Goal: Task Accomplishment & Management: Use online tool/utility

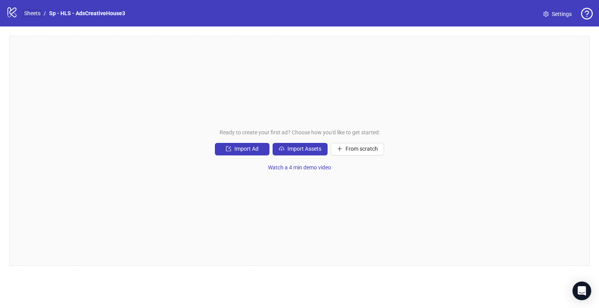
click at [27, 16] on link "Sheets" at bounding box center [32, 13] width 19 height 9
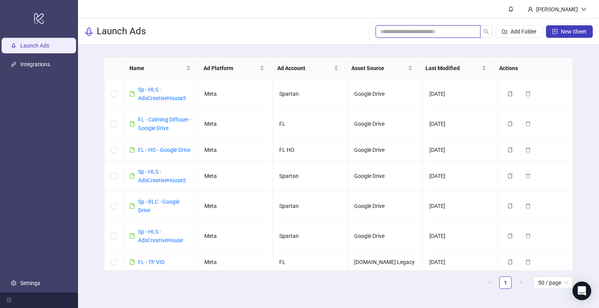
click at [399, 32] on input "search" at bounding box center [424, 31] width 89 height 9
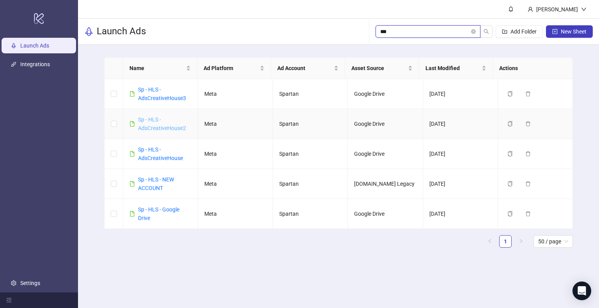
type input "***"
click at [507, 184] on icon "copy" at bounding box center [509, 183] width 5 height 5
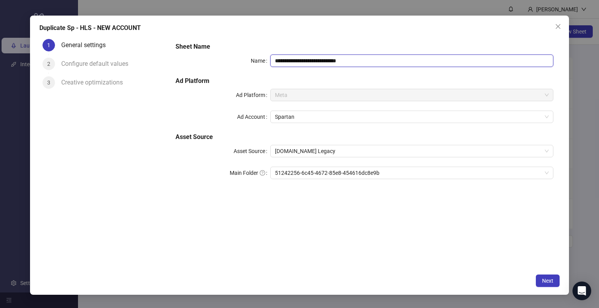
drag, startPoint x: 299, startPoint y: 60, endPoint x: 377, endPoint y: 62, distance: 78.4
click at [377, 62] on input "**********" at bounding box center [411, 61] width 283 height 12
type input "**********"
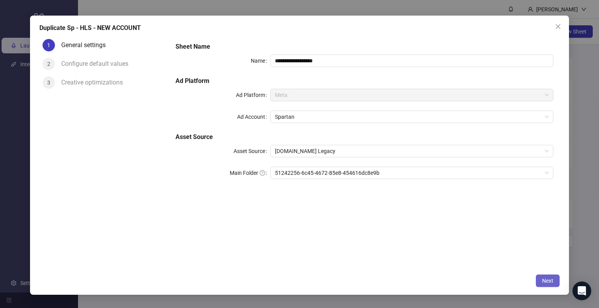
click at [552, 282] on span "Next" at bounding box center [547, 281] width 11 height 6
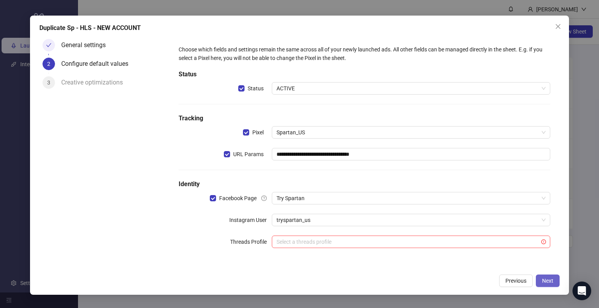
click at [552, 282] on span "Next" at bounding box center [547, 281] width 11 height 6
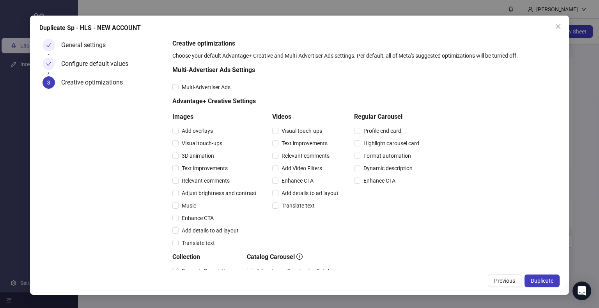
click at [552, 282] on span "Duplicate" at bounding box center [542, 281] width 23 height 6
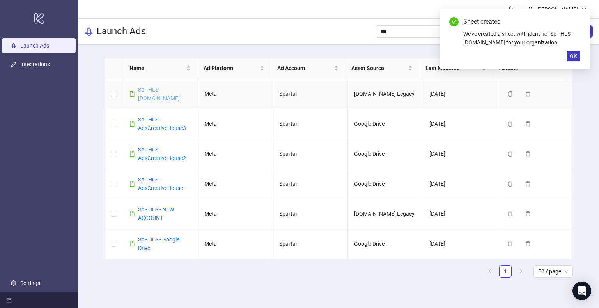
click at [162, 90] on link "Sp - HLS - Frame.io" at bounding box center [159, 94] width 42 height 15
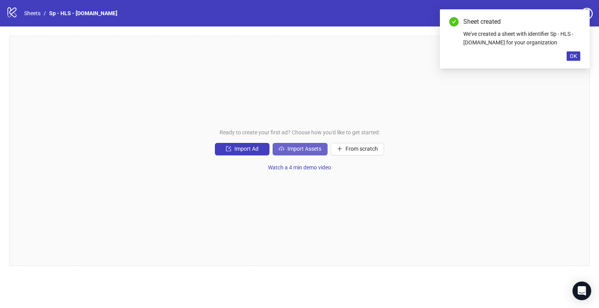
click at [298, 151] on span "Import Assets" at bounding box center [304, 149] width 34 height 6
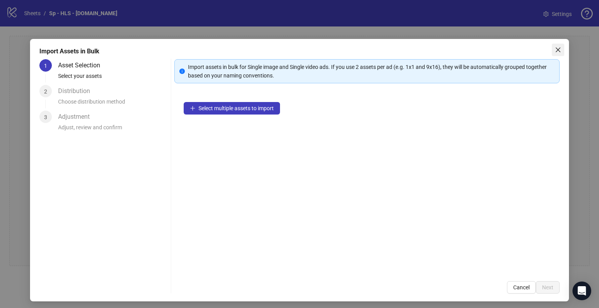
click at [556, 47] on span "Close" at bounding box center [558, 50] width 12 height 6
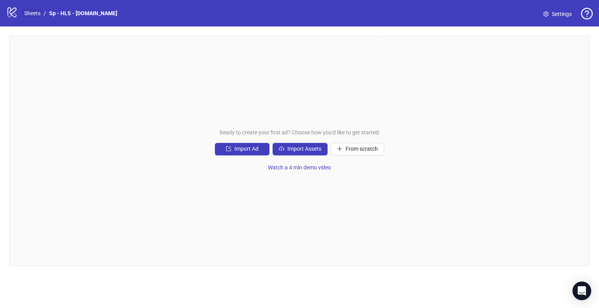
click at [33, 12] on link "Sheets" at bounding box center [32, 13] width 19 height 9
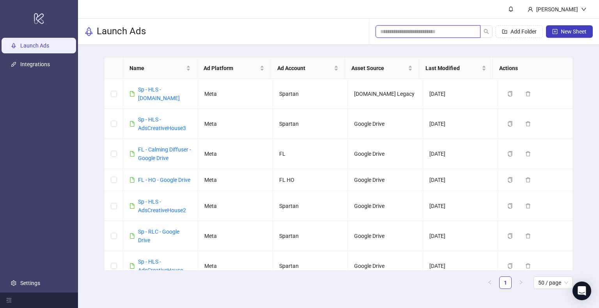
click at [406, 31] on input "search" at bounding box center [424, 31] width 89 height 9
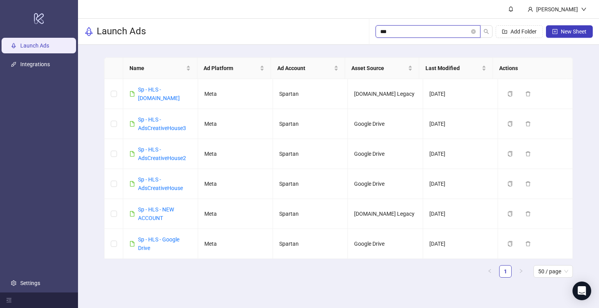
type input "***"
click at [162, 149] on link "Sp - HLS - AdsCreativeHouse2" at bounding box center [162, 154] width 48 height 15
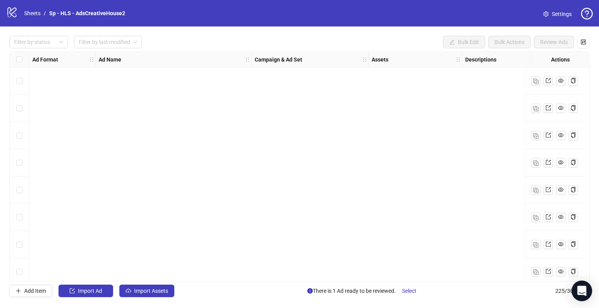
scroll to position [5930, 0]
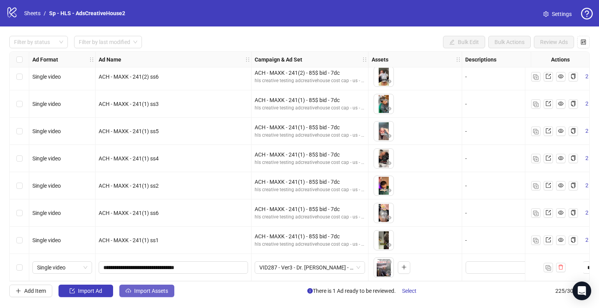
click at [152, 293] on span "Import Assets" at bounding box center [151, 291] width 34 height 6
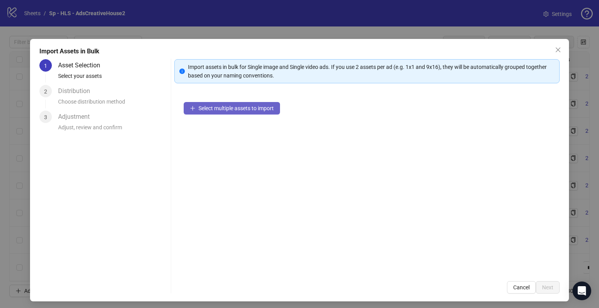
click at [230, 108] on span "Select multiple assets to import" at bounding box center [235, 108] width 75 height 6
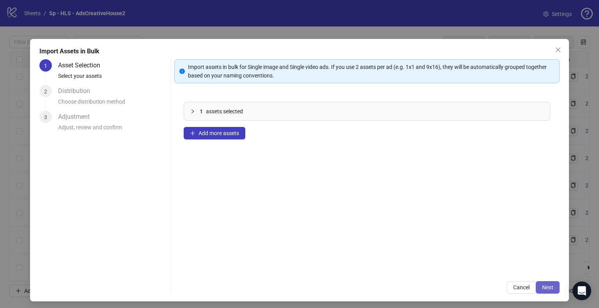
click at [546, 288] on span "Next" at bounding box center [547, 288] width 11 height 6
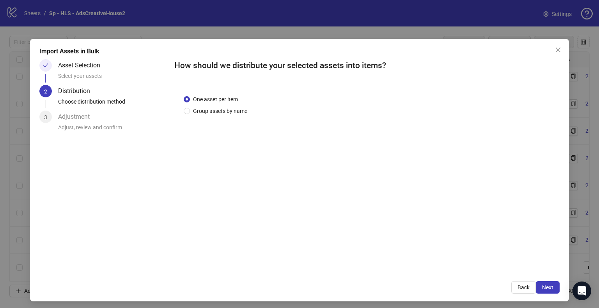
click at [546, 288] on span "Next" at bounding box center [547, 288] width 11 height 6
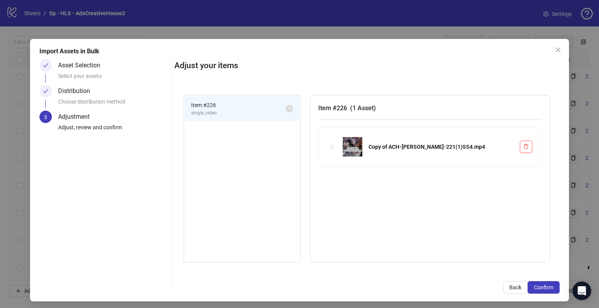
click at [546, 288] on span "Confirm" at bounding box center [543, 288] width 19 height 6
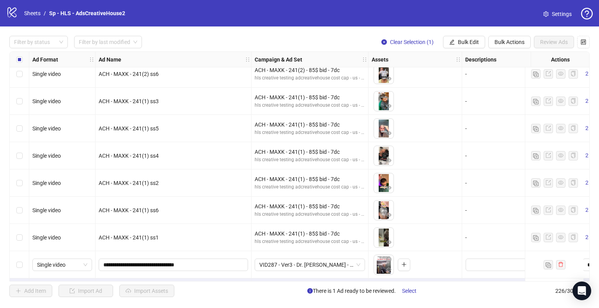
scroll to position [5958, 0]
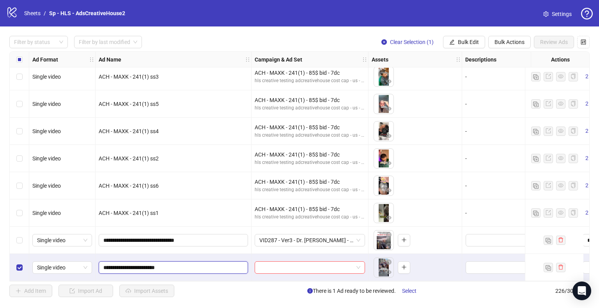
click at [124, 264] on input "**********" at bounding box center [172, 268] width 138 height 9
type input "**********"
click at [158, 254] on div "**********" at bounding box center [174, 267] width 156 height 27
click at [416, 41] on span "Clear Selection (1)" at bounding box center [412, 42] width 44 height 6
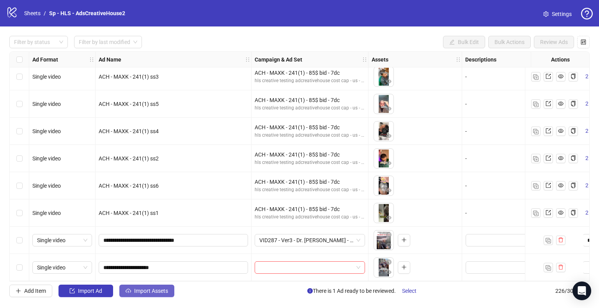
click at [140, 291] on span "Import Assets" at bounding box center [151, 291] width 34 height 6
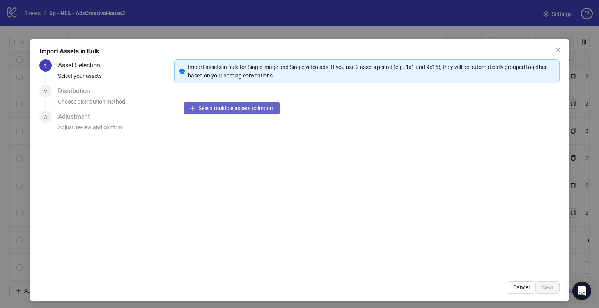
click at [239, 112] on button "Select multiple assets to import" at bounding box center [232, 108] width 96 height 12
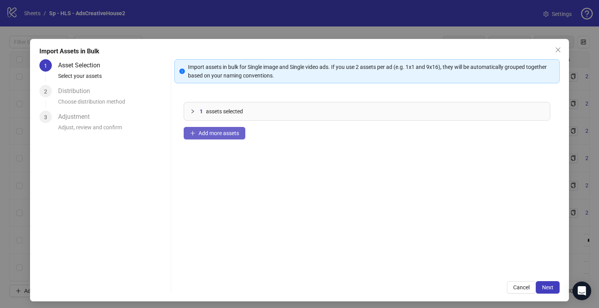
click at [208, 133] on span "Add more assets" at bounding box center [218, 133] width 41 height 6
click at [543, 288] on span "Next" at bounding box center [547, 288] width 11 height 6
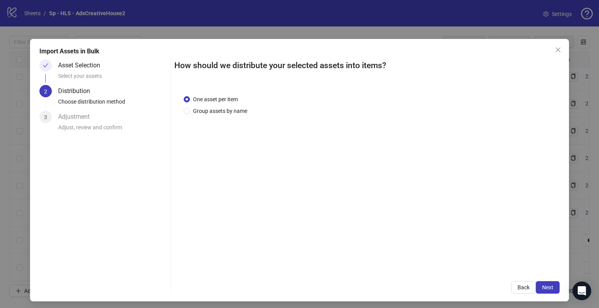
click at [543, 288] on span "Next" at bounding box center [547, 288] width 11 height 6
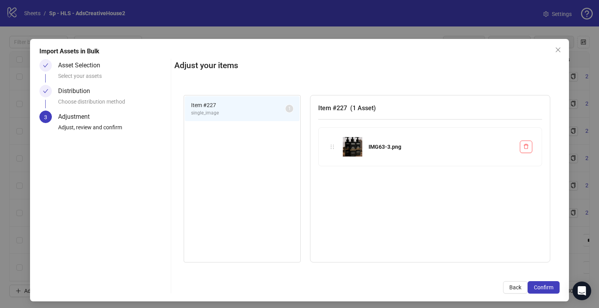
click at [543, 288] on span "Confirm" at bounding box center [543, 288] width 19 height 6
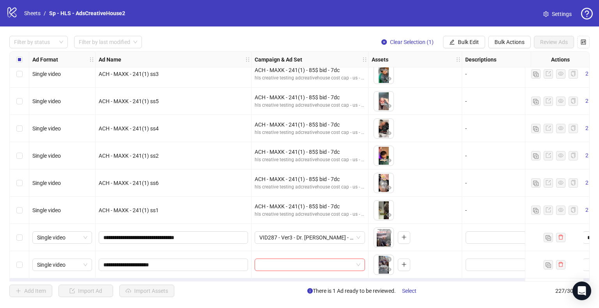
scroll to position [5985, 0]
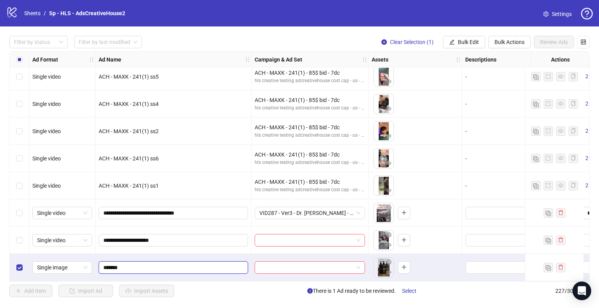
click at [135, 264] on input "*******" at bounding box center [172, 268] width 138 height 9
type input "**********"
click at [407, 37] on button "Clear Selection (1)" at bounding box center [407, 42] width 65 height 12
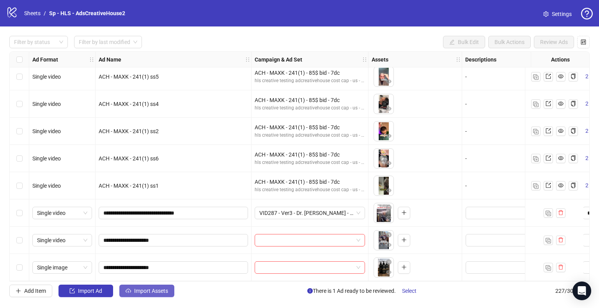
click at [147, 291] on span "Import Assets" at bounding box center [151, 291] width 34 height 6
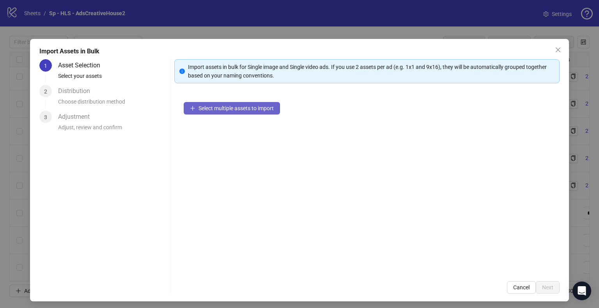
click at [232, 107] on span "Select multiple assets to import" at bounding box center [235, 108] width 75 height 6
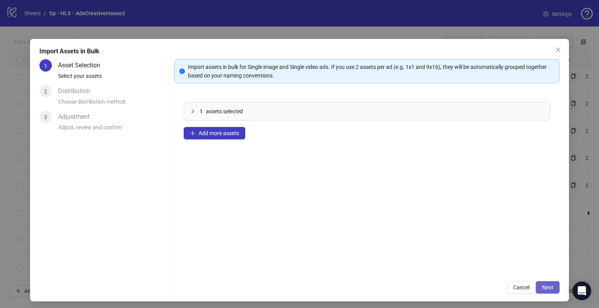
click at [542, 285] on span "Next" at bounding box center [547, 288] width 11 height 6
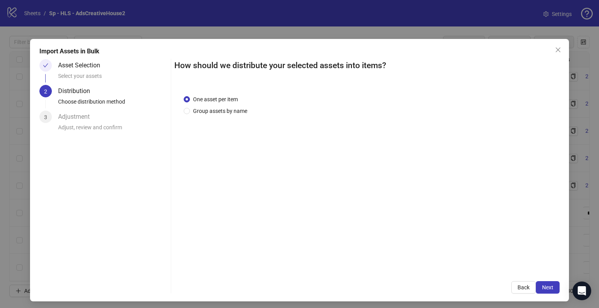
click at [542, 285] on span "Next" at bounding box center [547, 288] width 11 height 6
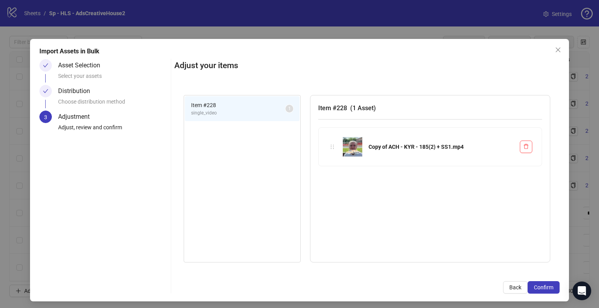
click at [540, 285] on span "Confirm" at bounding box center [543, 288] width 19 height 6
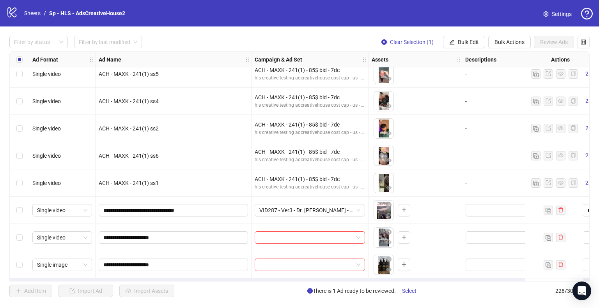
scroll to position [6012, 0]
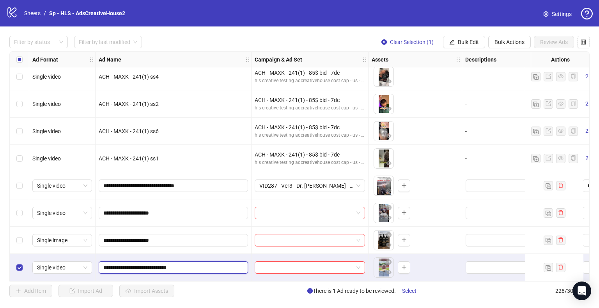
drag, startPoint x: 124, startPoint y: 264, endPoint x: 97, endPoint y: 263, distance: 26.5
click at [97, 263] on div "**********" at bounding box center [174, 267] width 156 height 27
click at [162, 264] on input "**********" at bounding box center [172, 268] width 138 height 9
type input "**********"
click at [175, 255] on div "**********" at bounding box center [174, 267] width 156 height 27
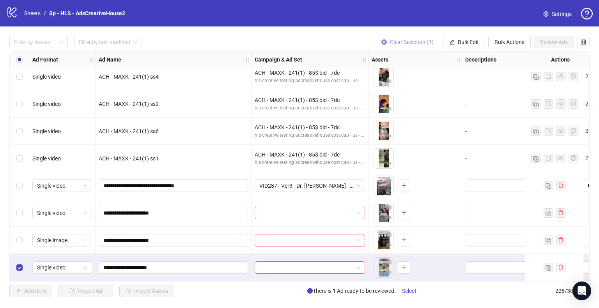
click at [399, 43] on span "Clear Selection (1)" at bounding box center [412, 42] width 44 height 6
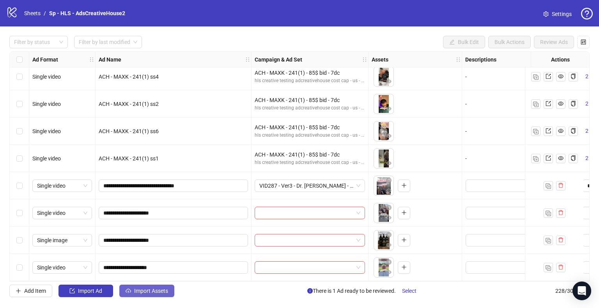
click at [137, 292] on span "Import Assets" at bounding box center [151, 291] width 34 height 6
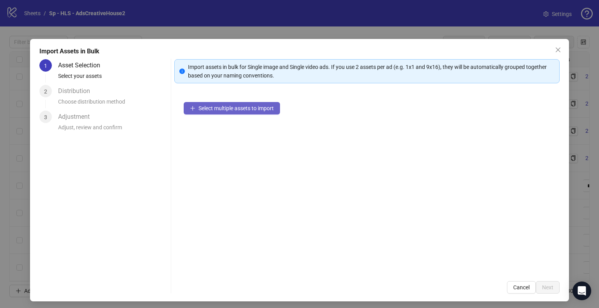
click at [217, 109] on span "Select multiple assets to import" at bounding box center [235, 108] width 75 height 6
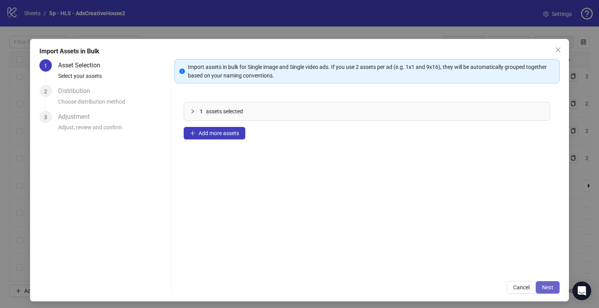
click at [542, 285] on span "Next" at bounding box center [547, 288] width 11 height 6
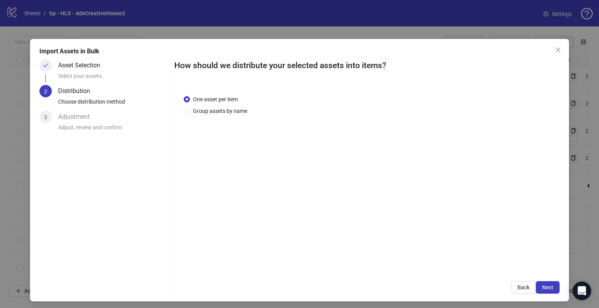
click at [542, 285] on span "Next" at bounding box center [547, 288] width 11 height 6
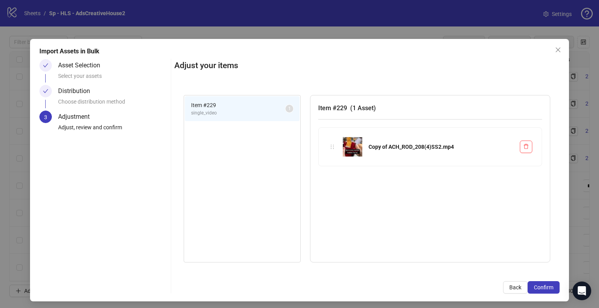
click at [539, 285] on span "Confirm" at bounding box center [543, 288] width 19 height 6
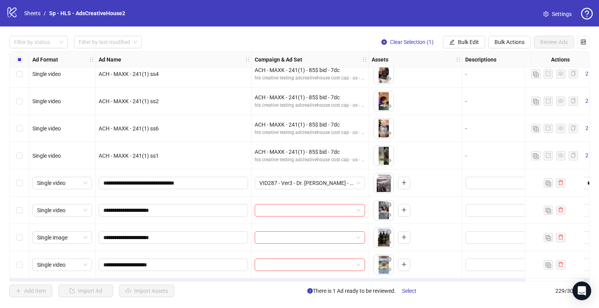
click at [124, 264] on div "Import Assets in Bulk Asset Selection Select your assets Distribution Choose di…" at bounding box center [299, 154] width 599 height 308
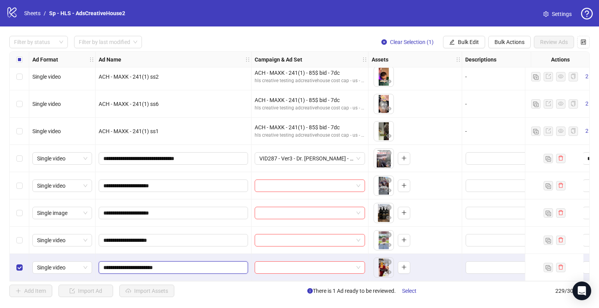
drag, startPoint x: 124, startPoint y: 264, endPoint x: 100, endPoint y: 264, distance: 24.2
click at [100, 264] on span "**********" at bounding box center [173, 268] width 149 height 12
type input "**********"
click at [129, 254] on div "**********" at bounding box center [174, 267] width 156 height 27
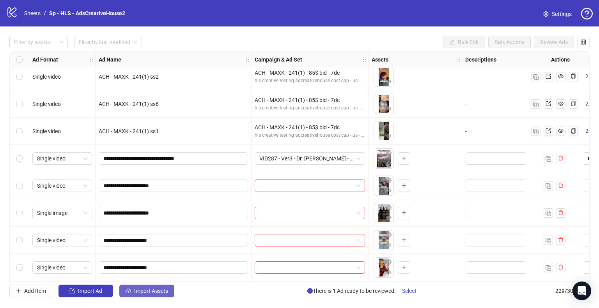
click at [144, 291] on span "Import Assets" at bounding box center [151, 291] width 34 height 6
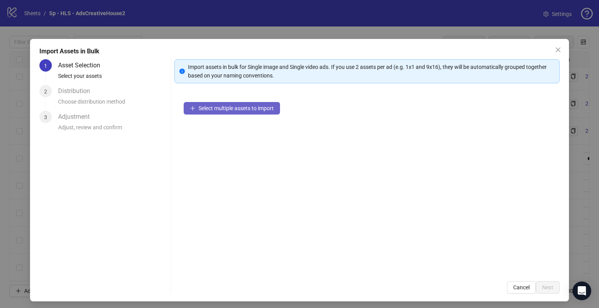
click at [214, 110] on span "Select multiple assets to import" at bounding box center [235, 108] width 75 height 6
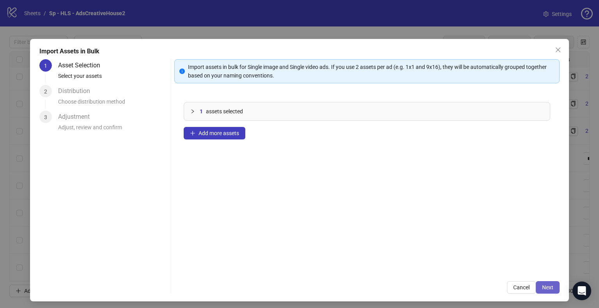
click at [543, 285] on span "Next" at bounding box center [547, 288] width 11 height 6
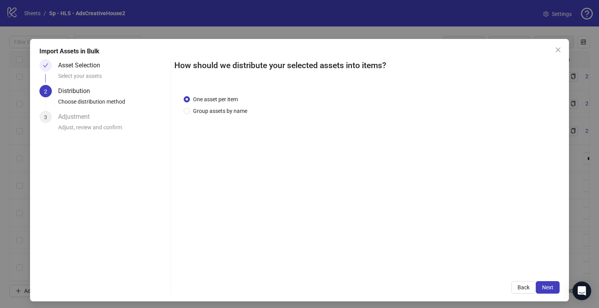
click at [543, 285] on span "Next" at bounding box center [547, 288] width 11 height 6
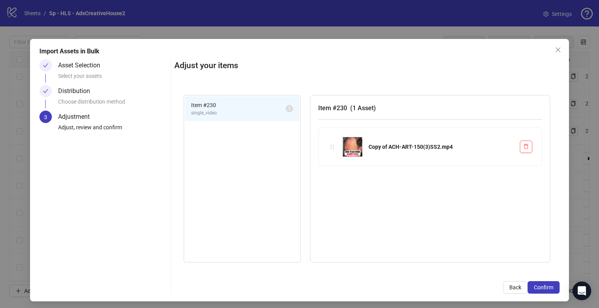
click at [543, 285] on span "Confirm" at bounding box center [543, 288] width 19 height 6
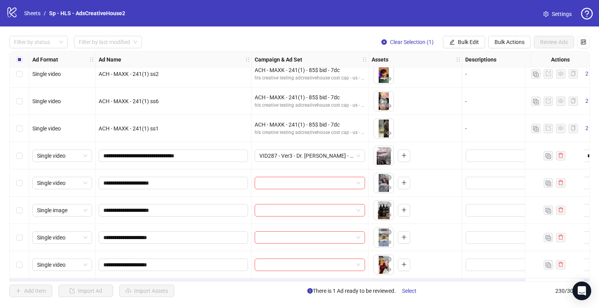
scroll to position [6067, 0]
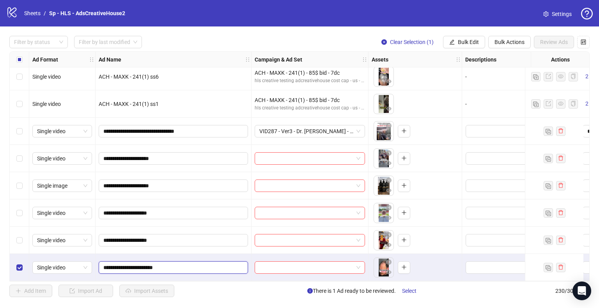
drag, startPoint x: 124, startPoint y: 264, endPoint x: 95, endPoint y: 263, distance: 28.5
type input "**********"
click at [122, 254] on div "**********" at bounding box center [174, 267] width 156 height 27
click at [417, 41] on span "Clear Selection (1)" at bounding box center [412, 42] width 44 height 6
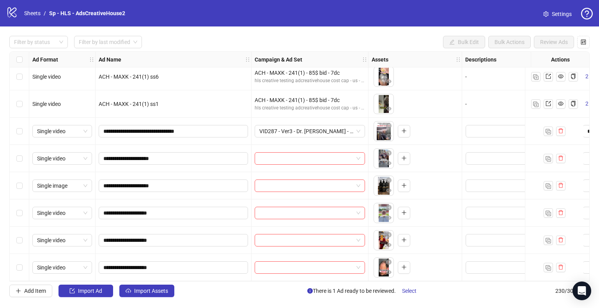
click at [23, 130] on div "Select row 225" at bounding box center [19, 131] width 19 height 27
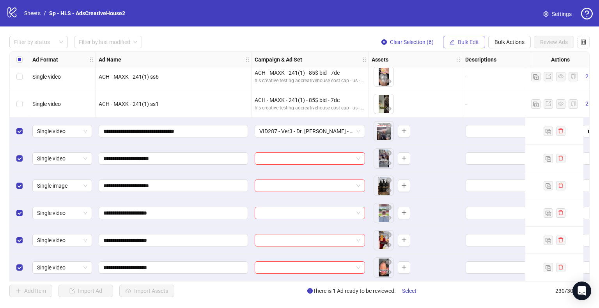
click at [459, 43] on span "Bulk Edit" at bounding box center [468, 42] width 21 height 6
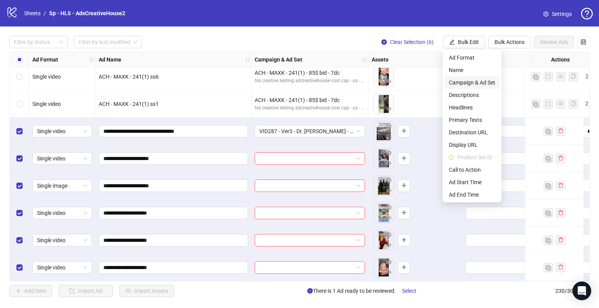
click at [472, 86] on span "Campaign & Ad Set" at bounding box center [472, 82] width 46 height 9
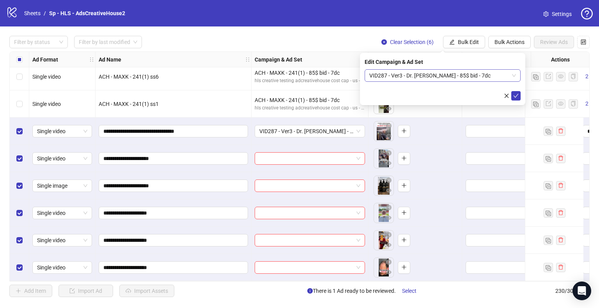
click at [497, 73] on span "VID287 - Ver3 - Dr. Jessica - Carl - 85$ bid - 7dc" at bounding box center [442, 76] width 147 height 12
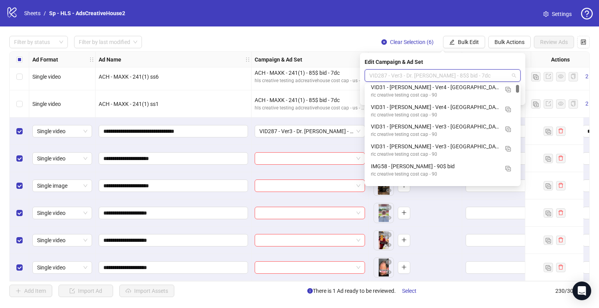
scroll to position [0, 0]
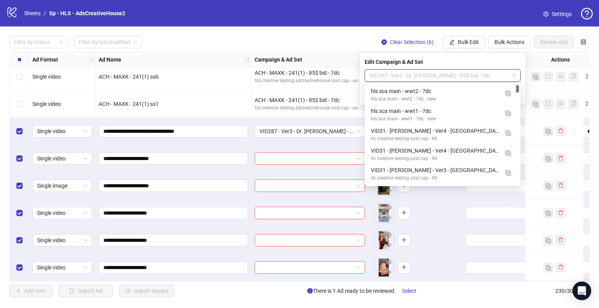
drag, startPoint x: 517, startPoint y: 175, endPoint x: 516, endPoint y: 76, distance: 98.7
click at [516, 76] on body "logo/logo-mobile Sheets / Sp - HLS - AdsCreativeHouse2 Settings Filter by statu…" at bounding box center [299, 154] width 599 height 308
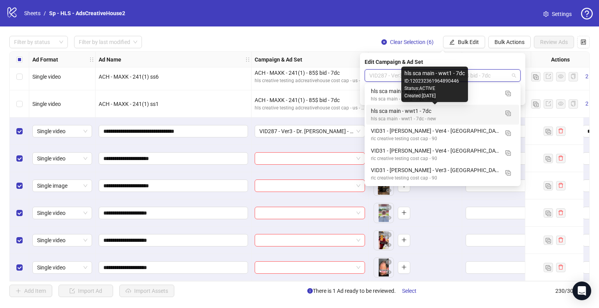
click at [467, 114] on div "hls sca main - wwt1 - 7dc" at bounding box center [435, 111] width 128 height 9
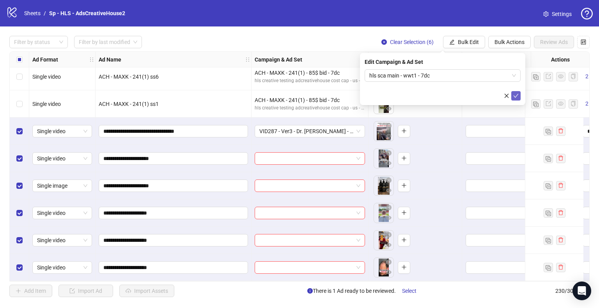
click at [516, 93] on icon "check" at bounding box center [515, 95] width 5 height 5
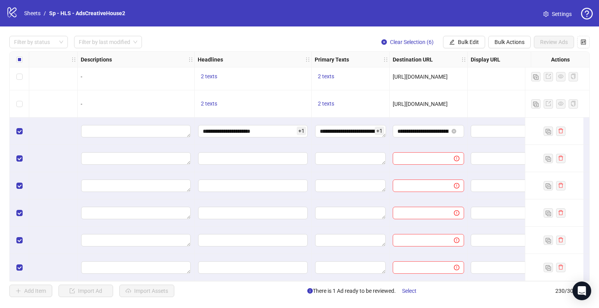
scroll to position [6066, 402]
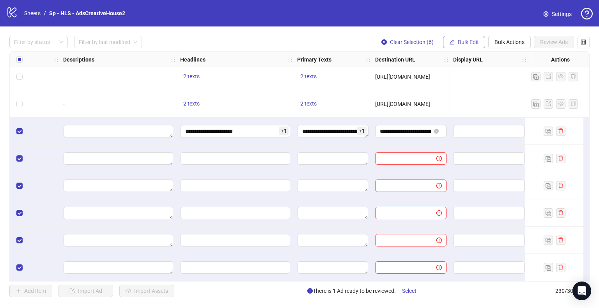
click at [470, 42] on span "Bulk Edit" at bounding box center [468, 42] width 21 height 6
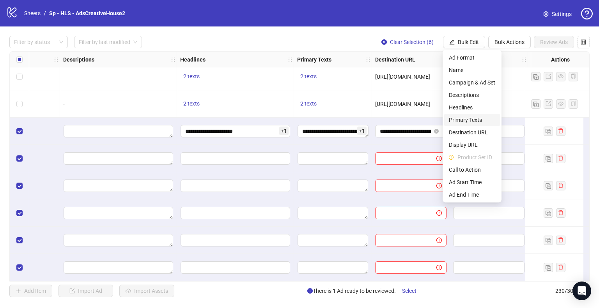
click at [463, 119] on span "Primary Texts" at bounding box center [472, 120] width 46 height 9
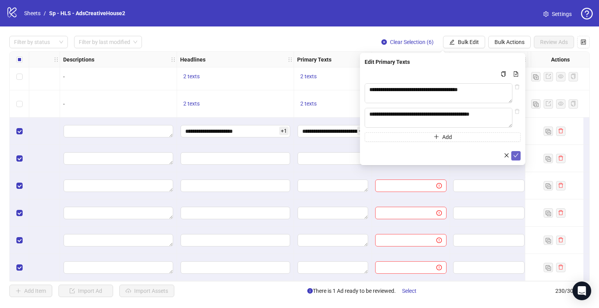
click at [517, 158] on icon "check" at bounding box center [516, 156] width 5 height 4
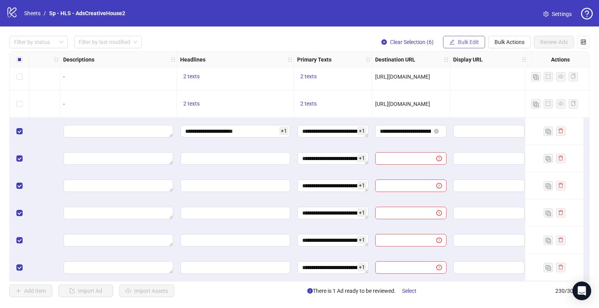
click at [465, 42] on span "Bulk Edit" at bounding box center [468, 42] width 21 height 6
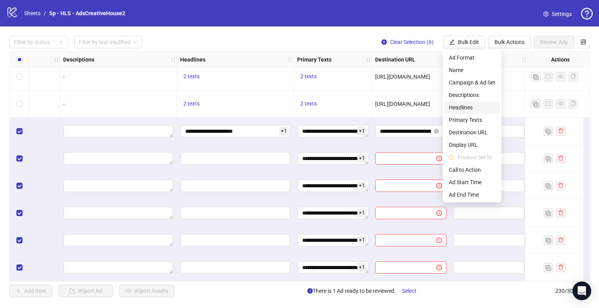
click at [460, 108] on span "Headlines" at bounding box center [472, 107] width 46 height 9
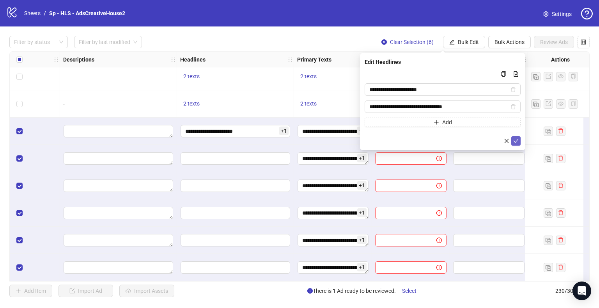
click at [516, 142] on icon "check" at bounding box center [515, 140] width 5 height 5
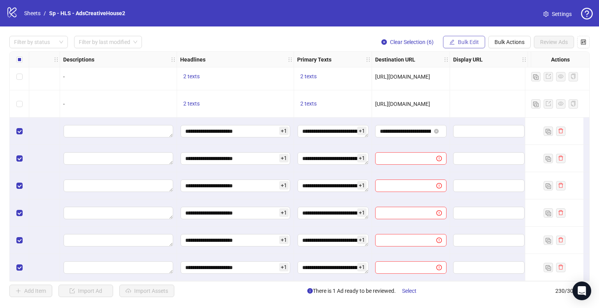
click at [459, 36] on button "Bulk Edit" at bounding box center [464, 42] width 42 height 12
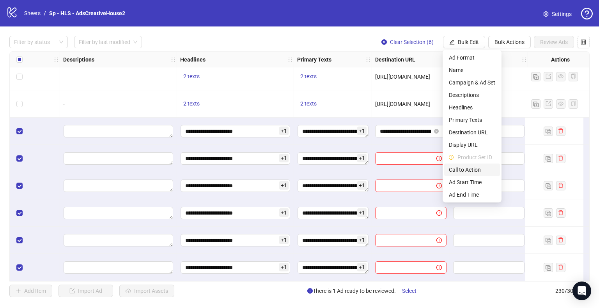
click at [468, 170] on span "Call to Action" at bounding box center [472, 170] width 46 height 9
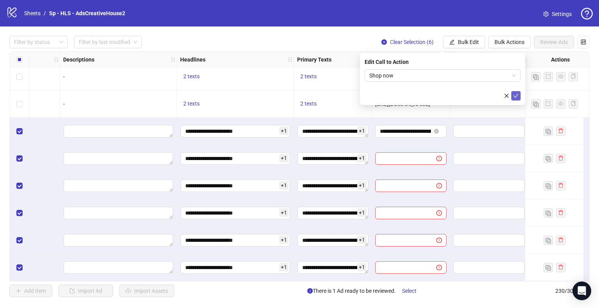
click at [515, 95] on icon "check" at bounding box center [515, 95] width 5 height 5
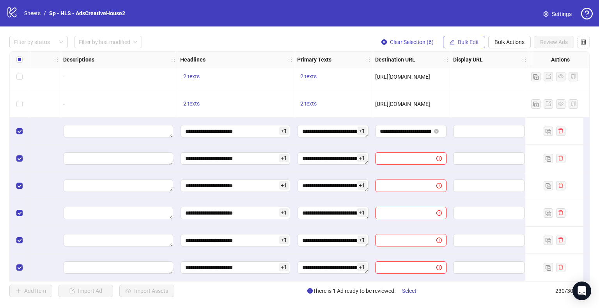
click at [461, 43] on span "Bulk Edit" at bounding box center [468, 42] width 21 height 6
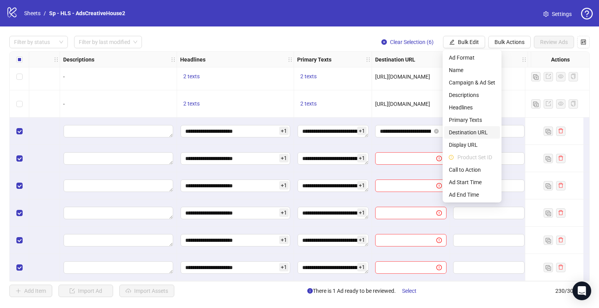
click at [471, 129] on span "Destination URL" at bounding box center [472, 132] width 46 height 9
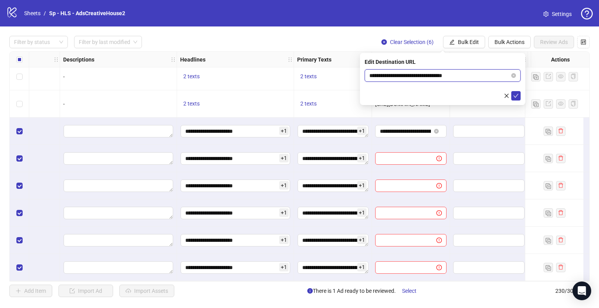
click at [393, 76] on input "**********" at bounding box center [439, 75] width 140 height 9
paste input "text"
type input "**********"
click at [515, 98] on icon "check" at bounding box center [515, 95] width 5 height 5
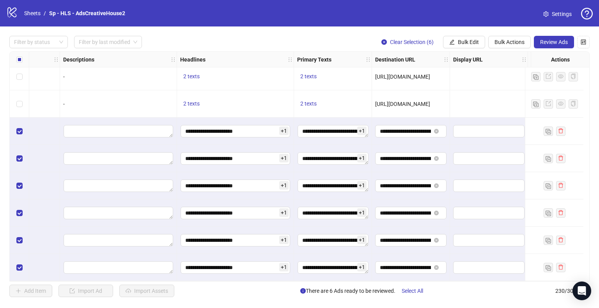
scroll to position [6066, 255]
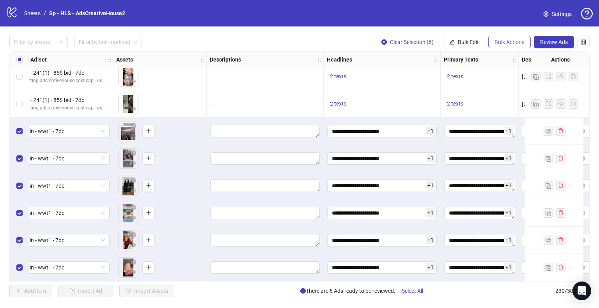
click at [505, 41] on span "Bulk Actions" at bounding box center [509, 42] width 30 height 6
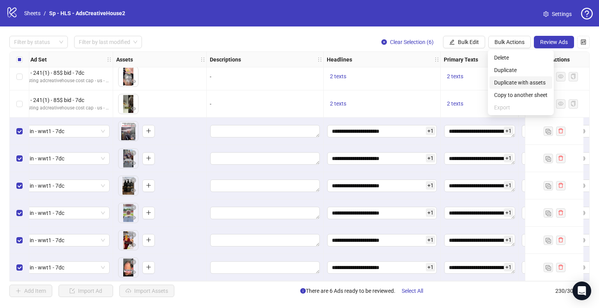
click at [503, 81] on span "Duplicate with assets" at bounding box center [520, 82] width 53 height 9
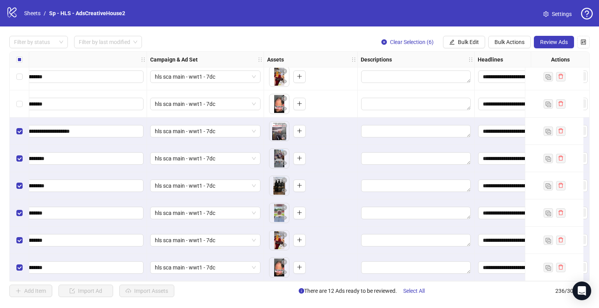
scroll to position [6231, 87]
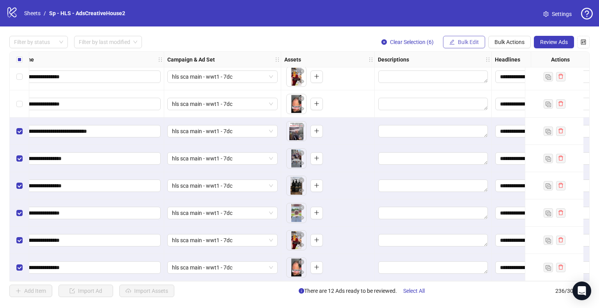
click at [465, 41] on span "Bulk Edit" at bounding box center [468, 42] width 21 height 6
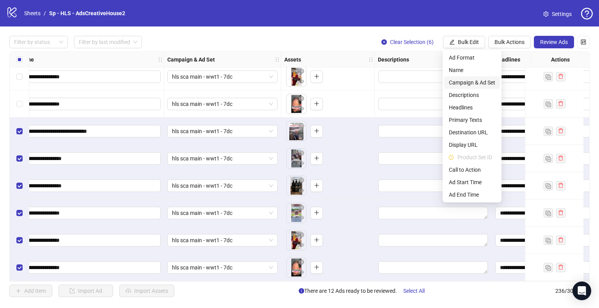
click at [475, 81] on span "Campaign & Ad Set" at bounding box center [472, 82] width 46 height 9
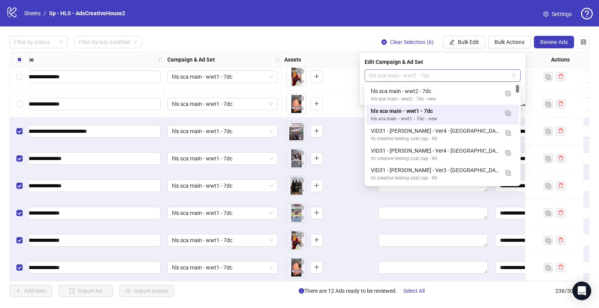
click at [501, 71] on span "hls sca main - wwt1 - 7dc" at bounding box center [442, 76] width 147 height 12
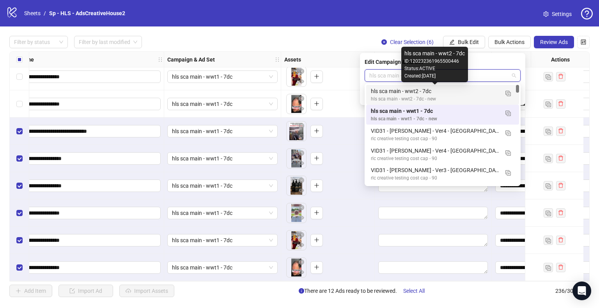
click at [489, 94] on div "hls sca main - wwt2 - 7dc" at bounding box center [435, 91] width 128 height 9
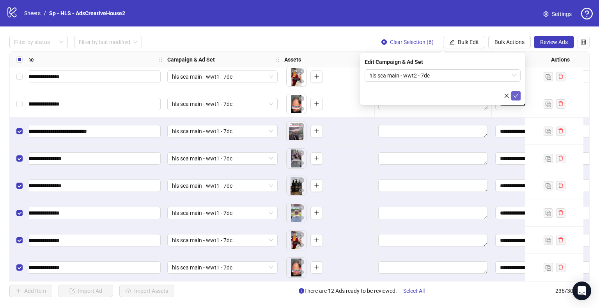
click at [517, 96] on icon "check" at bounding box center [515, 95] width 5 height 5
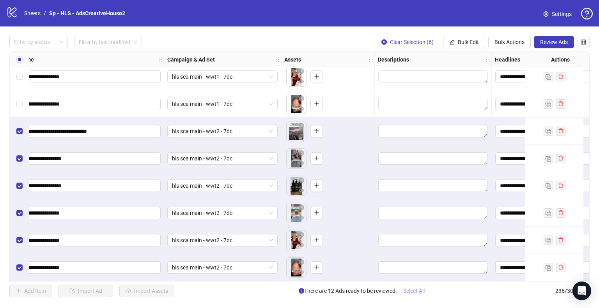
click at [421, 290] on span "Select All" at bounding box center [413, 291] width 21 height 6
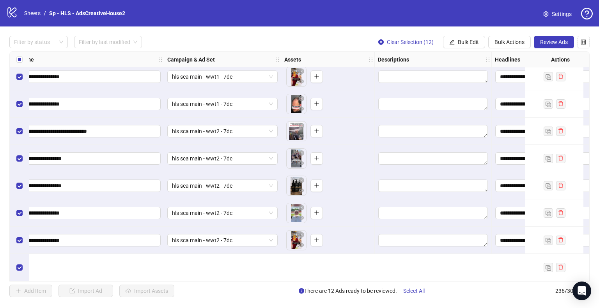
scroll to position [6151, 87]
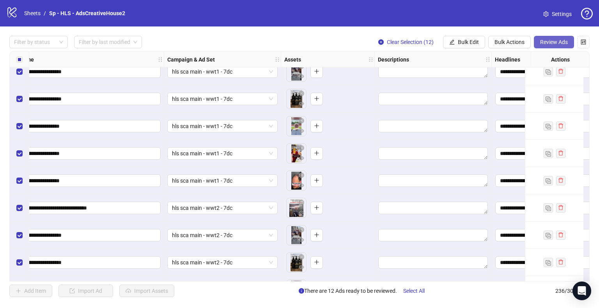
click at [551, 39] on span "Review Ads" at bounding box center [554, 42] width 28 height 6
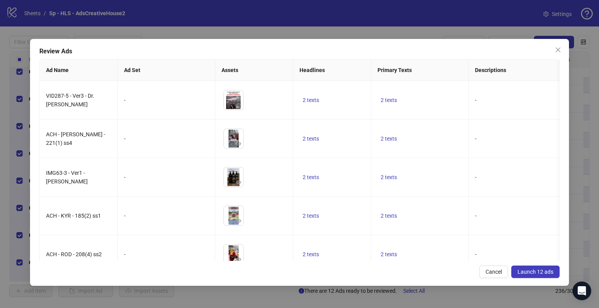
click at [524, 270] on span "Launch 12 ads" at bounding box center [535, 272] width 36 height 6
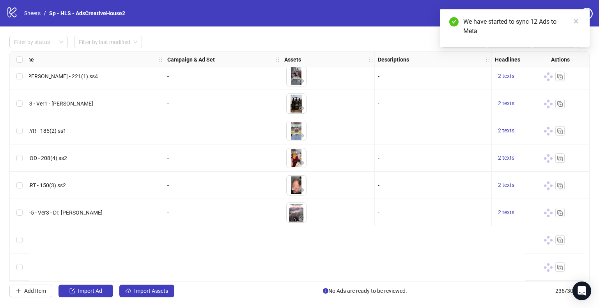
scroll to position [6048, 87]
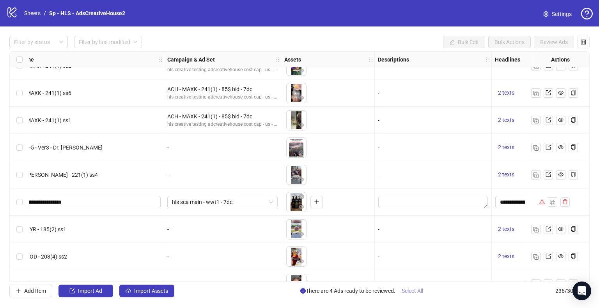
click at [414, 291] on span "Select All" at bounding box center [412, 291] width 21 height 6
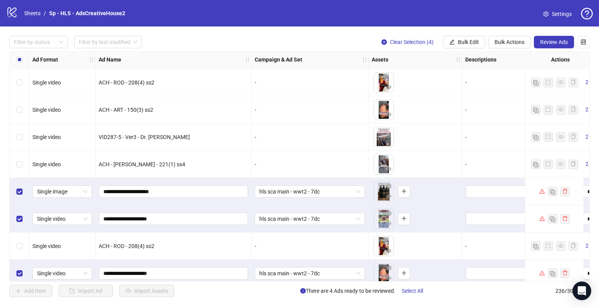
scroll to position [6231, 0]
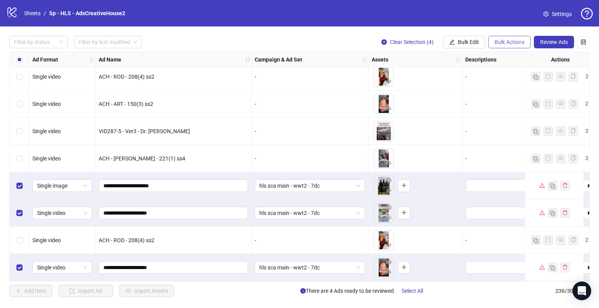
click at [501, 45] on span "Bulk Actions" at bounding box center [509, 42] width 30 height 6
click at [510, 81] on span "Duplicate with assets" at bounding box center [520, 82] width 53 height 9
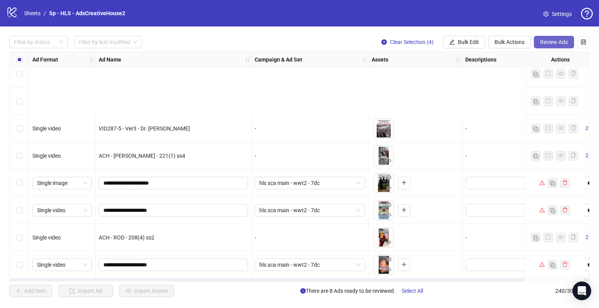
scroll to position [6340, 0]
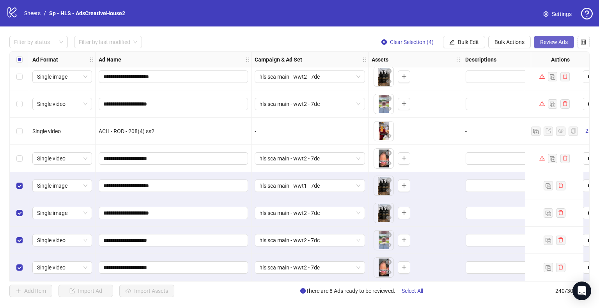
click at [557, 43] on span "Review Ads" at bounding box center [554, 42] width 28 height 6
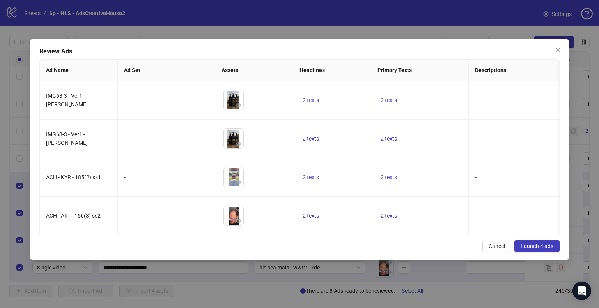
click at [530, 248] on button "Launch 4 ads" at bounding box center [536, 246] width 45 height 12
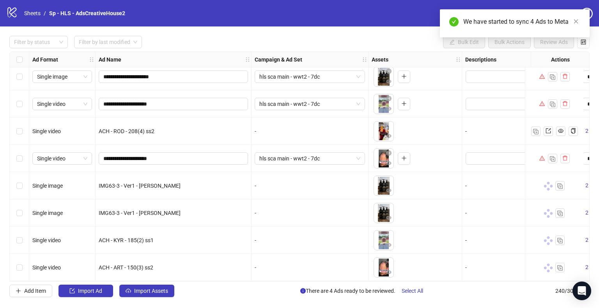
click at [419, 291] on span "Select All" at bounding box center [412, 291] width 21 height 6
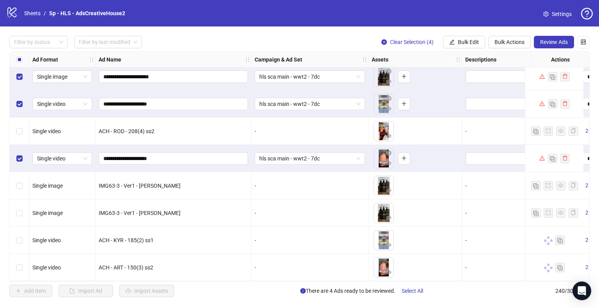
click at [514, 41] on span "Bulk Actions" at bounding box center [509, 42] width 30 height 6
click at [502, 60] on span "Delete" at bounding box center [520, 57] width 53 height 9
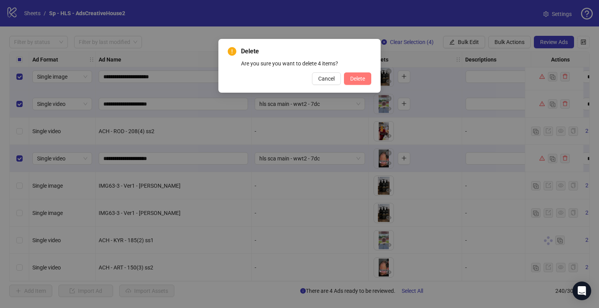
click at [353, 80] on span "Delete" at bounding box center [357, 79] width 15 height 6
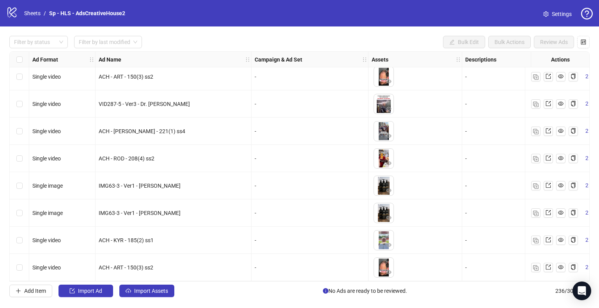
scroll to position [6231, 0]
click at [36, 12] on link "Sheets" at bounding box center [32, 13] width 19 height 9
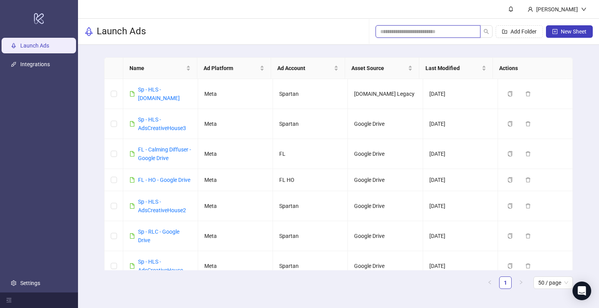
click at [418, 34] on input "search" at bounding box center [424, 31] width 89 height 9
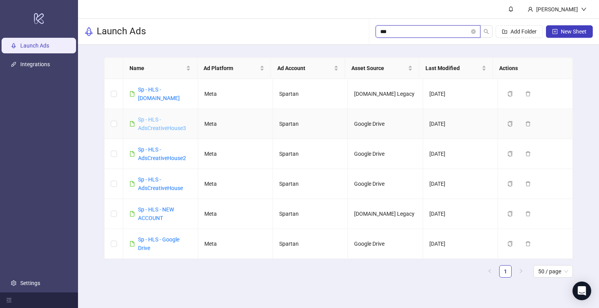
type input "***"
click at [155, 117] on link "Sp - HLS - AdsCreativeHouse3" at bounding box center [162, 124] width 48 height 15
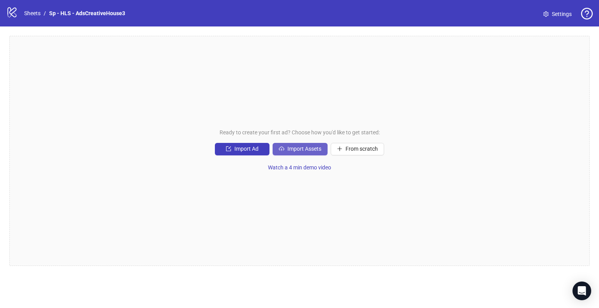
click at [298, 146] on span "Import Assets" at bounding box center [304, 149] width 34 height 6
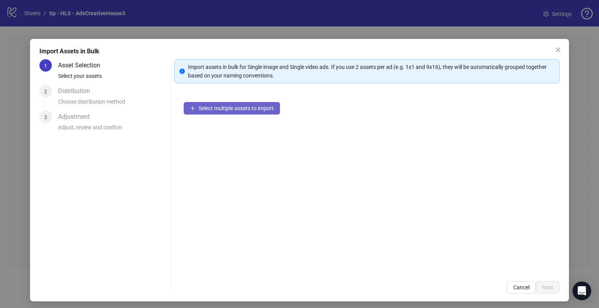
click at [244, 107] on span "Select multiple assets to import" at bounding box center [235, 108] width 75 height 6
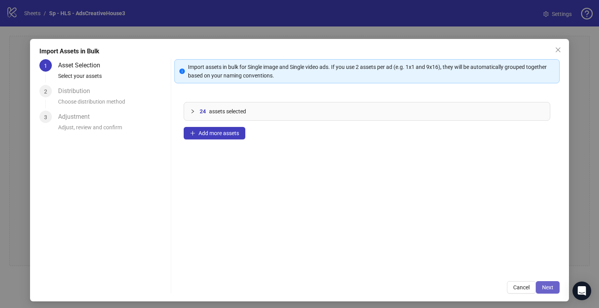
click at [536, 287] on button "Next" at bounding box center [548, 288] width 24 height 12
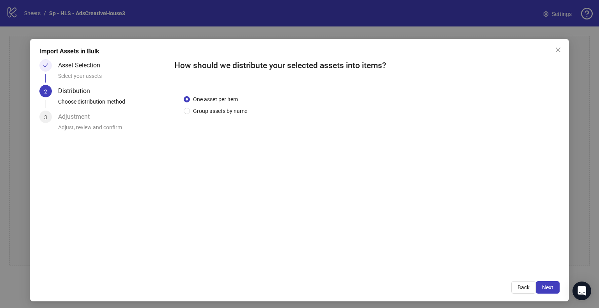
click at [536, 287] on button "Next" at bounding box center [548, 288] width 24 height 12
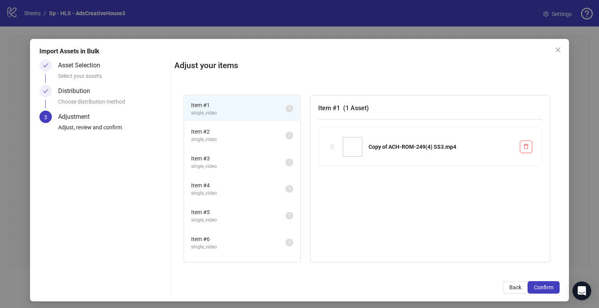
click at [536, 287] on span "Confirm" at bounding box center [543, 288] width 19 height 6
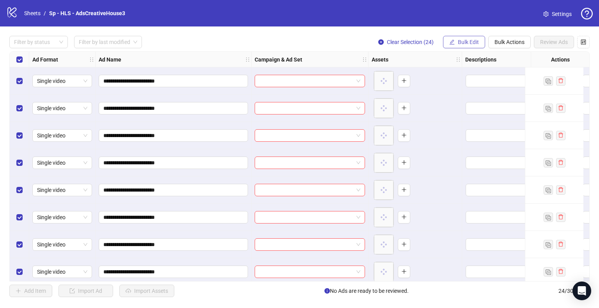
click at [459, 36] on button "Bulk Edit" at bounding box center [464, 42] width 42 height 12
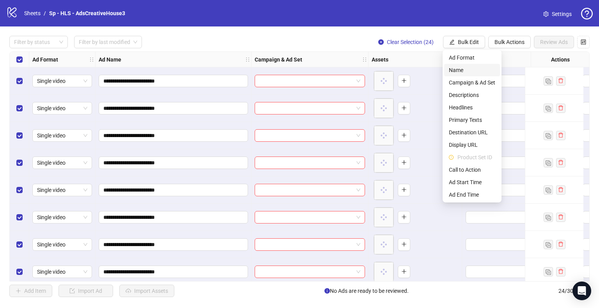
click at [459, 68] on span "Name" at bounding box center [472, 70] width 46 height 9
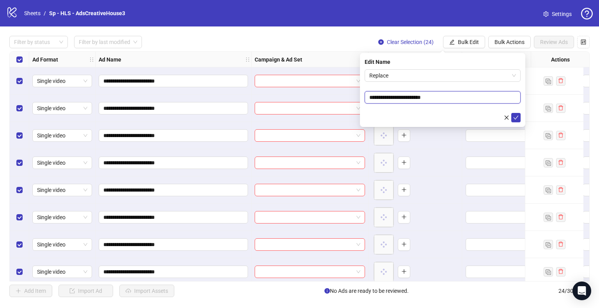
drag, startPoint x: 415, startPoint y: 98, endPoint x: 354, endPoint y: 97, distance: 60.8
click at [354, 97] on body "**********" at bounding box center [299, 154] width 599 height 308
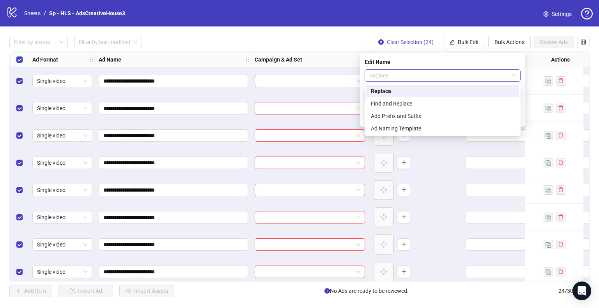
click at [426, 73] on span "Replace" at bounding box center [442, 76] width 147 height 12
click at [389, 103] on div "Find and Replace" at bounding box center [443, 103] width 144 height 9
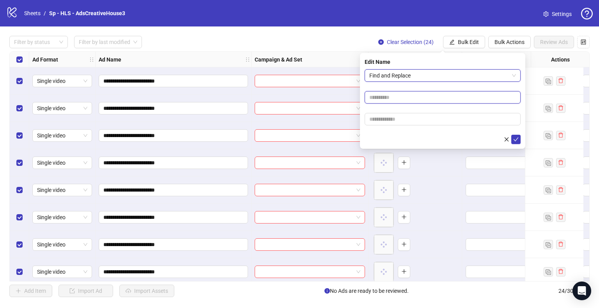
click at [382, 101] on input "text" at bounding box center [443, 97] width 156 height 12
paste input "**********"
type input "**********"
click at [386, 119] on input "text" at bounding box center [443, 119] width 156 height 12
paste input "**********"
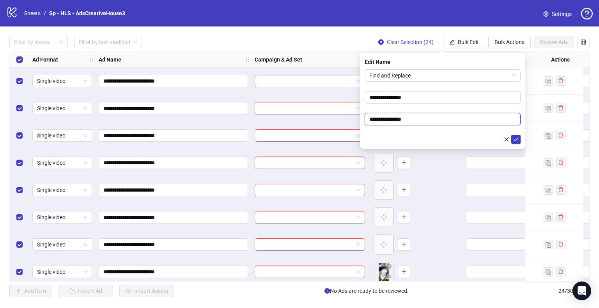
drag, startPoint x: 390, startPoint y: 119, endPoint x: 358, endPoint y: 117, distance: 32.0
click at [358, 117] on body "**********" at bounding box center [299, 154] width 599 height 308
type input "**********"
click at [511, 135] on button "submit" at bounding box center [515, 139] width 9 height 9
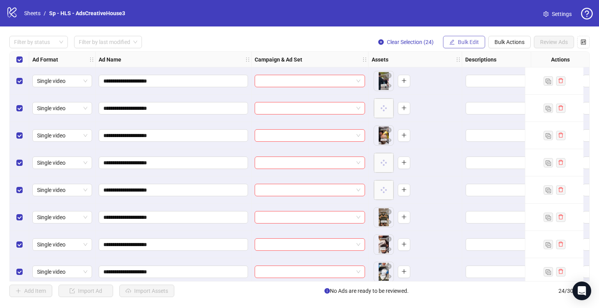
click at [458, 41] on span "Bulk Edit" at bounding box center [468, 42] width 21 height 6
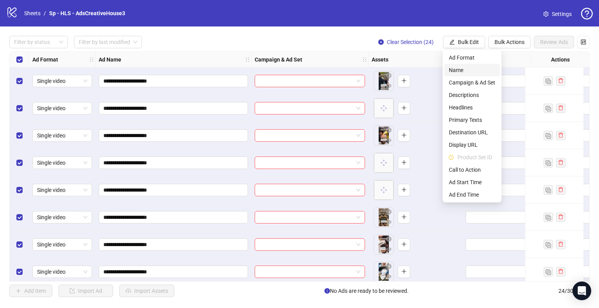
click at [462, 70] on span "Name" at bounding box center [472, 70] width 46 height 9
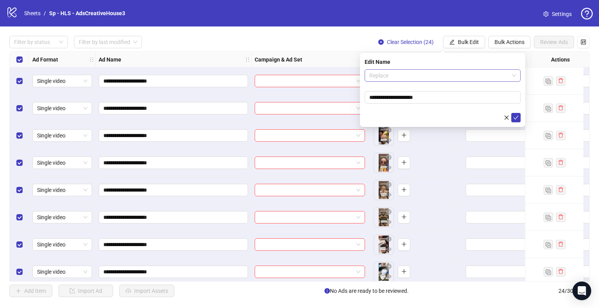
click at [429, 76] on span "Replace" at bounding box center [442, 76] width 147 height 12
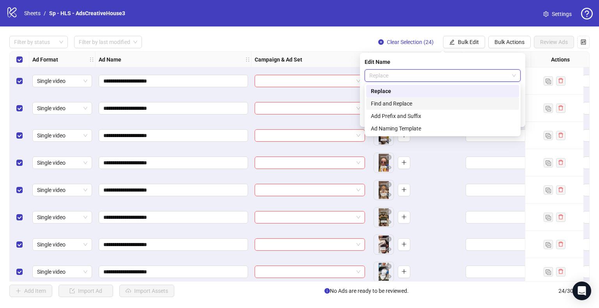
click at [401, 102] on div "Find and Replace" at bounding box center [443, 103] width 144 height 9
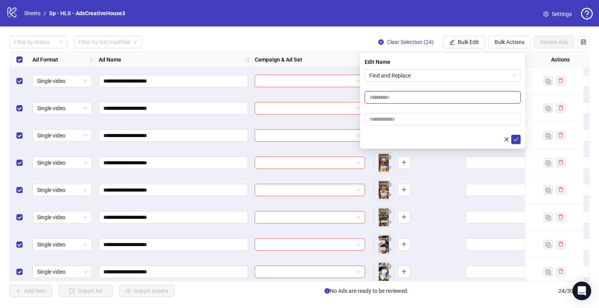
click at [378, 96] on input "text" at bounding box center [443, 97] width 156 height 12
type input "**"
click at [511, 135] on button "submit" at bounding box center [515, 139] width 9 height 9
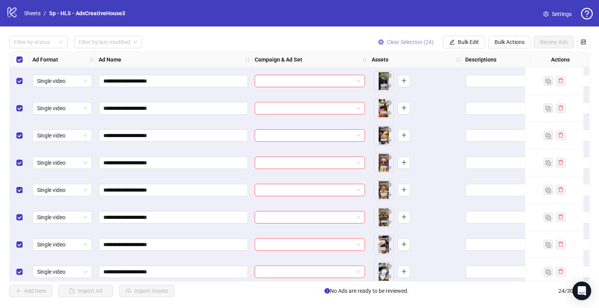
click at [414, 45] on button "Clear Selection (24)" at bounding box center [406, 42] width 68 height 12
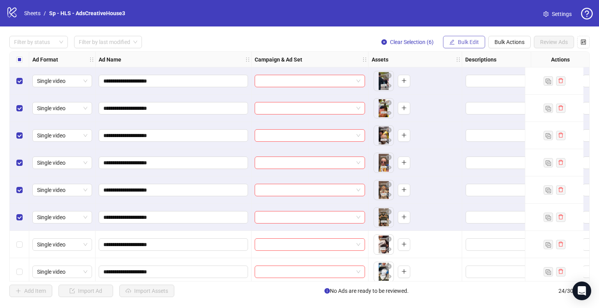
click at [468, 40] on span "Bulk Edit" at bounding box center [468, 42] width 21 height 6
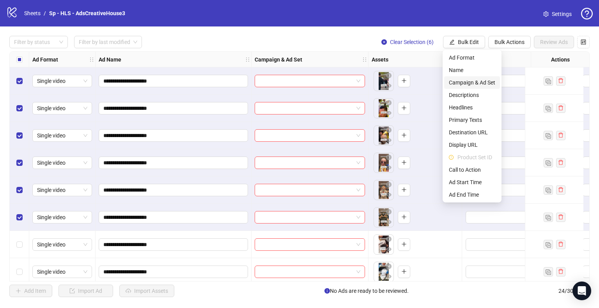
click at [469, 80] on span "Campaign & Ad Set" at bounding box center [472, 82] width 46 height 9
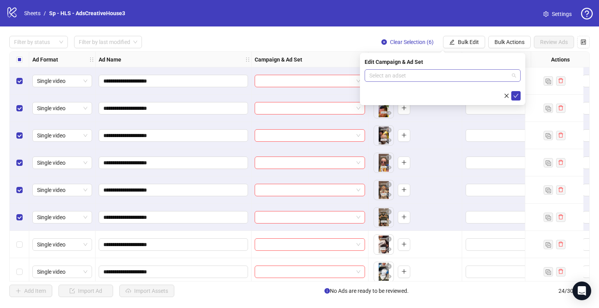
click at [480, 77] on input "search" at bounding box center [439, 76] width 140 height 12
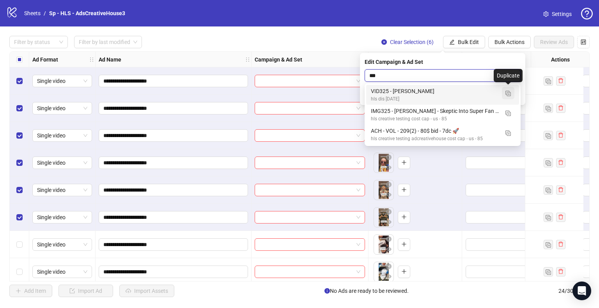
click at [511, 95] on button "button" at bounding box center [508, 93] width 12 height 12
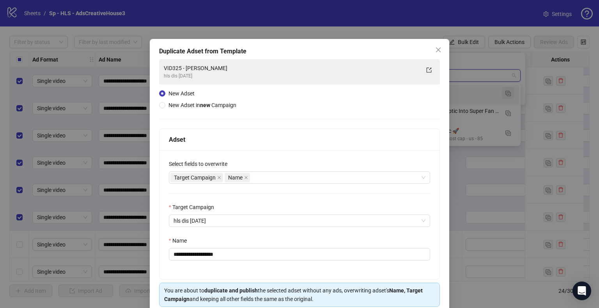
type input "***"
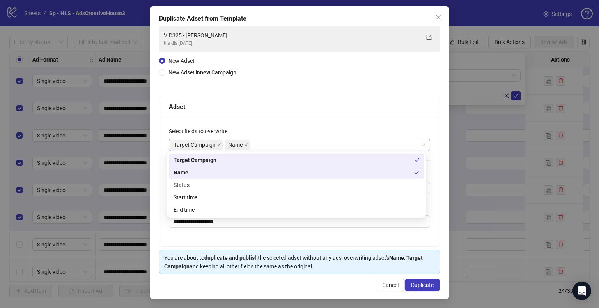
click at [270, 147] on div "Target Campaign Name" at bounding box center [295, 145] width 250 height 11
click at [192, 188] on div "Status" at bounding box center [297, 185] width 246 height 9
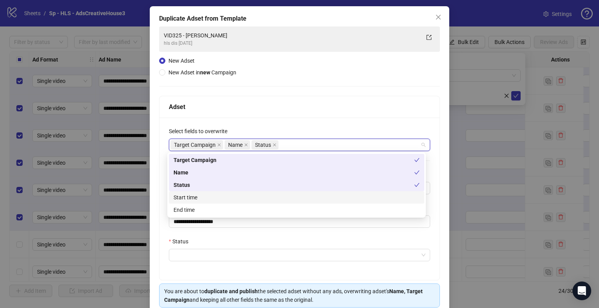
click at [193, 199] on div "Start time" at bounding box center [297, 197] width 246 height 9
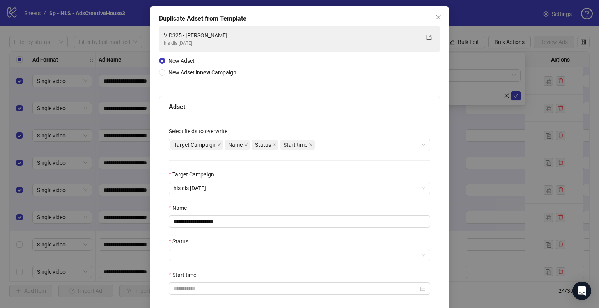
click at [157, 194] on div "**********" at bounding box center [299, 186] width 299 height 360
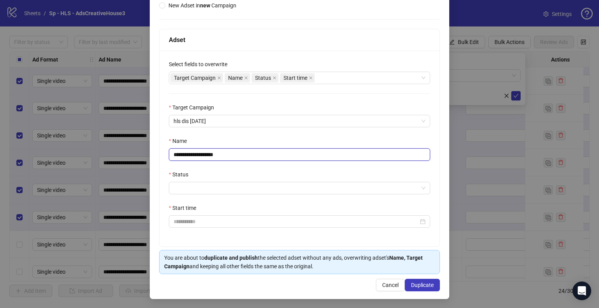
click at [183, 156] on input "**********" at bounding box center [299, 155] width 261 height 12
type input "**********"
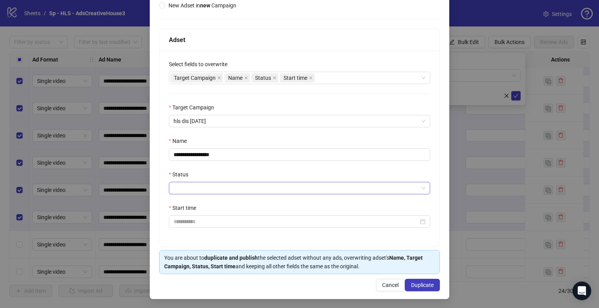
click at [204, 187] on input "Status" at bounding box center [296, 188] width 245 height 12
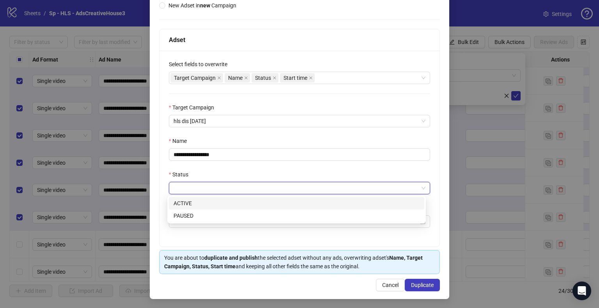
click at [193, 200] on div "ACTIVE" at bounding box center [297, 203] width 246 height 9
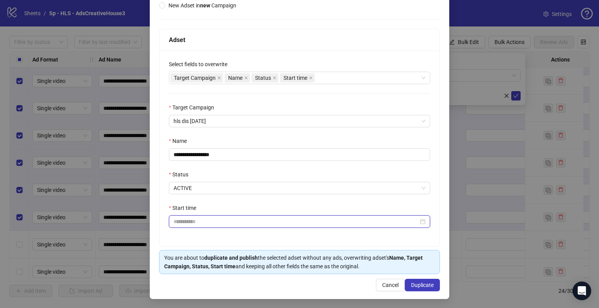
click at [193, 223] on input "Start time" at bounding box center [296, 222] width 245 height 9
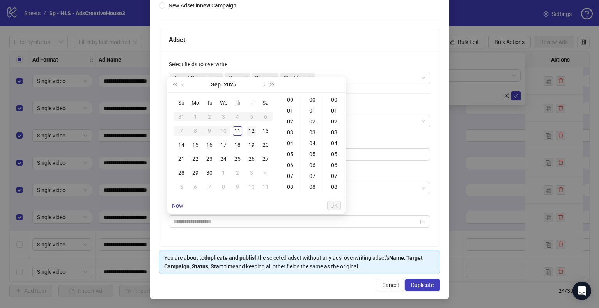
click at [252, 133] on div "12" at bounding box center [251, 130] width 9 height 9
type input "**********"
click at [335, 203] on span "OK" at bounding box center [333, 206] width 7 height 6
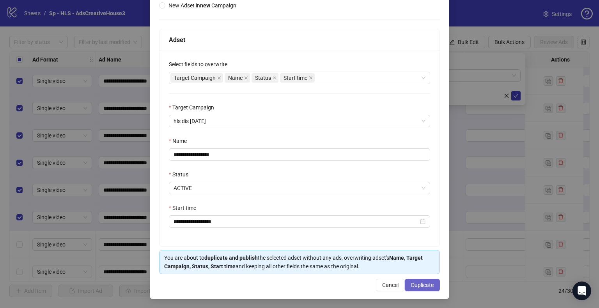
click at [424, 286] on span "Duplicate" at bounding box center [422, 285] width 23 height 6
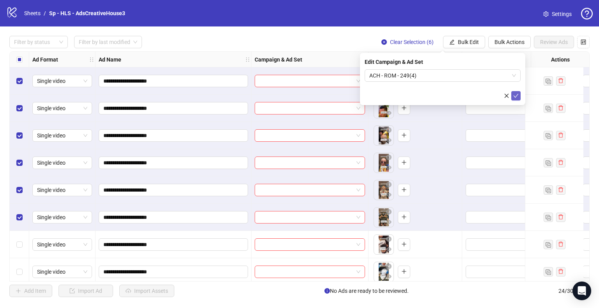
click at [514, 95] on icon "check" at bounding box center [515, 95] width 5 height 5
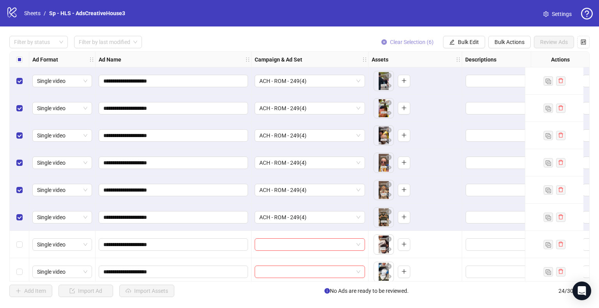
click at [417, 40] on span "Clear Selection (6)" at bounding box center [412, 42] width 44 height 6
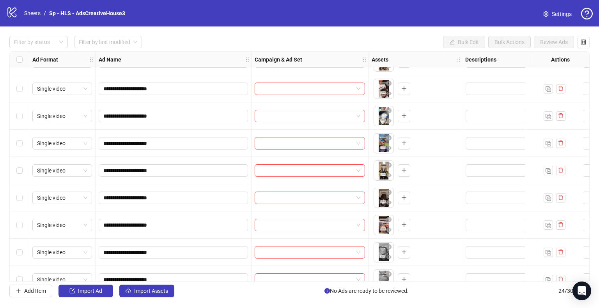
scroll to position [150, 0]
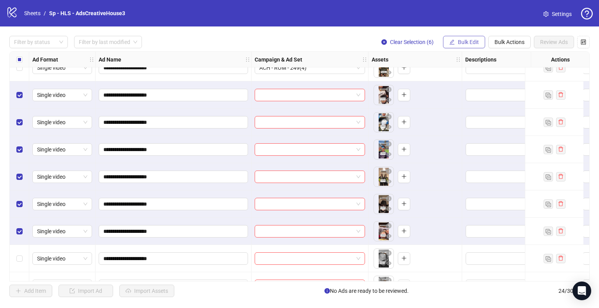
click at [471, 43] on span "Bulk Edit" at bounding box center [468, 42] width 21 height 6
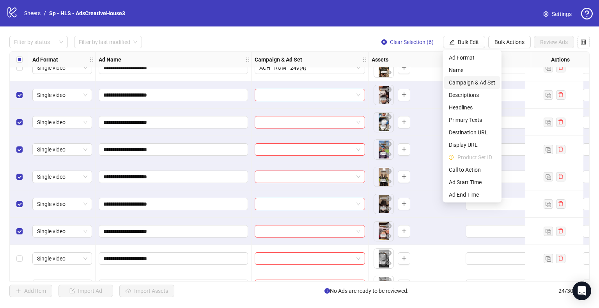
click at [466, 87] on li "Campaign & Ad Set" at bounding box center [472, 82] width 56 height 12
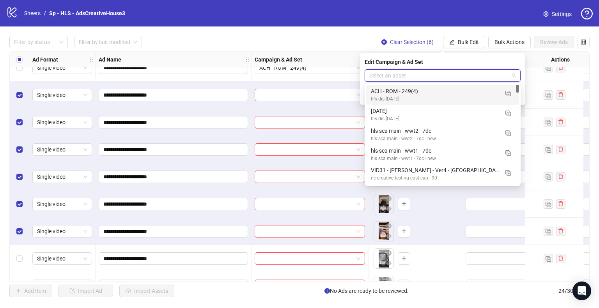
click at [444, 78] on input "search" at bounding box center [439, 76] width 140 height 12
click at [510, 94] on img "button" at bounding box center [507, 93] width 5 height 5
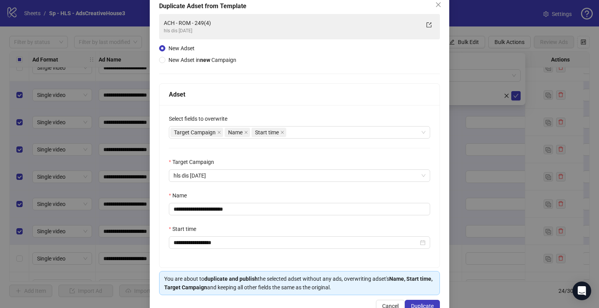
scroll to position [66, 0]
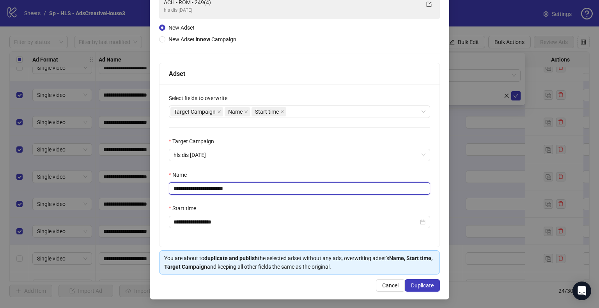
click at [216, 189] on input "**********" at bounding box center [299, 188] width 261 height 12
type input "**********"
click at [259, 171] on div "Name" at bounding box center [299, 177] width 261 height 12
click at [420, 283] on span "Duplicate" at bounding box center [422, 286] width 23 height 6
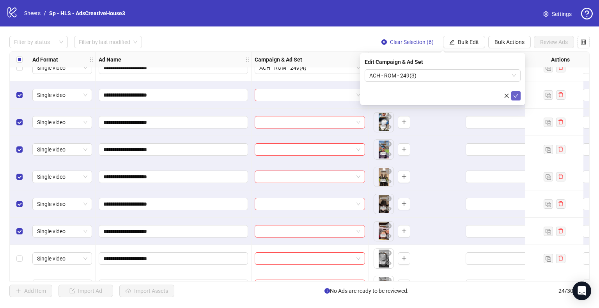
click at [515, 99] on span "submit" at bounding box center [515, 96] width 5 height 6
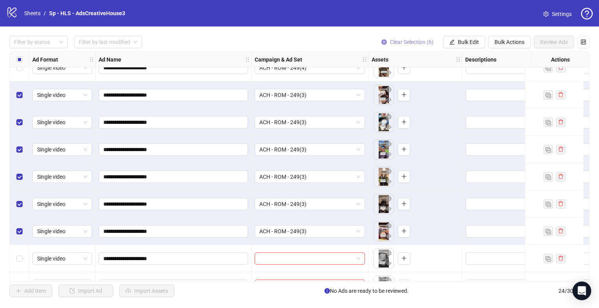
click at [422, 42] on span "Clear Selection (6)" at bounding box center [412, 42] width 44 height 6
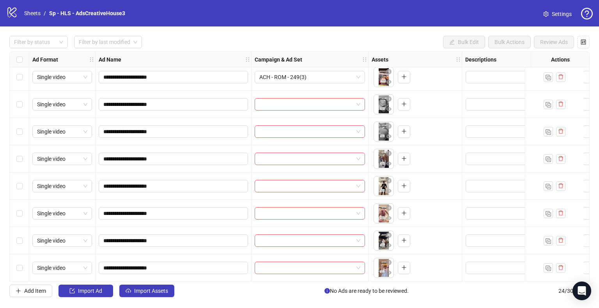
scroll to position [304, 0]
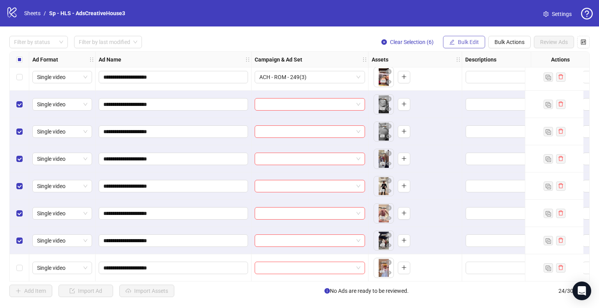
click at [469, 43] on span "Bulk Edit" at bounding box center [468, 42] width 21 height 6
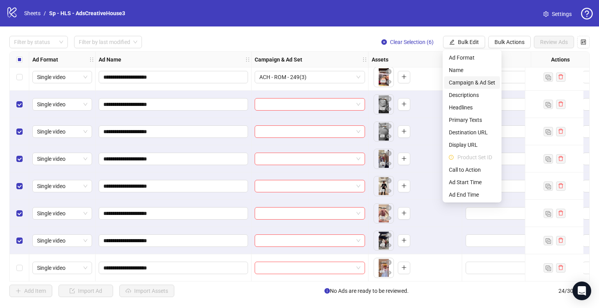
click at [465, 84] on span "Campaign & Ad Set" at bounding box center [472, 82] width 46 height 9
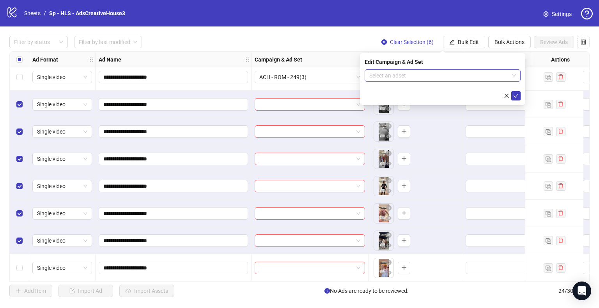
click at [480, 76] on input "search" at bounding box center [439, 76] width 140 height 12
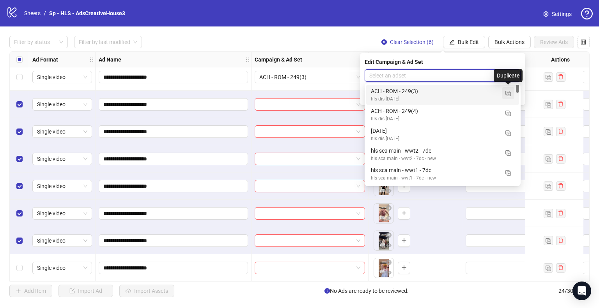
click at [508, 93] on img "button" at bounding box center [507, 93] width 5 height 5
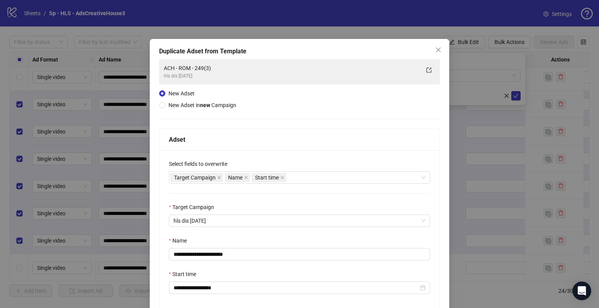
scroll to position [66, 0]
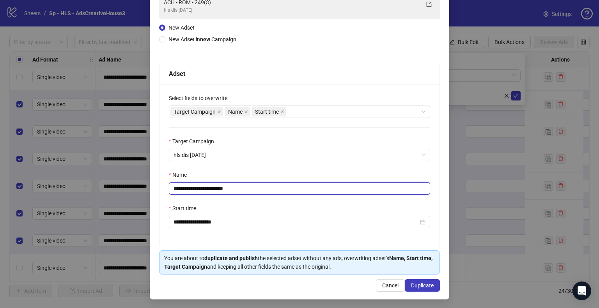
click at [217, 190] on input "**********" at bounding box center [299, 188] width 261 height 12
type input "**********"
click at [421, 286] on span "Duplicate" at bounding box center [422, 286] width 23 height 6
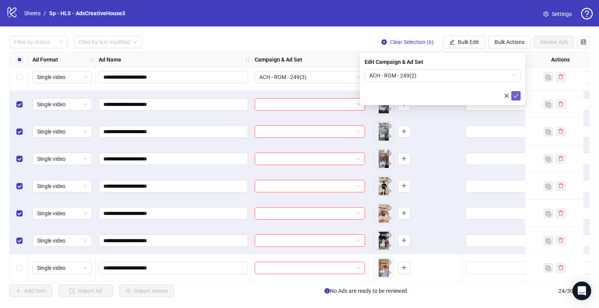
click at [519, 92] on button "submit" at bounding box center [515, 95] width 9 height 9
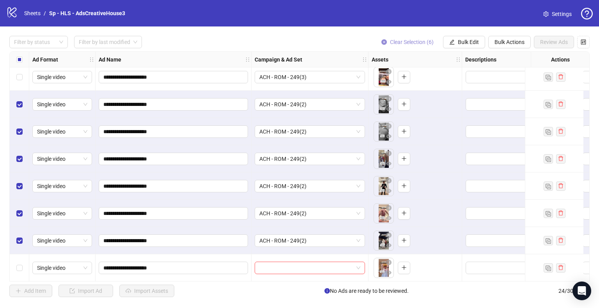
click at [414, 40] on span "Clear Selection (6)" at bounding box center [412, 42] width 44 height 6
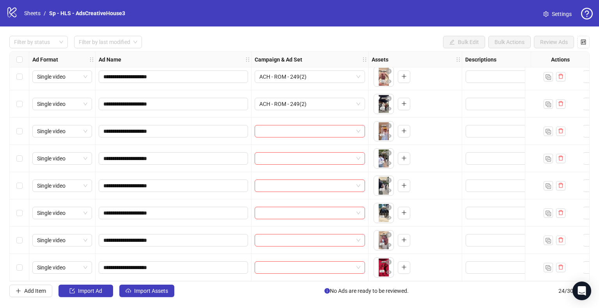
scroll to position [444, 0]
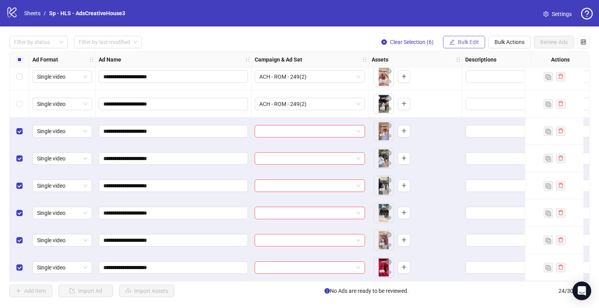
click at [471, 43] on span "Bulk Edit" at bounding box center [468, 42] width 21 height 6
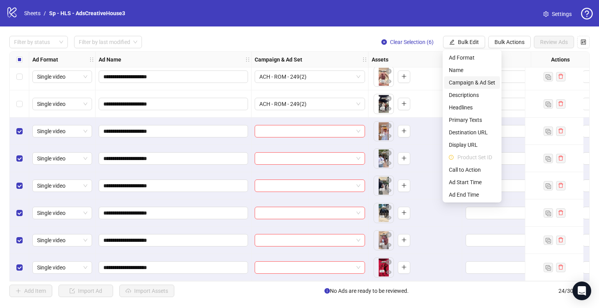
click at [471, 84] on span "Campaign & Ad Set" at bounding box center [472, 82] width 46 height 9
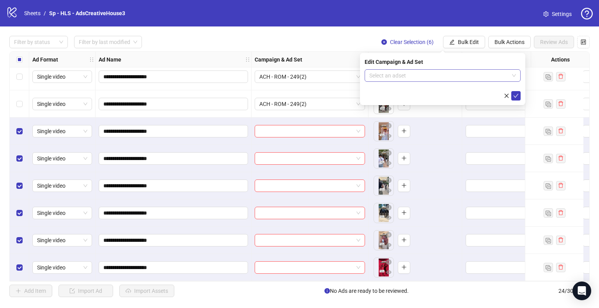
click at [462, 79] on input "search" at bounding box center [439, 76] width 140 height 12
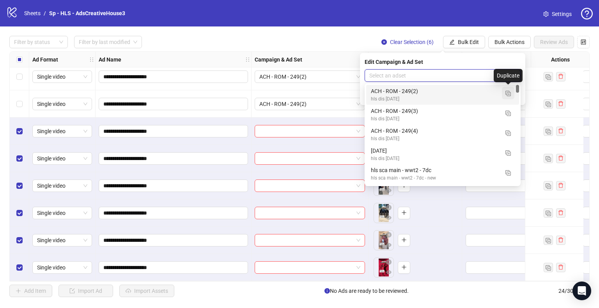
click at [509, 91] on img "button" at bounding box center [507, 93] width 5 height 5
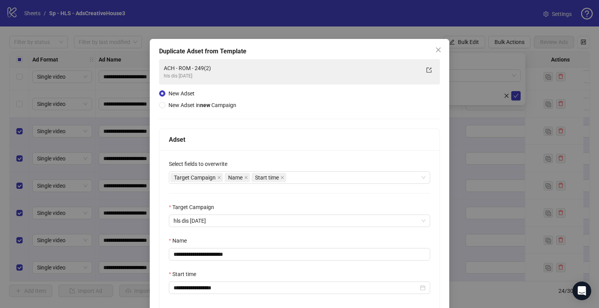
scroll to position [66, 0]
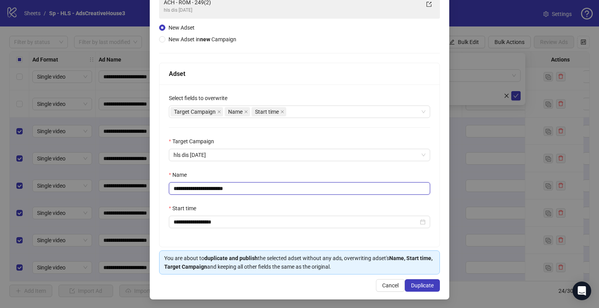
click at [217, 188] on input "**********" at bounding box center [299, 188] width 261 height 12
type input "**********"
click at [425, 280] on button "Duplicate" at bounding box center [422, 286] width 35 height 12
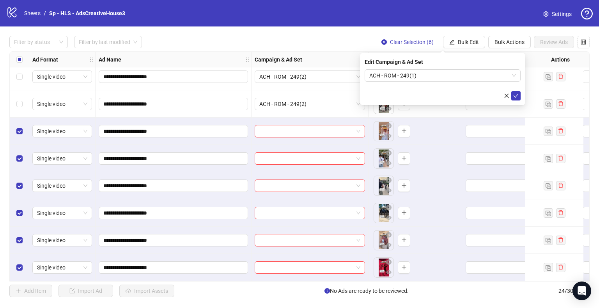
click at [517, 95] on icon "check" at bounding box center [515, 95] width 5 height 5
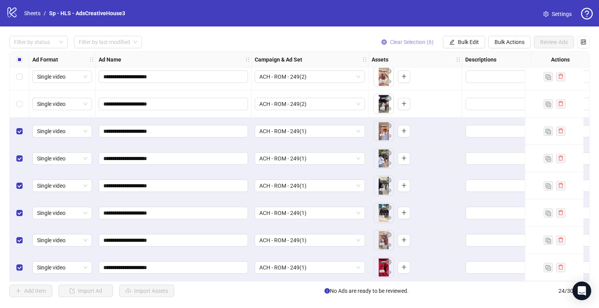
click at [418, 39] on span "Clear Selection (6)" at bounding box center [412, 42] width 44 height 6
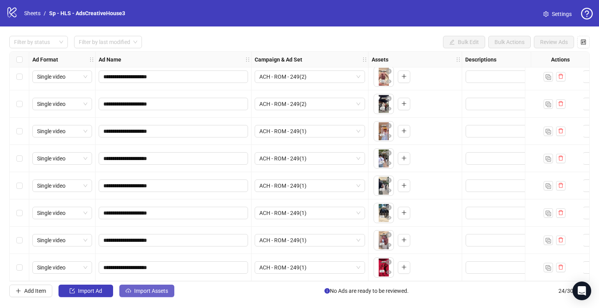
click at [161, 291] on span "Import Assets" at bounding box center [151, 291] width 34 height 6
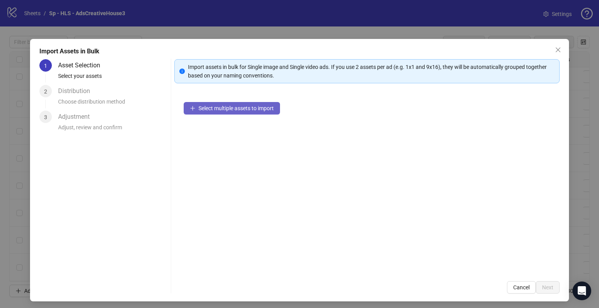
click at [243, 107] on span "Select multiple assets to import" at bounding box center [235, 108] width 75 height 6
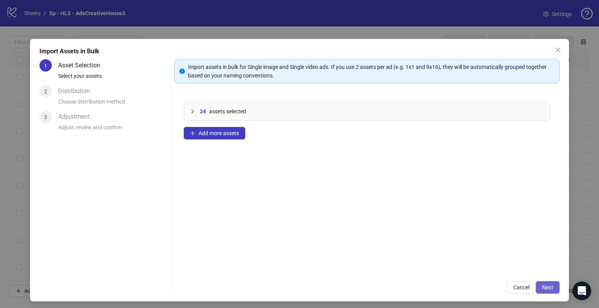
click at [542, 287] on span "Next" at bounding box center [547, 288] width 11 height 6
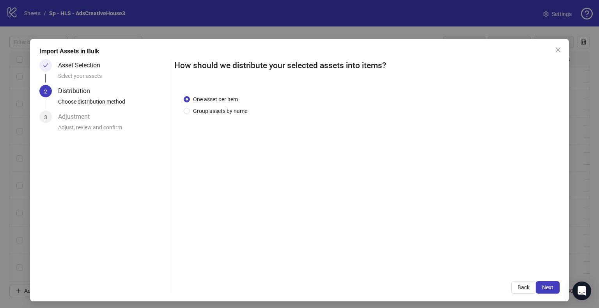
click at [542, 287] on span "Next" at bounding box center [547, 288] width 11 height 6
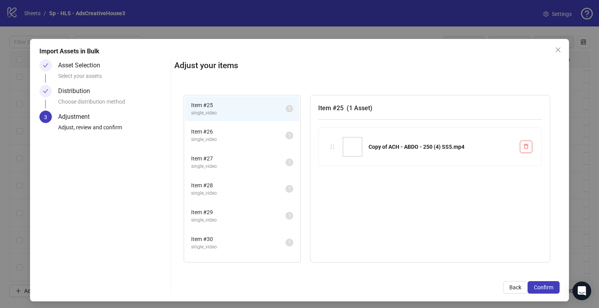
click at [542, 287] on span "Confirm" at bounding box center [543, 288] width 19 height 6
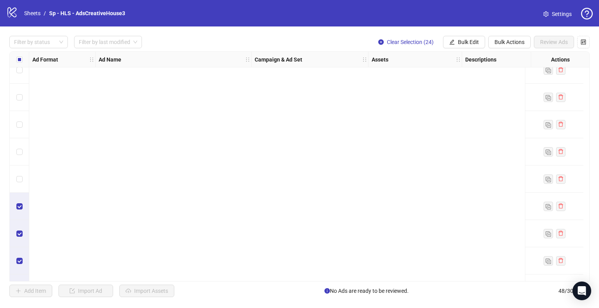
scroll to position [1099, 0]
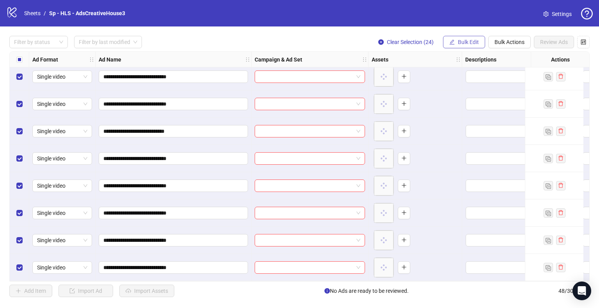
click at [466, 46] on button "Bulk Edit" at bounding box center [464, 42] width 42 height 12
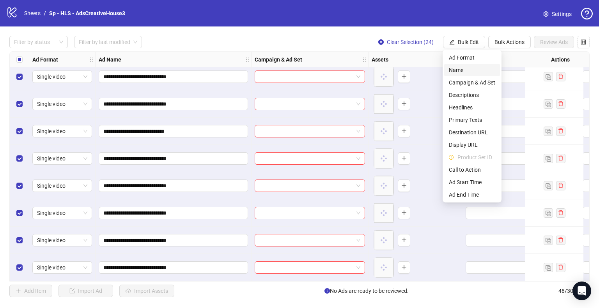
click at [459, 70] on span "Name" at bounding box center [472, 70] width 46 height 9
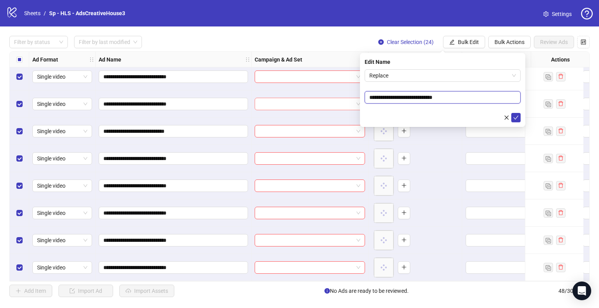
drag, startPoint x: 399, startPoint y: 96, endPoint x: 349, endPoint y: 97, distance: 50.7
click at [349, 97] on body "**********" at bounding box center [299, 154] width 599 height 308
click at [407, 76] on span "Replace" at bounding box center [442, 76] width 147 height 12
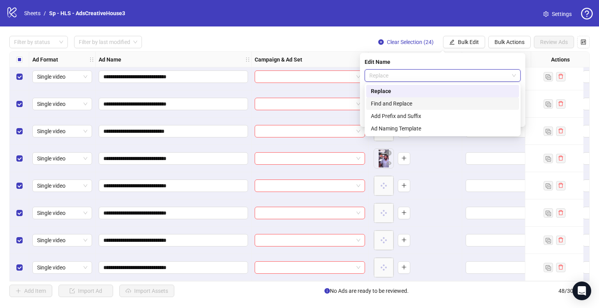
click at [389, 101] on div "Find and Replace" at bounding box center [443, 103] width 144 height 9
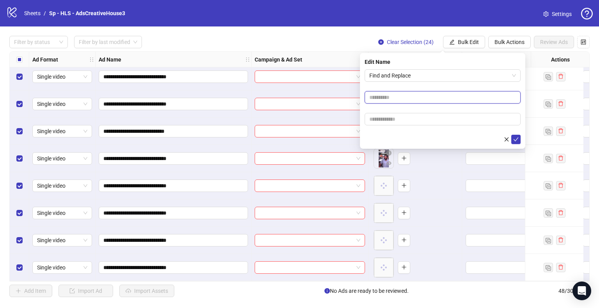
click at [383, 98] on input "text" at bounding box center [443, 97] width 156 height 12
paste input "**********"
type input "**********"
click at [385, 120] on input "text" at bounding box center [443, 119] width 156 height 12
paste input "**********"
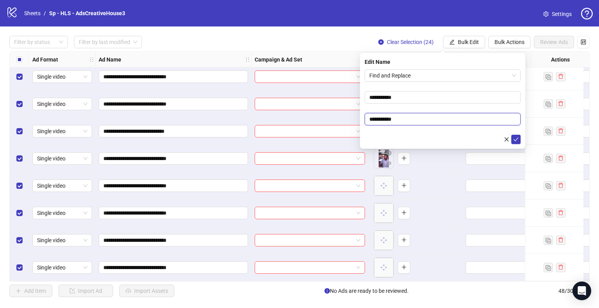
drag, startPoint x: 389, startPoint y: 120, endPoint x: 353, endPoint y: 119, distance: 36.3
click at [353, 119] on body "**********" at bounding box center [299, 154] width 599 height 308
type input "***"
click at [511, 135] on button "submit" at bounding box center [515, 139] width 9 height 9
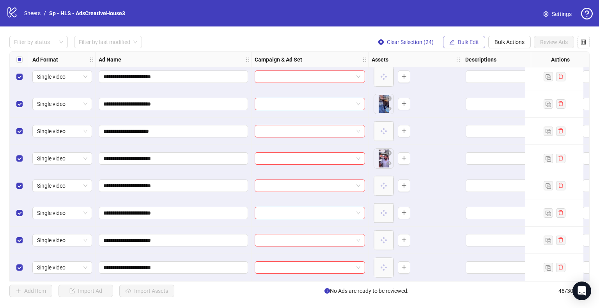
click at [459, 41] on span "Bulk Edit" at bounding box center [468, 42] width 21 height 6
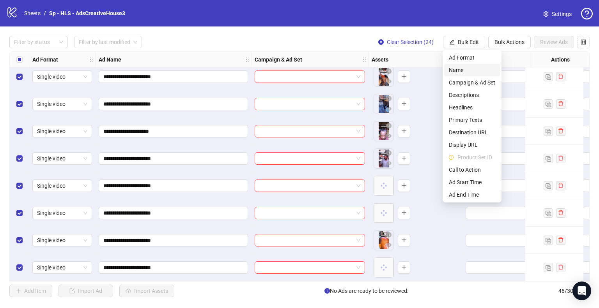
click at [451, 68] on span "Name" at bounding box center [472, 70] width 46 height 9
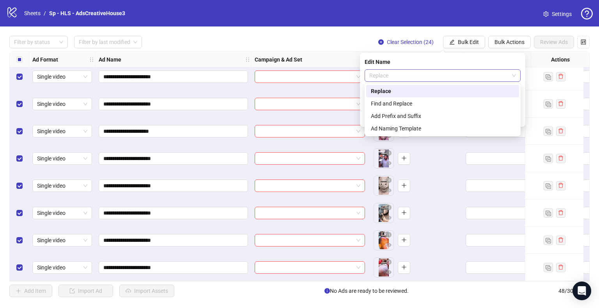
click at [432, 78] on span "Replace" at bounding box center [442, 76] width 147 height 12
click at [413, 98] on div "Find and Replace" at bounding box center [442, 103] width 153 height 12
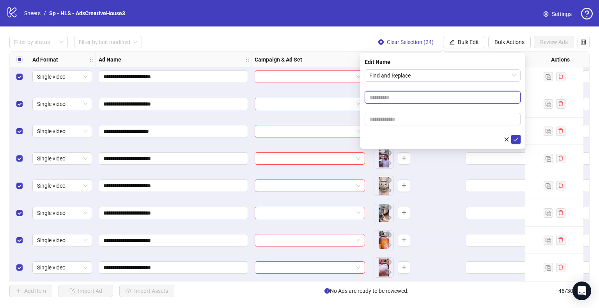
click at [397, 96] on input "text" at bounding box center [443, 97] width 156 height 12
type input "**"
click at [511, 135] on button "submit" at bounding box center [515, 139] width 9 height 9
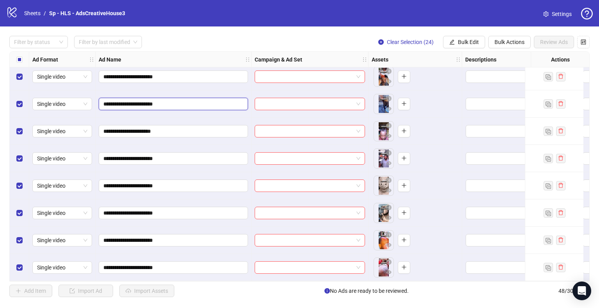
click at [156, 101] on input "**********" at bounding box center [172, 104] width 138 height 9
click at [458, 40] on span "Bulk Edit" at bounding box center [468, 42] width 21 height 6
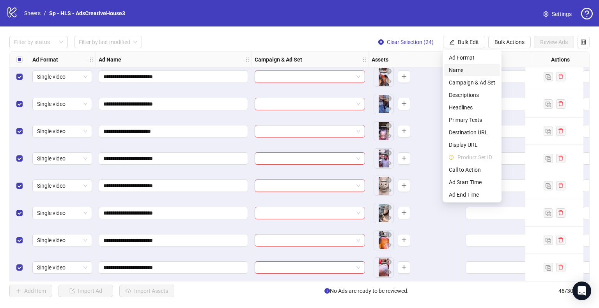
click at [457, 68] on span "Name" at bounding box center [472, 70] width 46 height 9
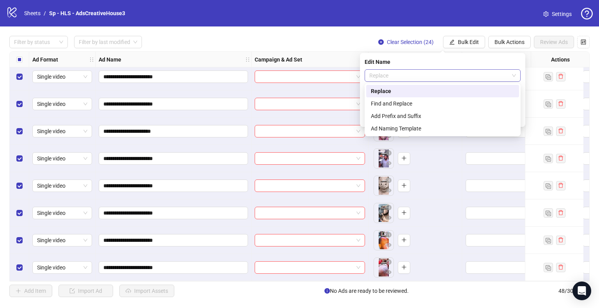
click at [410, 81] on div "Replace" at bounding box center [443, 75] width 156 height 12
click at [398, 100] on div "Find and Replace" at bounding box center [443, 103] width 144 height 9
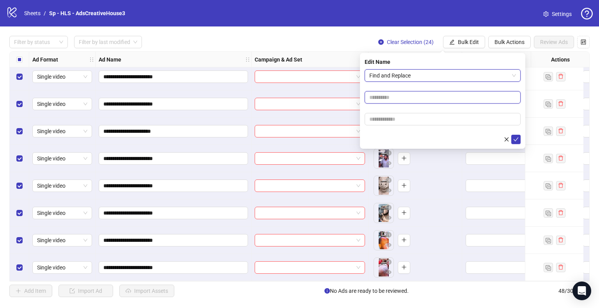
click at [392, 99] on input "text" at bounding box center [443, 97] width 156 height 12
type input "**"
click at [511, 135] on button "submit" at bounding box center [515, 139] width 9 height 9
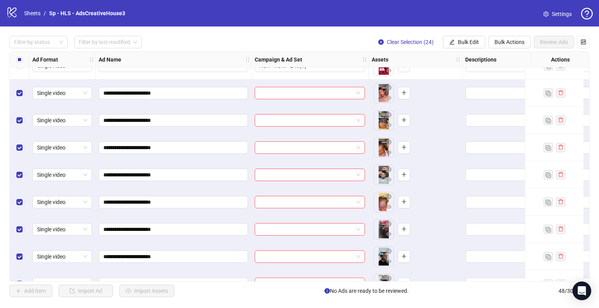
scroll to position [643, 0]
click at [416, 40] on span "Clear Selection (24)" at bounding box center [410, 42] width 47 height 6
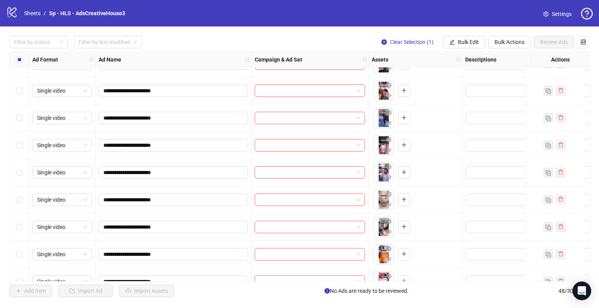
scroll to position [1099, 0]
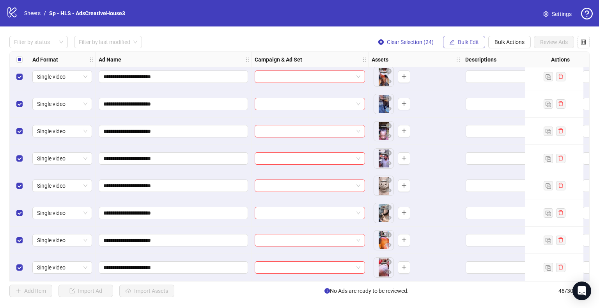
click at [471, 40] on span "Bulk Edit" at bounding box center [468, 42] width 21 height 6
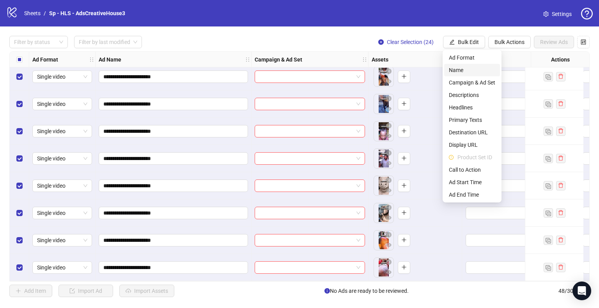
click at [457, 67] on span "Name" at bounding box center [472, 70] width 46 height 9
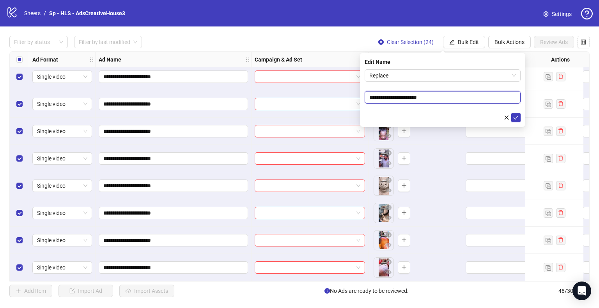
drag, startPoint x: 409, startPoint y: 97, endPoint x: 416, endPoint y: 99, distance: 6.5
click at [416, 99] on input "**********" at bounding box center [443, 97] width 156 height 12
click at [393, 74] on span "Replace" at bounding box center [442, 76] width 147 height 12
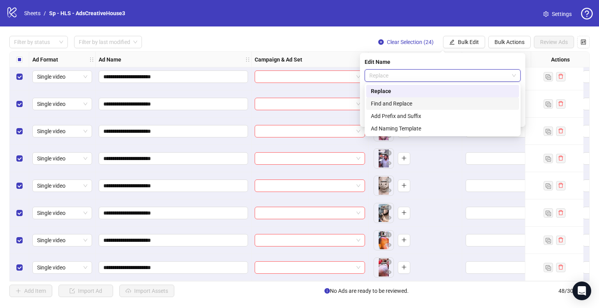
click at [393, 100] on div "Find and Replace" at bounding box center [443, 103] width 144 height 9
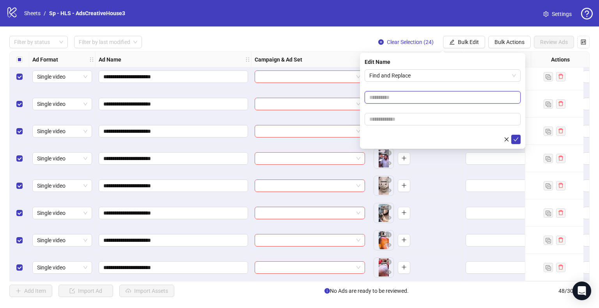
click at [389, 101] on input "text" at bounding box center [443, 97] width 156 height 12
paste input "***"
type input "***"
paste input "***"
click at [387, 119] on input "text" at bounding box center [443, 119] width 156 height 12
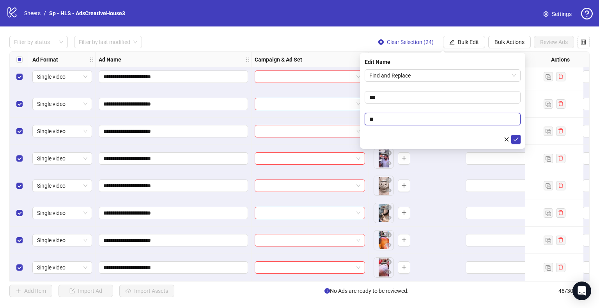
type input "**"
click at [511, 135] on button "submit" at bounding box center [515, 139] width 9 height 9
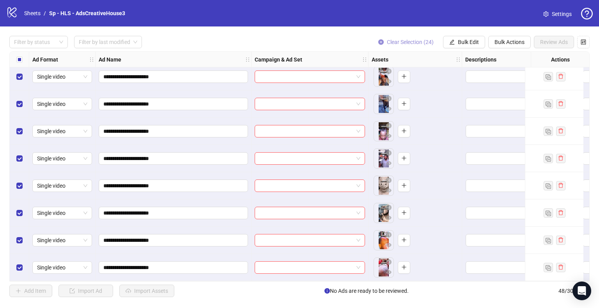
click at [404, 38] on button "Clear Selection (24)" at bounding box center [406, 42] width 68 height 12
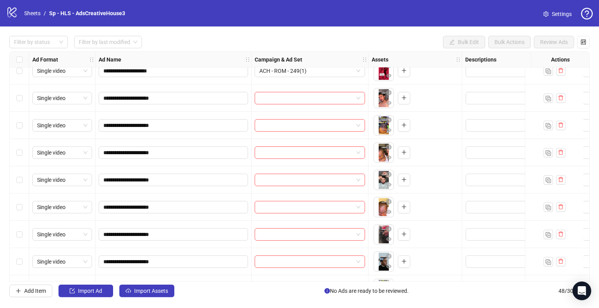
scroll to position [638, 0]
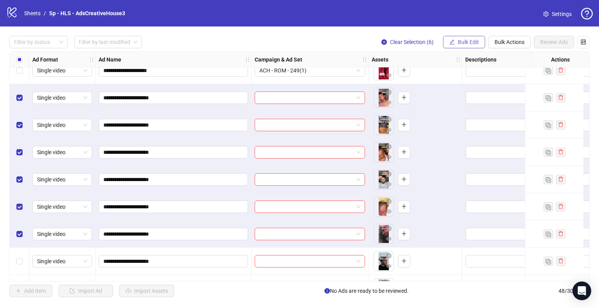
click at [477, 41] on span "Bulk Edit" at bounding box center [468, 42] width 21 height 6
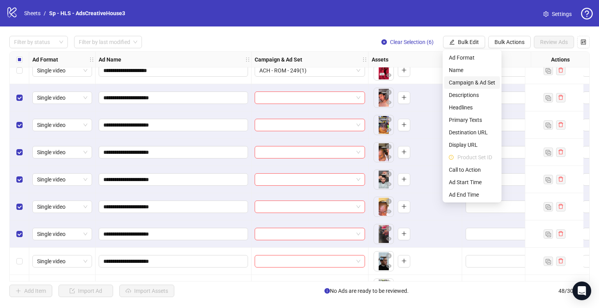
click at [478, 85] on span "Campaign & Ad Set" at bounding box center [472, 82] width 46 height 9
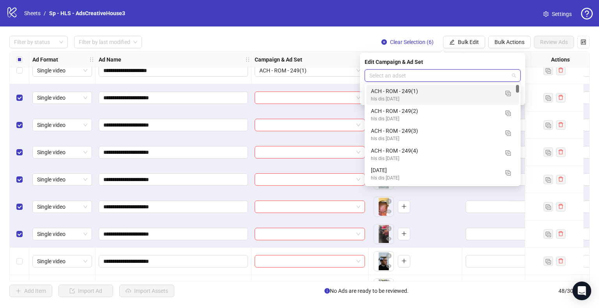
click at [458, 80] on input "search" at bounding box center [439, 76] width 140 height 12
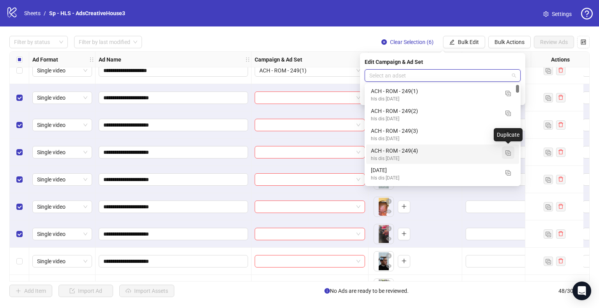
click at [508, 152] on img "button" at bounding box center [507, 153] width 5 height 5
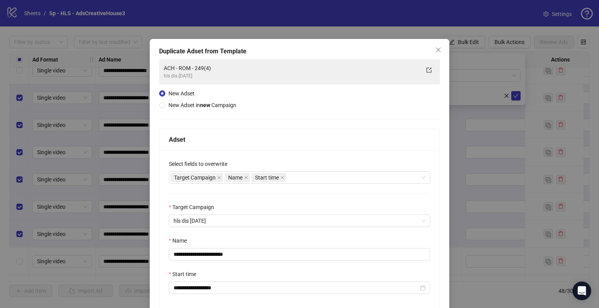
scroll to position [66, 0]
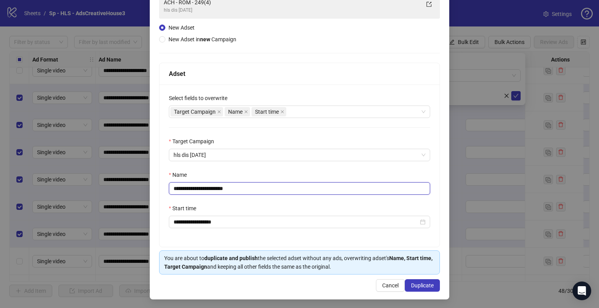
click at [191, 188] on input "**********" at bounding box center [299, 188] width 261 height 12
type input "**********"
click at [413, 283] on span "Duplicate" at bounding box center [422, 286] width 23 height 6
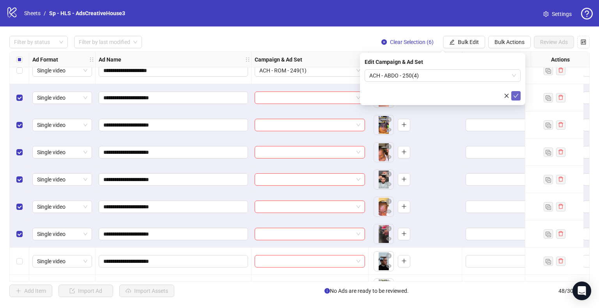
click at [518, 94] on icon "check" at bounding box center [516, 96] width 5 height 4
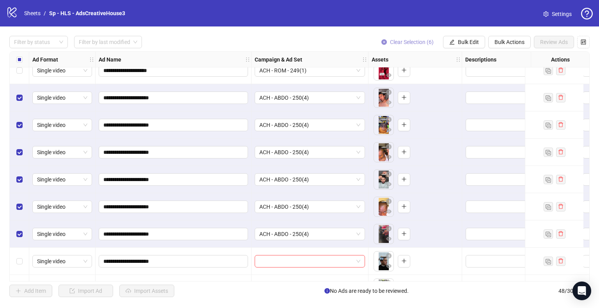
click at [424, 39] on span "Clear Selection (6)" at bounding box center [412, 42] width 44 height 6
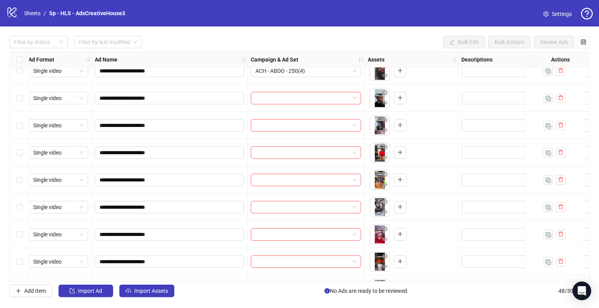
scroll to position [802, 0]
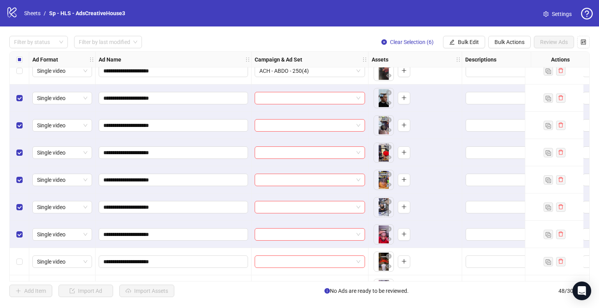
click at [459, 35] on div "**********" at bounding box center [299, 167] width 599 height 280
click at [460, 39] on span "Bulk Edit" at bounding box center [468, 42] width 21 height 6
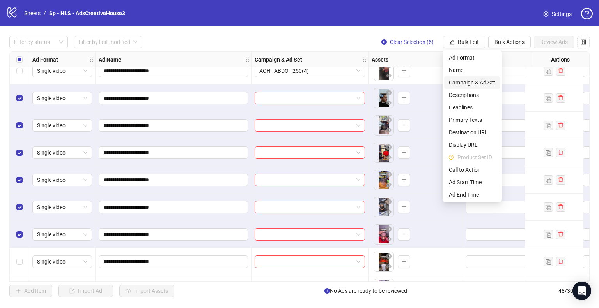
click at [466, 82] on span "Campaign & Ad Set" at bounding box center [472, 82] width 46 height 9
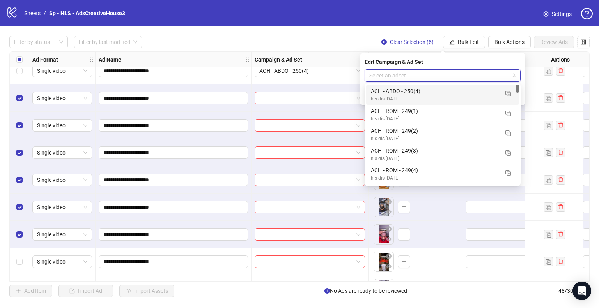
click at [482, 76] on input "search" at bounding box center [439, 76] width 140 height 12
click at [508, 93] on img "button" at bounding box center [507, 93] width 5 height 5
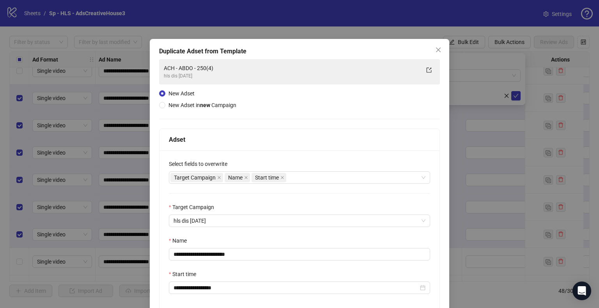
scroll to position [66, 0]
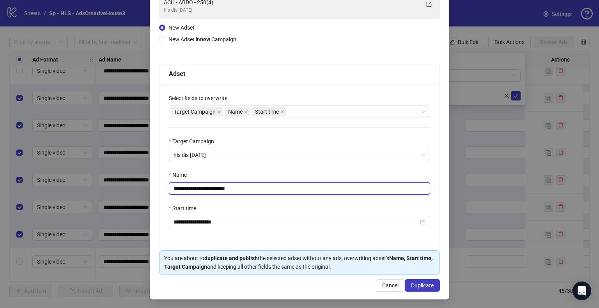
click at [220, 187] on input "**********" at bounding box center [299, 188] width 261 height 12
type input "**********"
click at [413, 281] on button "Duplicate" at bounding box center [422, 286] width 35 height 12
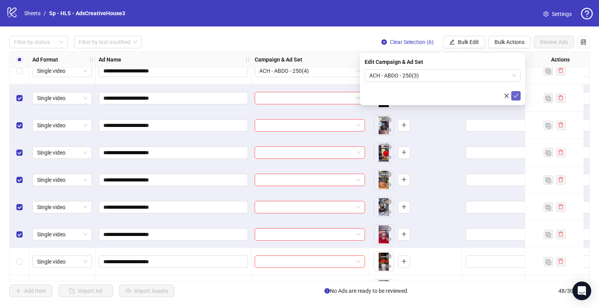
click at [516, 94] on icon "check" at bounding box center [515, 95] width 5 height 5
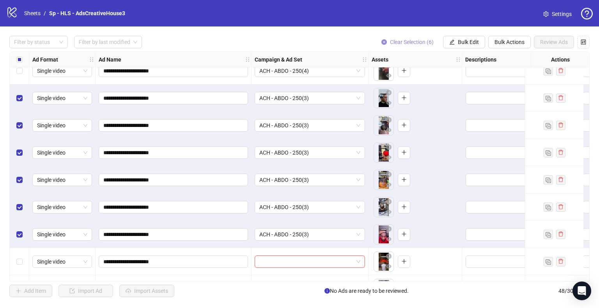
click at [423, 42] on span "Clear Selection (6)" at bounding box center [412, 42] width 44 height 6
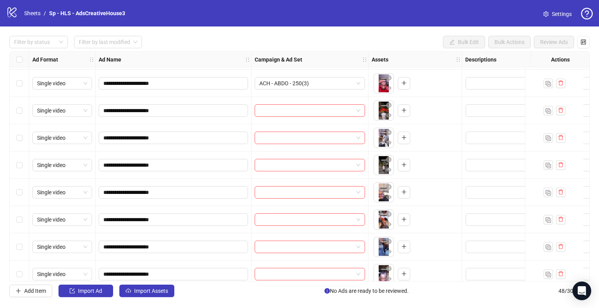
scroll to position [971, 0]
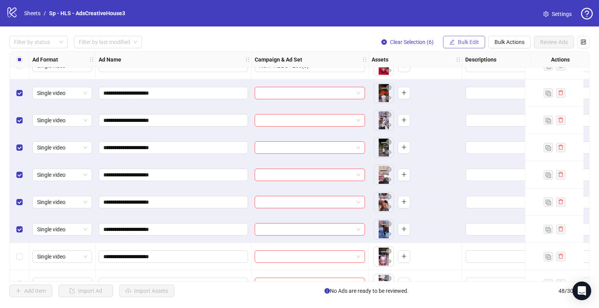
click at [474, 39] on span "Bulk Edit" at bounding box center [468, 42] width 21 height 6
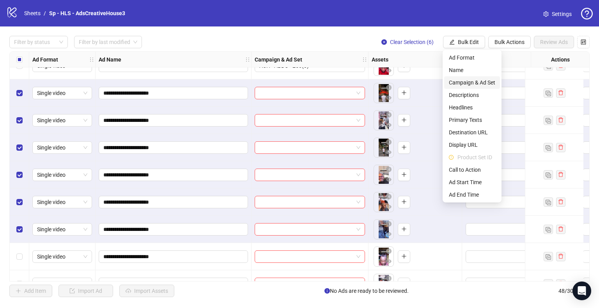
click at [468, 83] on span "Campaign & Ad Set" at bounding box center [472, 82] width 46 height 9
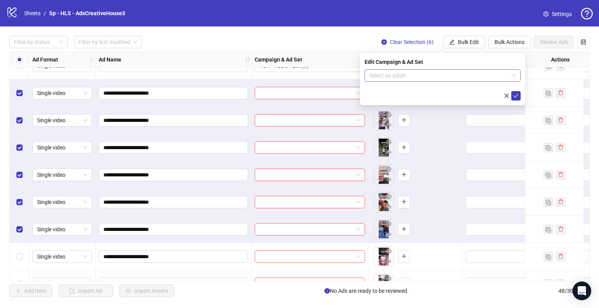
click at [494, 78] on input "search" at bounding box center [439, 76] width 140 height 12
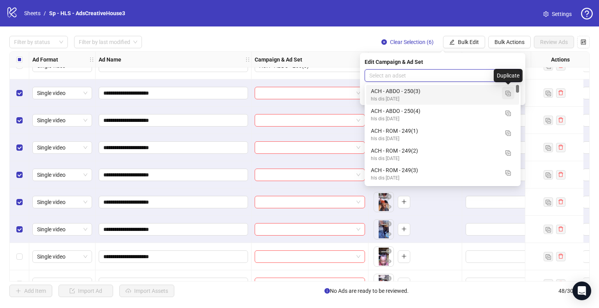
click at [510, 96] on img "button" at bounding box center [507, 93] width 5 height 5
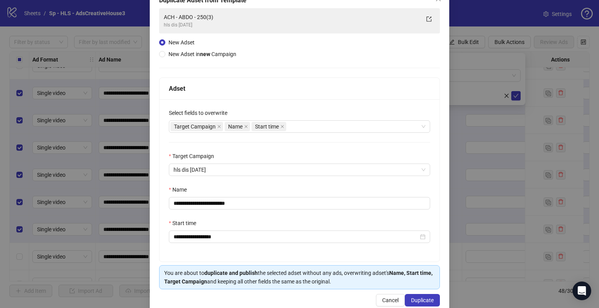
scroll to position [66, 0]
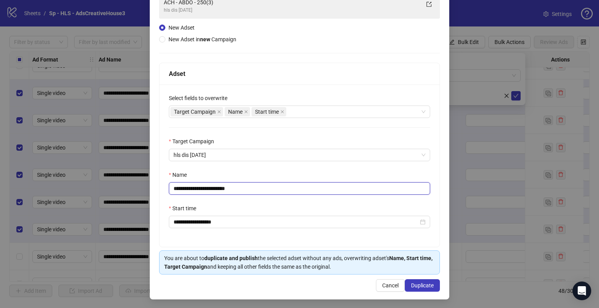
click at [219, 190] on input "**********" at bounding box center [299, 188] width 261 height 12
type input "**********"
click at [419, 283] on span "Duplicate" at bounding box center [422, 286] width 23 height 6
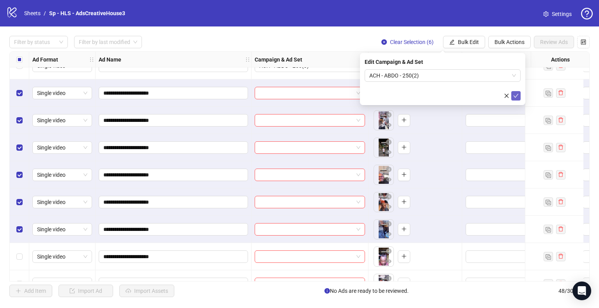
click at [516, 96] on icon "check" at bounding box center [516, 96] width 5 height 4
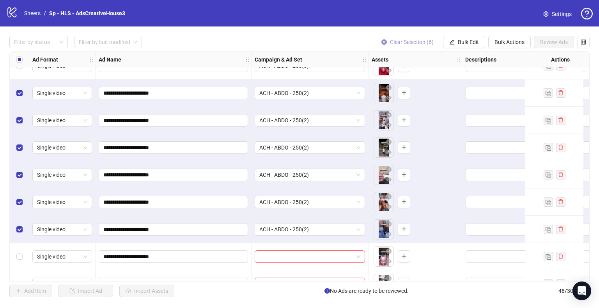
click at [420, 43] on span "Clear Selection (6)" at bounding box center [412, 42] width 44 height 6
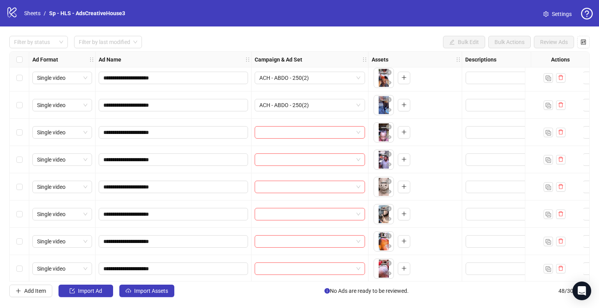
scroll to position [1099, 0]
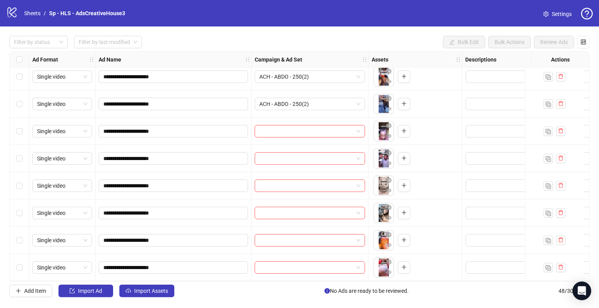
click at [15, 127] on div "Select row 43" at bounding box center [19, 131] width 19 height 27
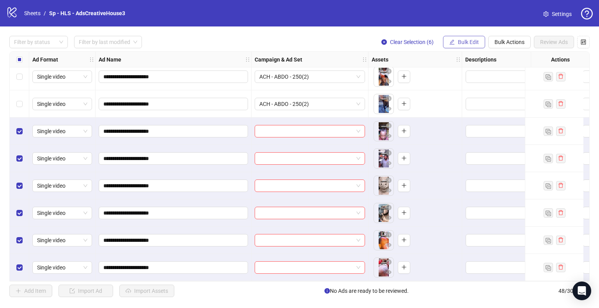
click at [466, 39] on span "Bulk Edit" at bounding box center [468, 42] width 21 height 6
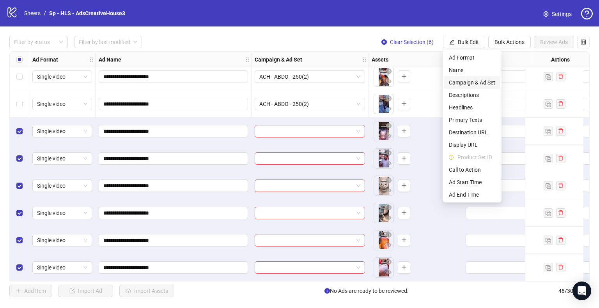
click at [471, 85] on span "Campaign & Ad Set" at bounding box center [472, 82] width 46 height 9
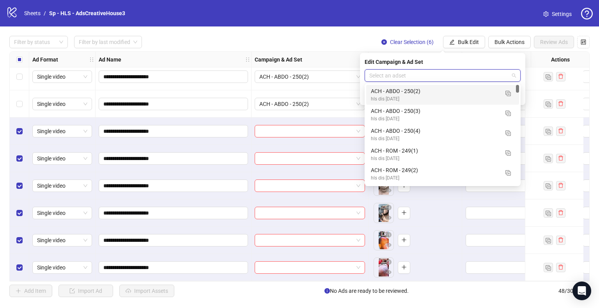
click at [496, 80] on input "search" at bounding box center [439, 76] width 140 height 12
click at [507, 96] on img "button" at bounding box center [507, 93] width 5 height 5
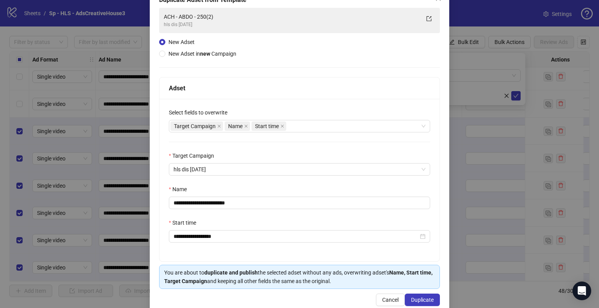
scroll to position [66, 0]
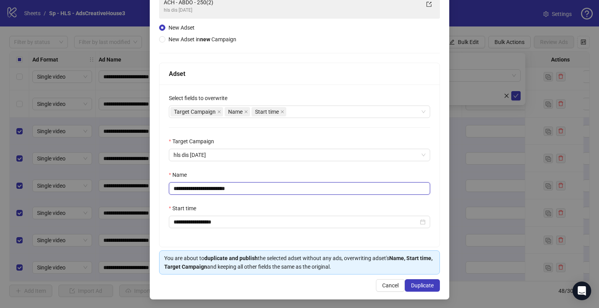
click at [220, 189] on input "**********" at bounding box center [299, 188] width 261 height 12
type input "**********"
click at [418, 281] on button "Duplicate" at bounding box center [422, 286] width 35 height 12
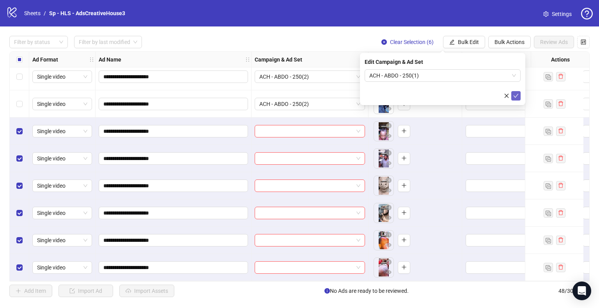
click at [519, 95] on button "submit" at bounding box center [515, 95] width 9 height 9
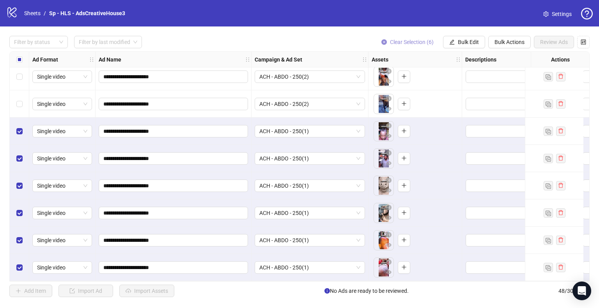
click at [410, 41] on span "Clear Selection (6)" at bounding box center [412, 42] width 44 height 6
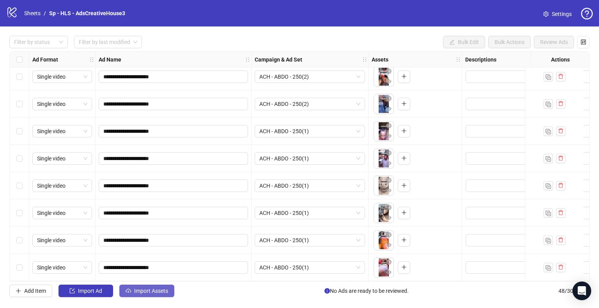
click at [154, 296] on button "Import Assets" at bounding box center [146, 291] width 55 height 12
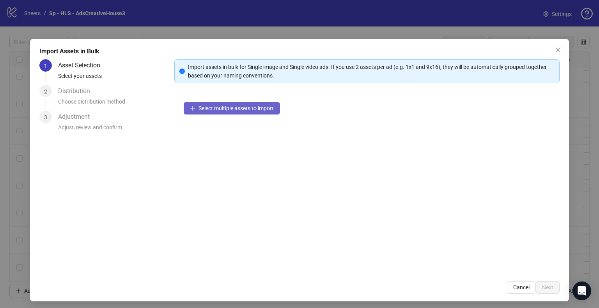
click at [234, 104] on button "Select multiple assets to import" at bounding box center [232, 108] width 96 height 12
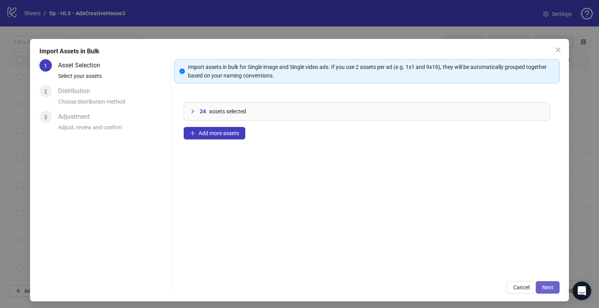
click at [542, 287] on span "Next" at bounding box center [547, 288] width 11 height 6
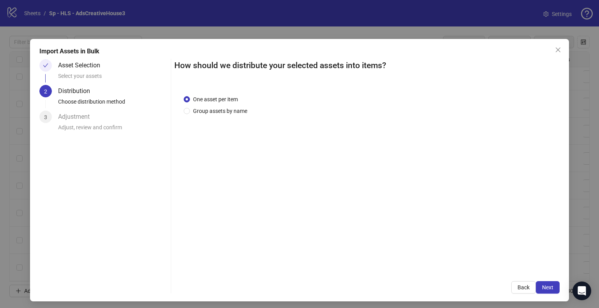
click at [542, 287] on span "Next" at bounding box center [547, 288] width 11 height 6
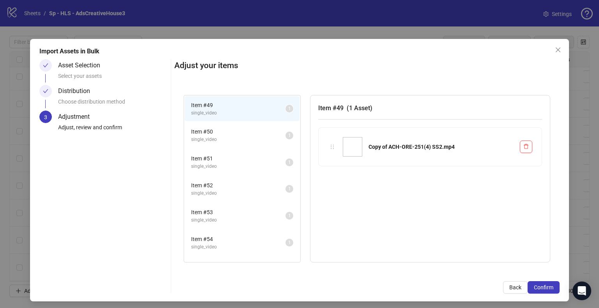
click at [540, 287] on span "Confirm" at bounding box center [543, 288] width 19 height 6
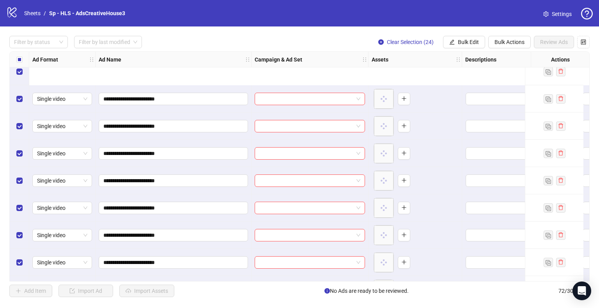
scroll to position [1754, 0]
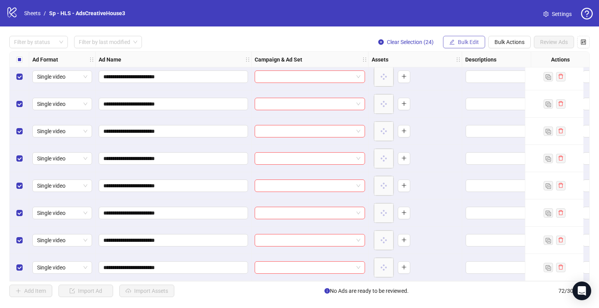
click at [462, 38] on button "Bulk Edit" at bounding box center [464, 42] width 42 height 12
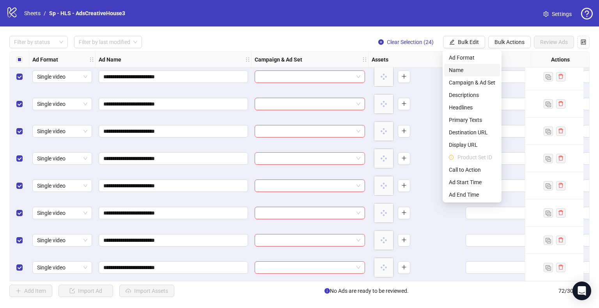
click at [462, 68] on span "Name" at bounding box center [472, 70] width 46 height 9
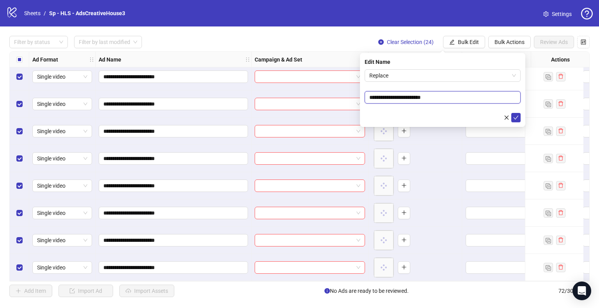
drag, startPoint x: 413, startPoint y: 96, endPoint x: 362, endPoint y: 97, distance: 51.5
click at [362, 97] on div "**********" at bounding box center [442, 90] width 165 height 74
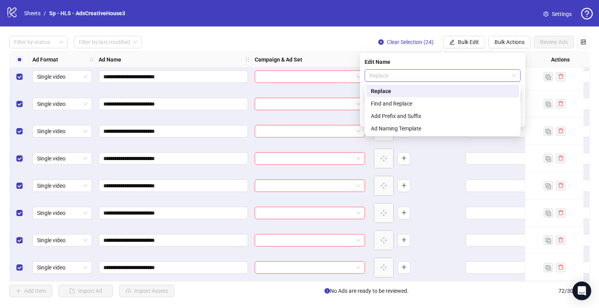
click at [395, 76] on span "Replace" at bounding box center [442, 76] width 147 height 12
click at [395, 103] on div "Find and Replace" at bounding box center [443, 103] width 144 height 9
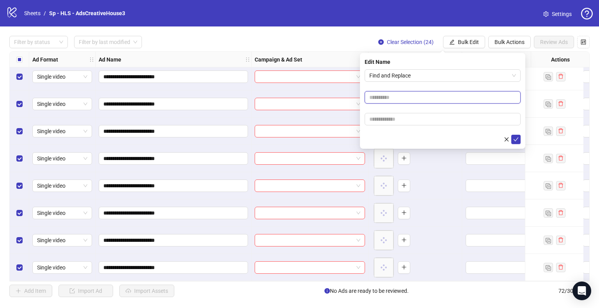
click at [389, 101] on input "text" at bounding box center [443, 97] width 156 height 12
paste input "**********"
type input "**********"
click at [384, 118] on input "text" at bounding box center [443, 119] width 156 height 12
paste input "**********"
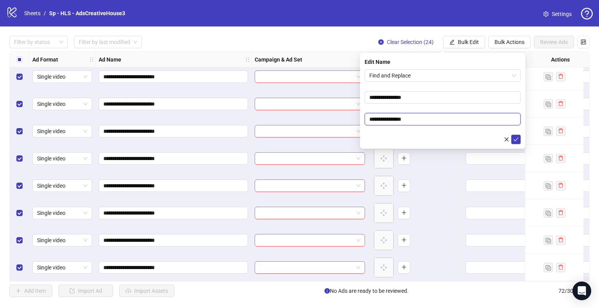
drag, startPoint x: 389, startPoint y: 120, endPoint x: 349, endPoint y: 121, distance: 39.8
click at [349, 121] on body "**********" at bounding box center [299, 154] width 599 height 308
type input "**********"
click at [511, 135] on button "submit" at bounding box center [515, 139] width 9 height 9
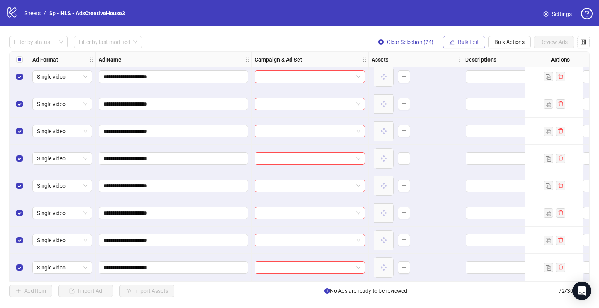
click at [466, 39] on span "Bulk Edit" at bounding box center [468, 42] width 21 height 6
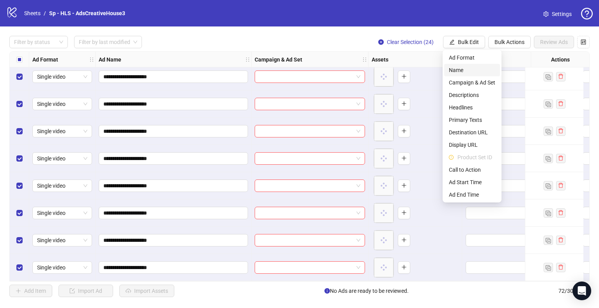
click at [458, 67] on span "Name" at bounding box center [472, 70] width 46 height 9
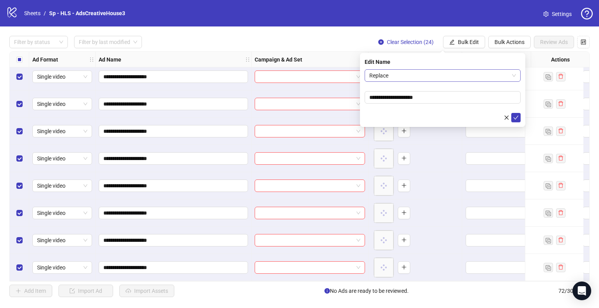
click at [425, 79] on span "Replace" at bounding box center [442, 76] width 147 height 12
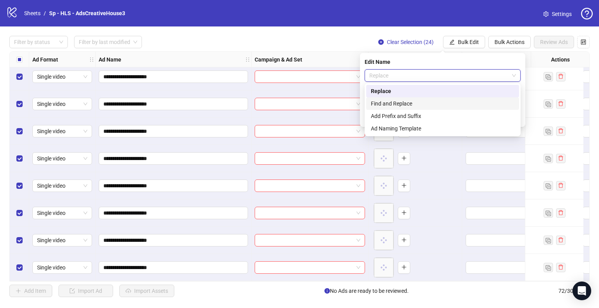
click at [410, 104] on div "Find and Replace" at bounding box center [443, 103] width 144 height 9
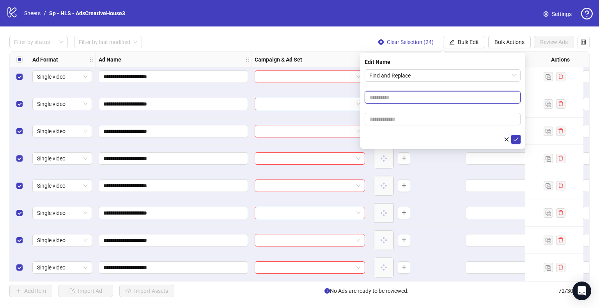
click at [391, 98] on input "text" at bounding box center [443, 97] width 156 height 12
type input "**"
click at [511, 135] on button "submit" at bounding box center [515, 139] width 9 height 9
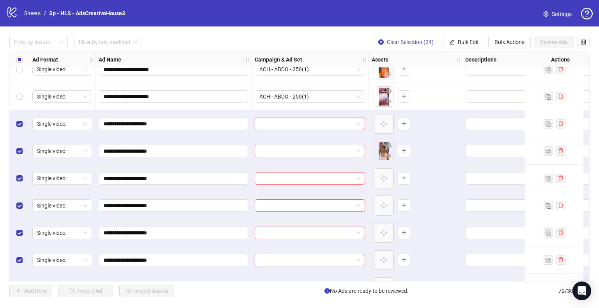
scroll to position [1299, 0]
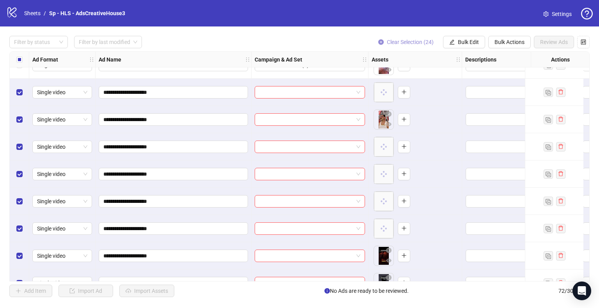
click at [406, 41] on span "Clear Selection (24)" at bounding box center [410, 42] width 47 height 6
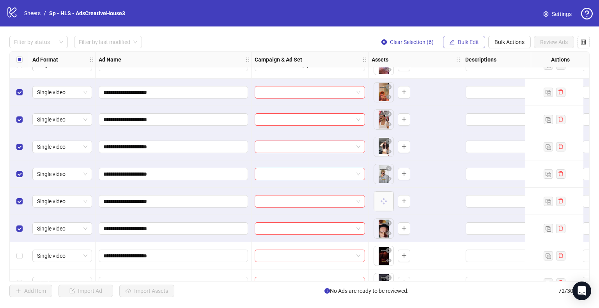
click at [471, 41] on span "Bulk Edit" at bounding box center [468, 42] width 21 height 6
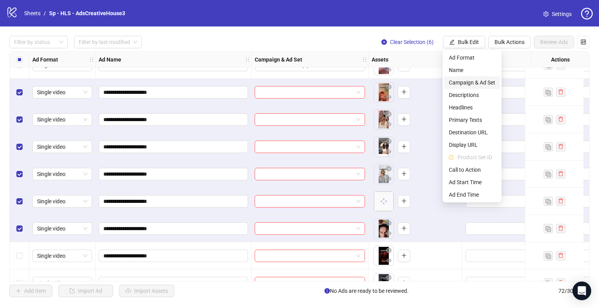
click at [476, 81] on span "Campaign & Ad Set" at bounding box center [472, 82] width 46 height 9
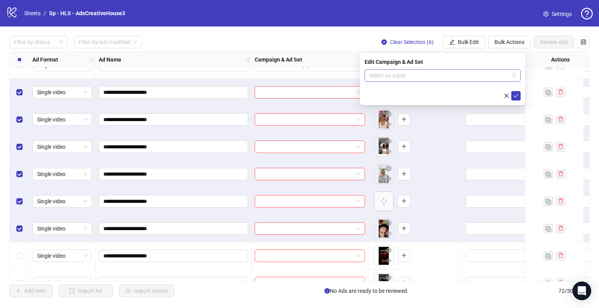
click at [480, 73] on input "search" at bounding box center [439, 76] width 140 height 12
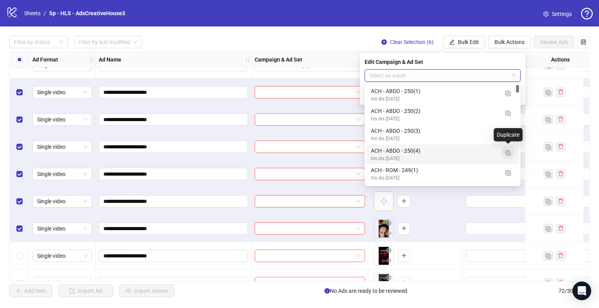
click at [508, 156] on button "button" at bounding box center [508, 153] width 12 height 12
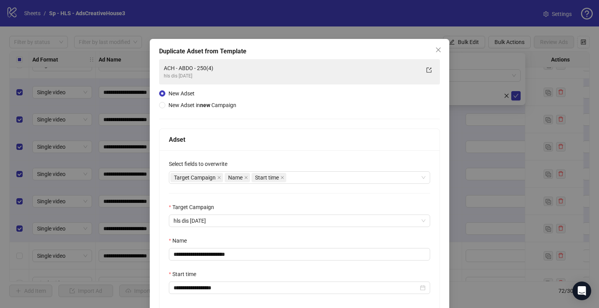
scroll to position [66, 0]
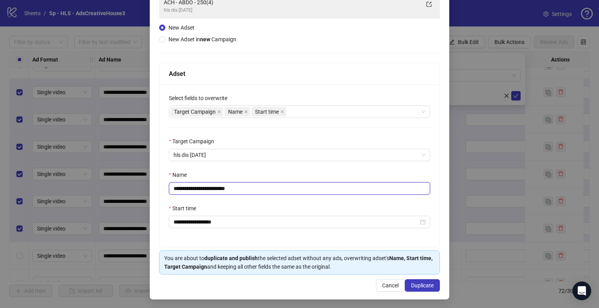
click at [193, 188] on input "**********" at bounding box center [299, 188] width 261 height 12
type input "**********"
click at [417, 287] on span "Duplicate" at bounding box center [422, 286] width 23 height 6
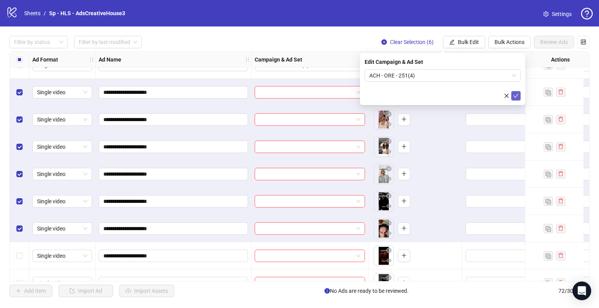
click at [516, 96] on icon "check" at bounding box center [516, 96] width 5 height 4
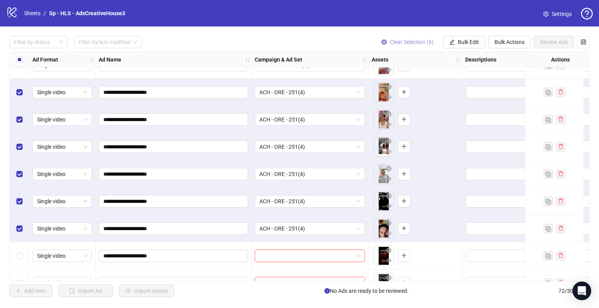
click at [408, 39] on span "Clear Selection (6)" at bounding box center [412, 42] width 44 height 6
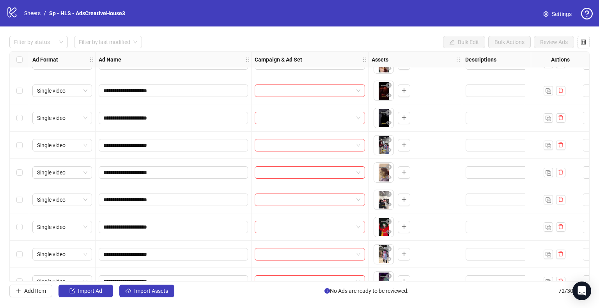
scroll to position [1463, 0]
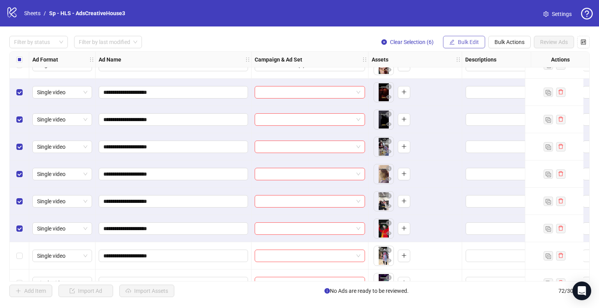
click at [458, 45] on span "Bulk Edit" at bounding box center [468, 42] width 21 height 6
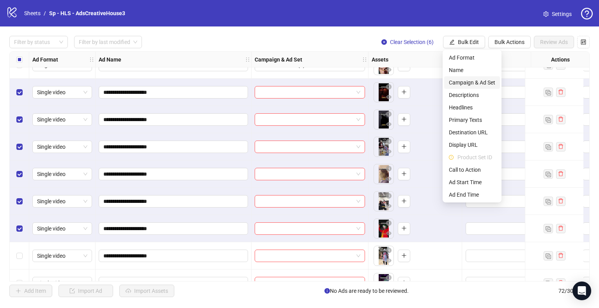
click at [467, 85] on span "Campaign & Ad Set" at bounding box center [472, 82] width 46 height 9
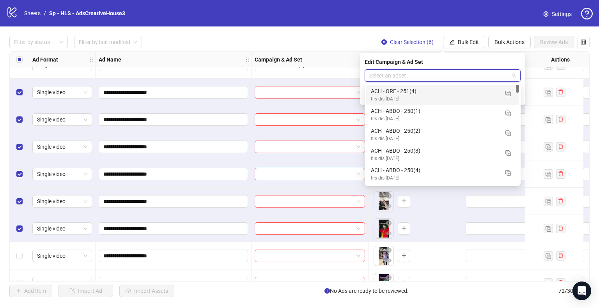
click at [466, 74] on input "search" at bounding box center [439, 76] width 140 height 12
click at [509, 94] on img "button" at bounding box center [507, 93] width 5 height 5
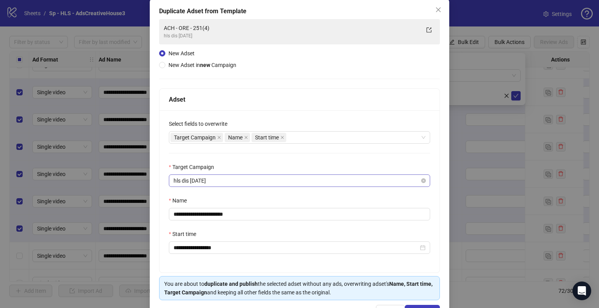
scroll to position [41, 0]
click at [216, 216] on input "**********" at bounding box center [299, 214] width 261 height 12
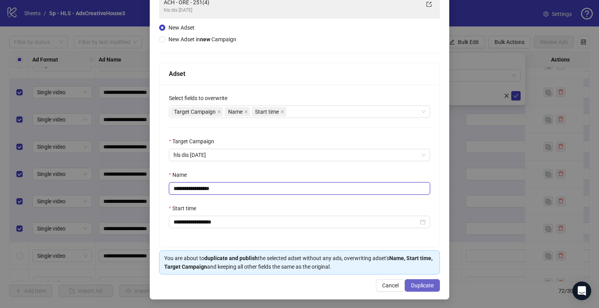
type input "**********"
click at [416, 283] on span "Duplicate" at bounding box center [422, 286] width 23 height 6
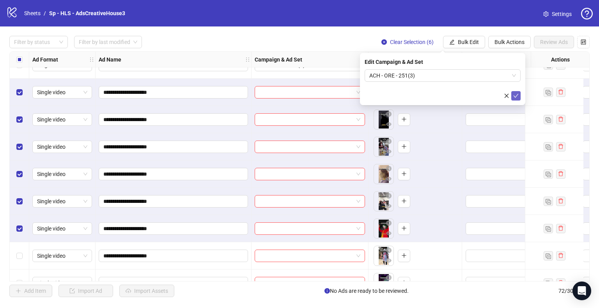
click at [518, 96] on icon "check" at bounding box center [515, 95] width 5 height 5
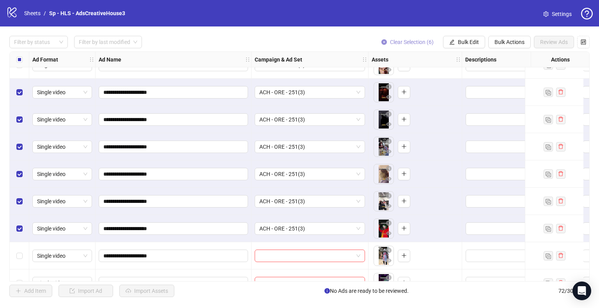
click at [420, 42] on span "Clear Selection (6)" at bounding box center [412, 42] width 44 height 6
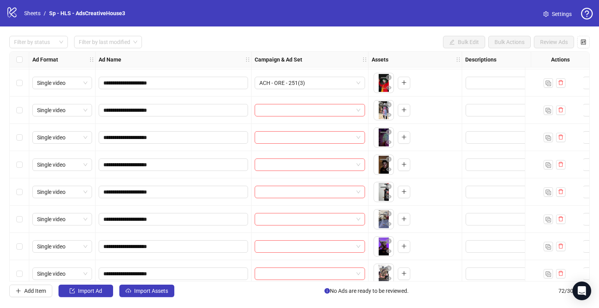
scroll to position [1614, 0]
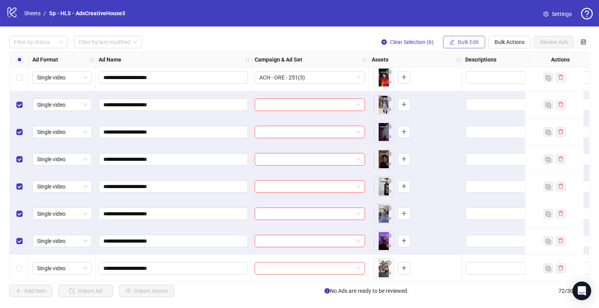
click at [466, 45] on span "Bulk Edit" at bounding box center [468, 42] width 21 height 6
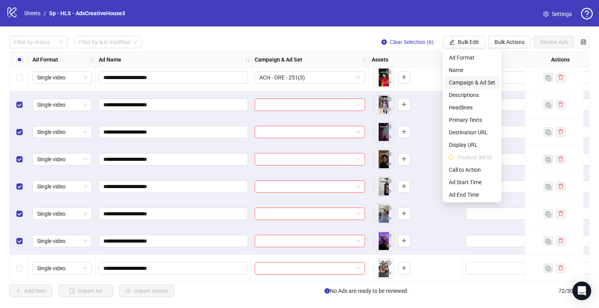
click at [474, 83] on span "Campaign & Ad Set" at bounding box center [472, 82] width 46 height 9
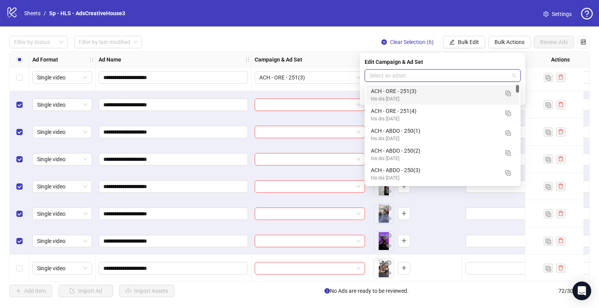
click at [493, 76] on input "search" at bounding box center [439, 76] width 140 height 12
click at [508, 94] on img "button" at bounding box center [507, 93] width 5 height 5
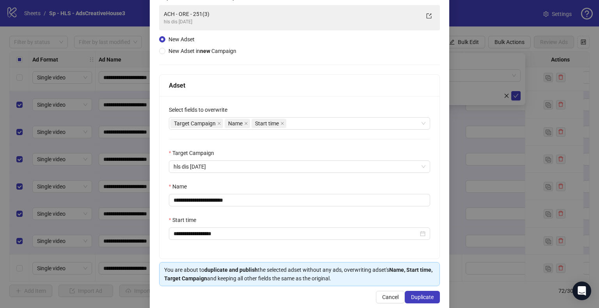
scroll to position [66, 0]
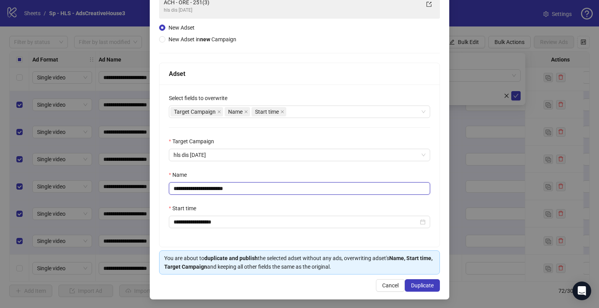
click at [216, 190] on input "**********" at bounding box center [299, 188] width 261 height 12
type input "**********"
click at [415, 286] on span "Duplicate" at bounding box center [422, 286] width 23 height 6
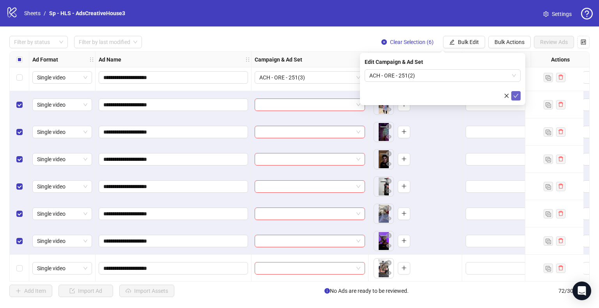
click at [516, 97] on icon "check" at bounding box center [515, 95] width 5 height 5
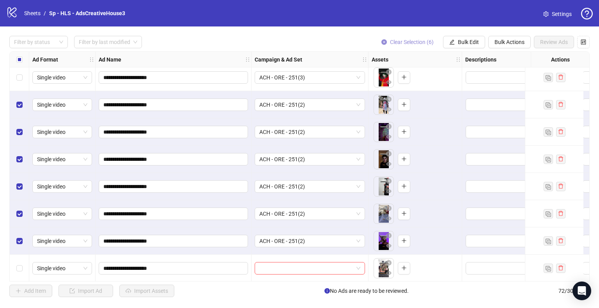
click at [411, 45] on button "Clear Selection (6)" at bounding box center [407, 42] width 65 height 12
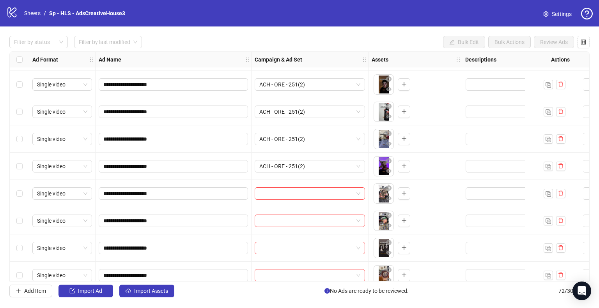
scroll to position [1754, 0]
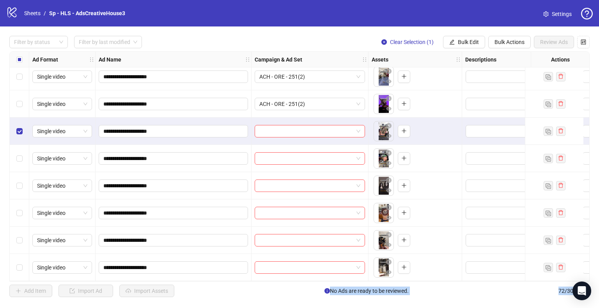
click at [15, 268] on div "Select row 72" at bounding box center [19, 267] width 19 height 27
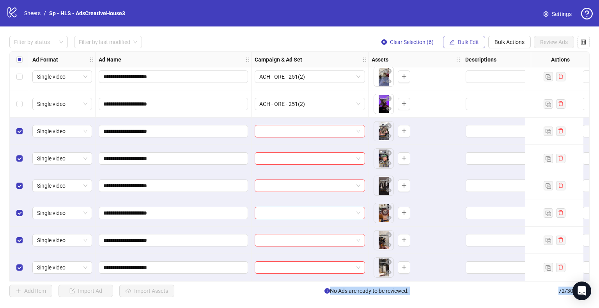
click at [462, 42] on span "Bulk Edit" at bounding box center [468, 42] width 21 height 6
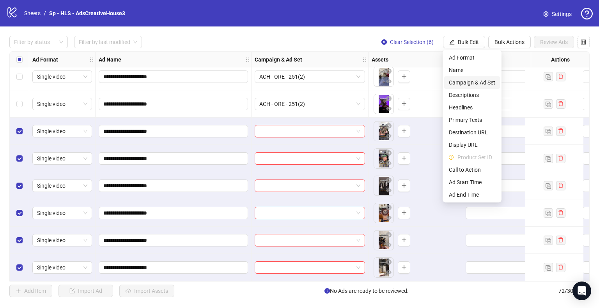
click at [467, 81] on span "Campaign & Ad Set" at bounding box center [472, 82] width 46 height 9
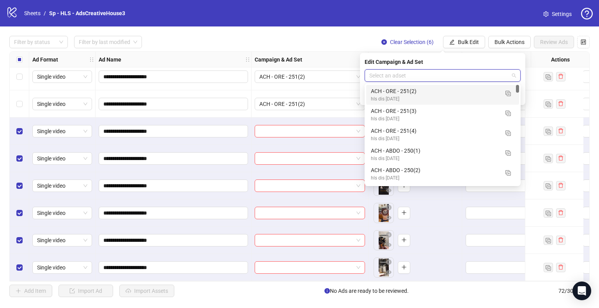
click at [453, 81] on input "search" at bounding box center [439, 76] width 140 height 12
click at [509, 98] on button "button" at bounding box center [508, 93] width 12 height 12
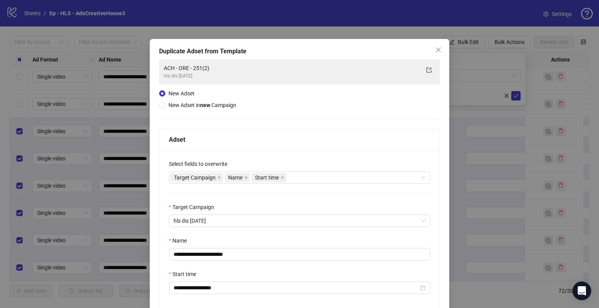
scroll to position [66, 0]
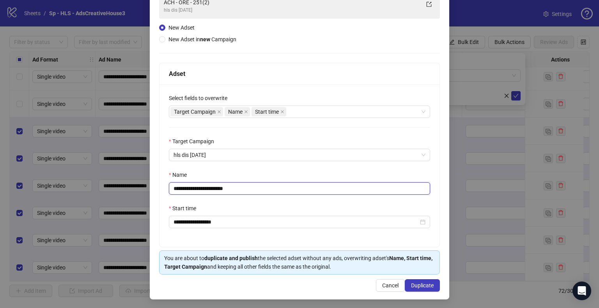
click at [215, 190] on input "**********" at bounding box center [299, 188] width 261 height 12
type input "**********"
click at [413, 287] on span "Duplicate" at bounding box center [422, 286] width 23 height 6
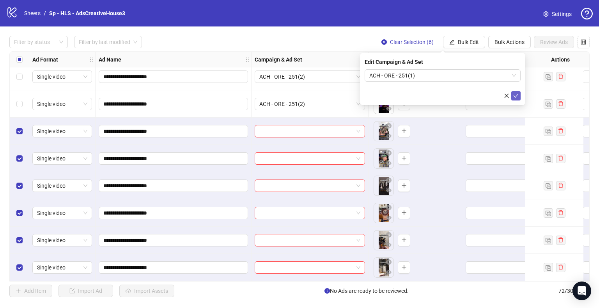
click at [518, 96] on icon "check" at bounding box center [515, 95] width 5 height 5
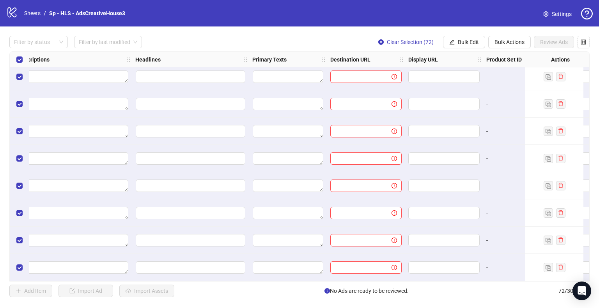
scroll to position [1754, 451]
click at [460, 43] on span "Bulk Edit" at bounding box center [468, 42] width 21 height 6
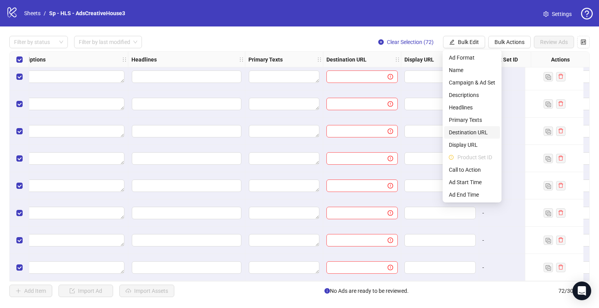
click at [472, 134] on span "Destination URL" at bounding box center [472, 132] width 46 height 9
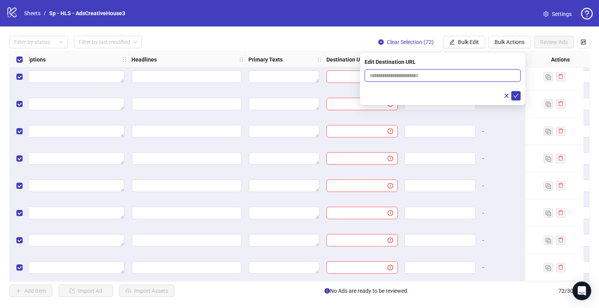
click at [407, 72] on input "text" at bounding box center [439, 75] width 140 height 9
paste input "**********"
type input "**********"
click at [514, 98] on span "submit" at bounding box center [515, 96] width 5 height 6
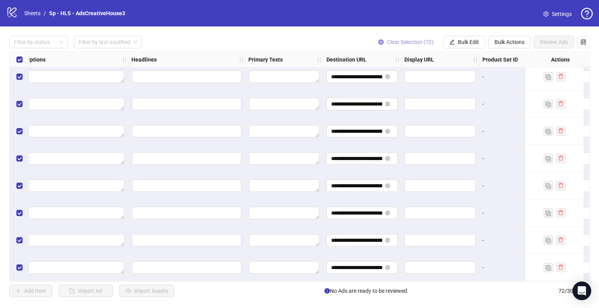
click at [412, 42] on span "Clear Selection (72)" at bounding box center [410, 42] width 47 height 6
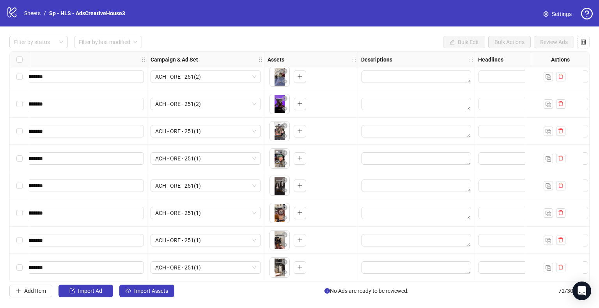
scroll to position [1754, 0]
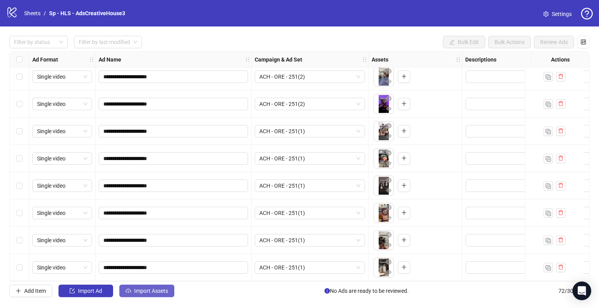
click at [148, 292] on span "Import Assets" at bounding box center [151, 291] width 34 height 6
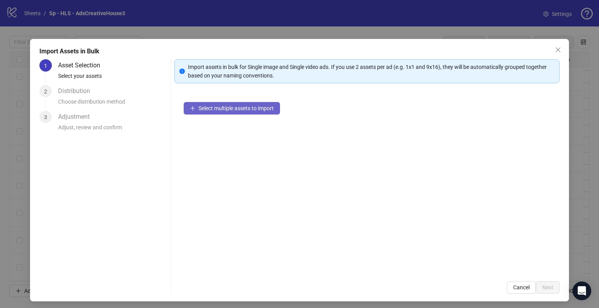
click at [224, 107] on span "Select multiple assets to import" at bounding box center [235, 108] width 75 height 6
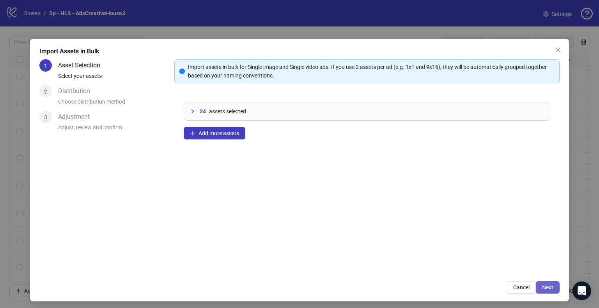
click at [545, 285] on span "Next" at bounding box center [547, 288] width 11 height 6
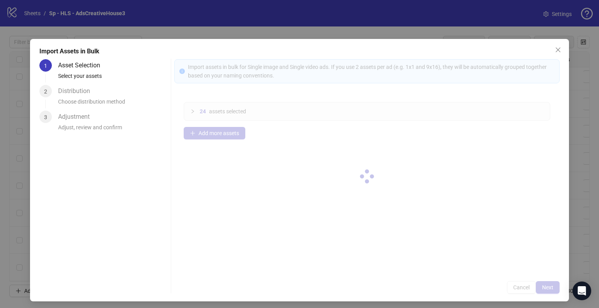
drag, startPoint x: 545, startPoint y: 285, endPoint x: 513, endPoint y: 226, distance: 67.2
click at [513, 226] on div at bounding box center [366, 176] width 385 height 235
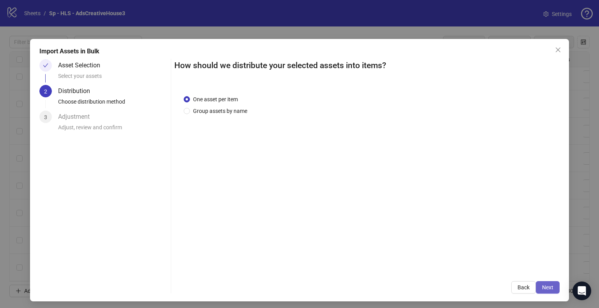
click at [545, 288] on span "Next" at bounding box center [547, 288] width 11 height 6
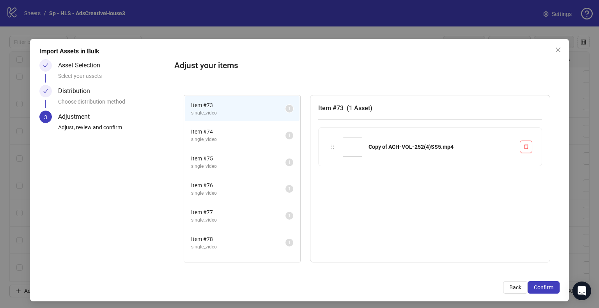
click at [545, 288] on span "Confirm" at bounding box center [543, 288] width 19 height 6
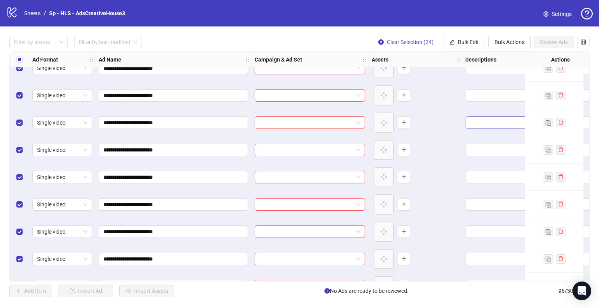
scroll to position [2409, 0]
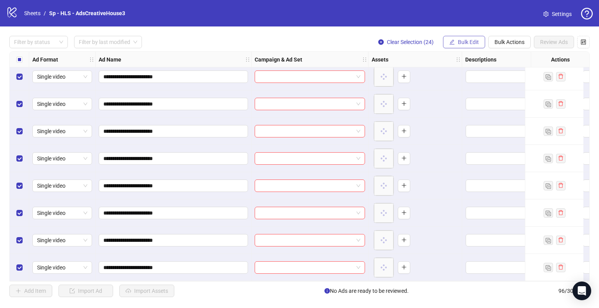
click at [464, 41] on span "Bulk Edit" at bounding box center [468, 42] width 21 height 6
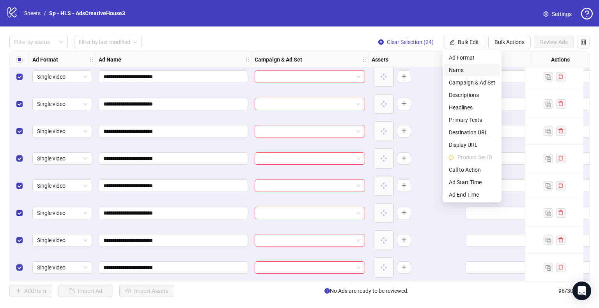
click at [464, 66] on span "Name" at bounding box center [472, 70] width 46 height 9
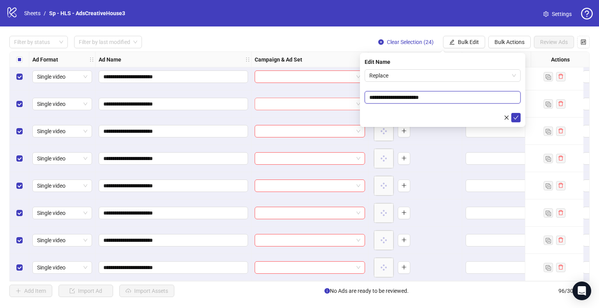
drag, startPoint x: 413, startPoint y: 97, endPoint x: 354, endPoint y: 99, distance: 59.3
click at [354, 99] on body "**********" at bounding box center [299, 154] width 599 height 308
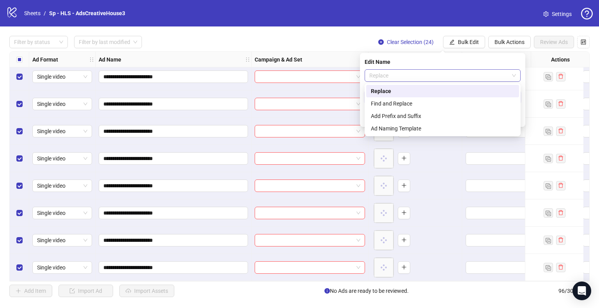
click at [413, 76] on span "Replace" at bounding box center [442, 76] width 147 height 12
click at [395, 103] on div "Find and Replace" at bounding box center [443, 103] width 144 height 9
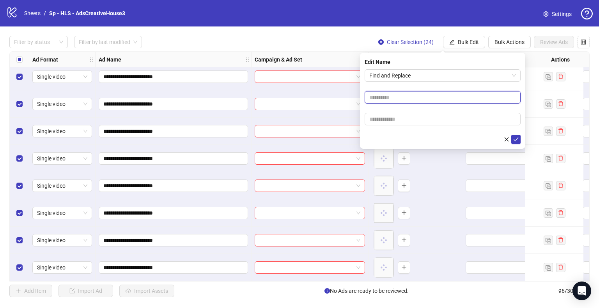
click at [383, 103] on input "text" at bounding box center [443, 97] width 156 height 12
paste input "**********"
type input "**********"
click at [383, 120] on input "text" at bounding box center [443, 119] width 156 height 12
paste input "**********"
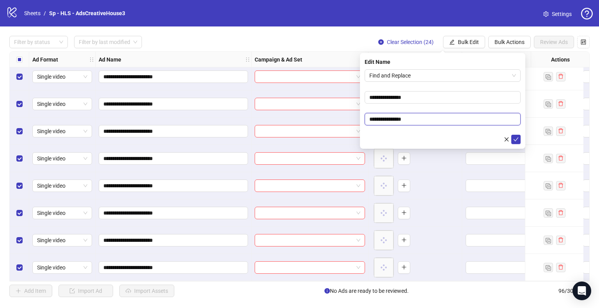
drag, startPoint x: 389, startPoint y: 119, endPoint x: 359, endPoint y: 120, distance: 30.1
click at [359, 120] on body "**********" at bounding box center [299, 154] width 599 height 308
type input "**********"
click at [511, 135] on button "submit" at bounding box center [515, 139] width 9 height 9
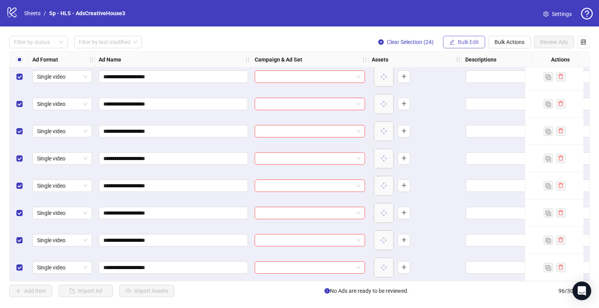
click at [457, 38] on button "Bulk Edit" at bounding box center [464, 42] width 42 height 12
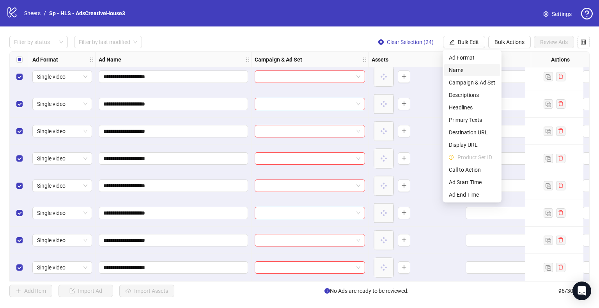
click at [457, 67] on span "Name" at bounding box center [472, 70] width 46 height 9
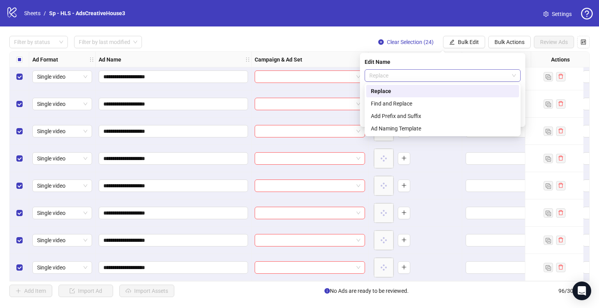
click at [452, 81] on span "Replace" at bounding box center [442, 76] width 147 height 12
click at [434, 106] on div "Find and Replace" at bounding box center [443, 103] width 144 height 9
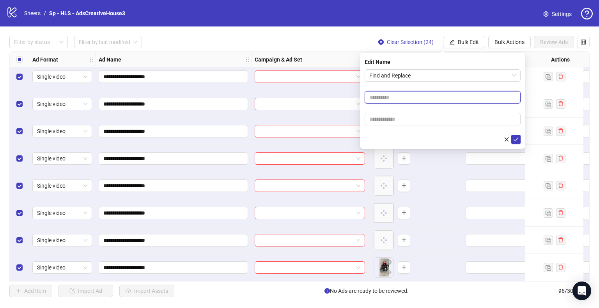
click at [406, 97] on input "text" at bounding box center [443, 97] width 156 height 12
type input "**"
click at [511, 135] on button "submit" at bounding box center [515, 139] width 9 height 9
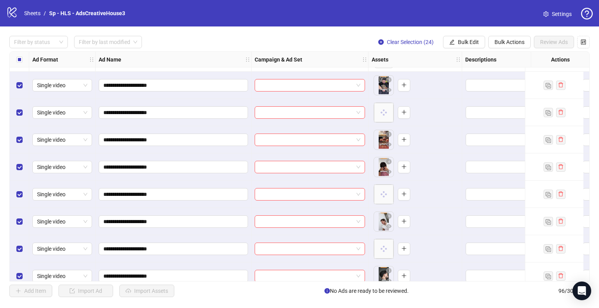
scroll to position [1961, 0]
click at [398, 41] on span "Clear Selection (24)" at bounding box center [410, 42] width 47 height 6
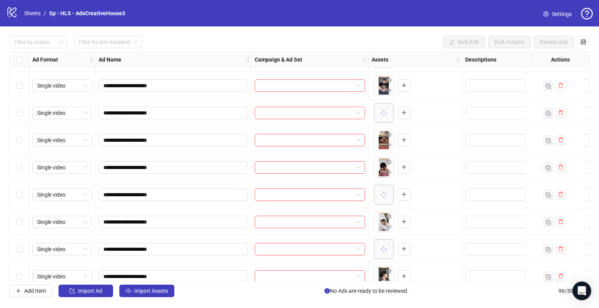
click at [19, 90] on div "Select row 73" at bounding box center [19, 85] width 19 height 27
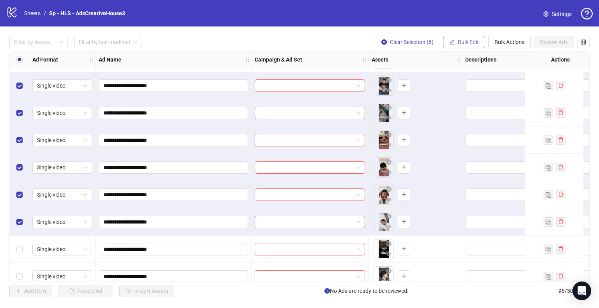
click at [459, 45] on span "Bulk Edit" at bounding box center [468, 42] width 21 height 6
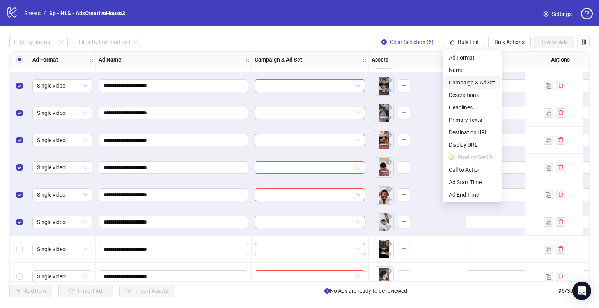
click at [466, 81] on span "Campaign & Ad Set" at bounding box center [472, 82] width 46 height 9
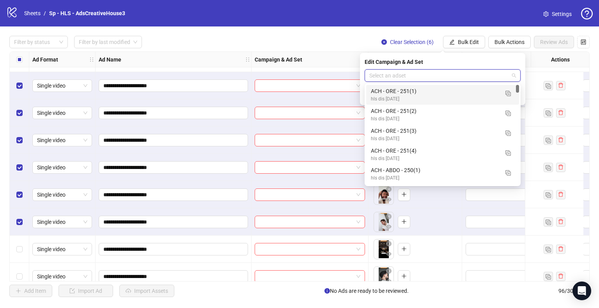
click at [429, 79] on input "search" at bounding box center [439, 76] width 140 height 12
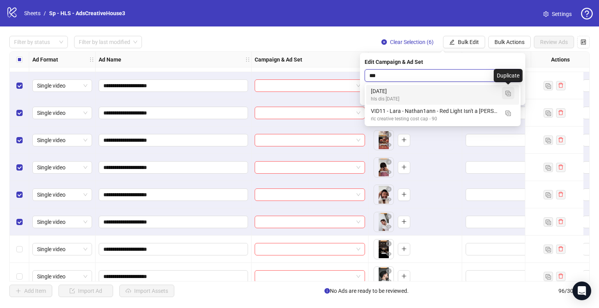
click at [507, 93] on img "button" at bounding box center [507, 93] width 5 height 5
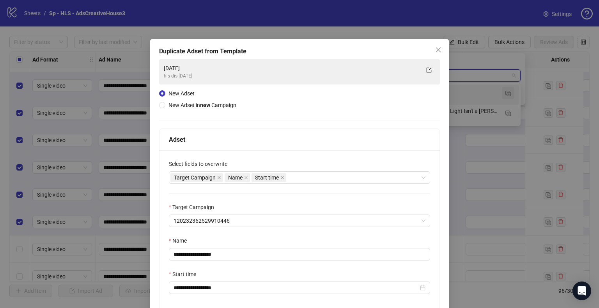
type input "***"
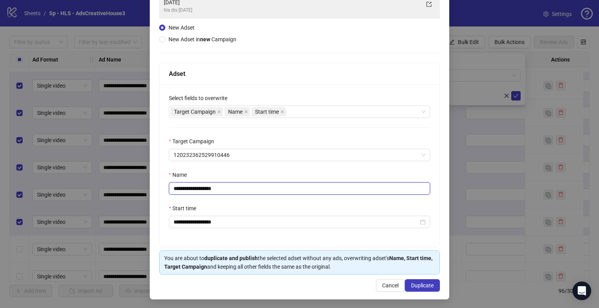
click at [252, 184] on input "**********" at bounding box center [299, 188] width 261 height 12
type input "**********"
click at [416, 281] on button "Duplicate" at bounding box center [422, 286] width 35 height 12
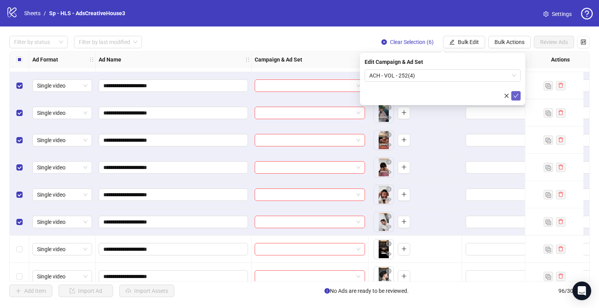
click at [515, 99] on button "submit" at bounding box center [515, 95] width 9 height 9
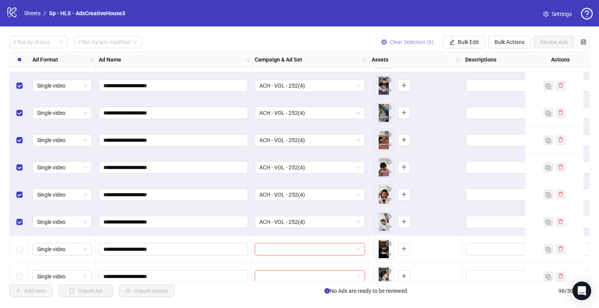
click at [419, 39] on span "Clear Selection (6)" at bounding box center [412, 42] width 44 height 6
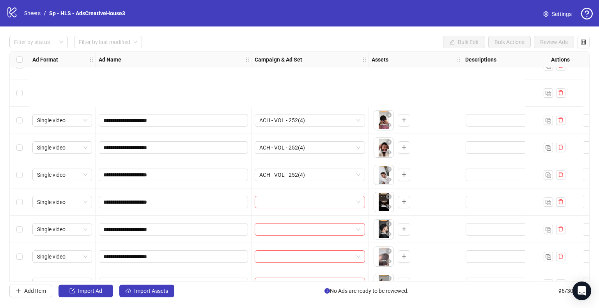
scroll to position [2091, 0]
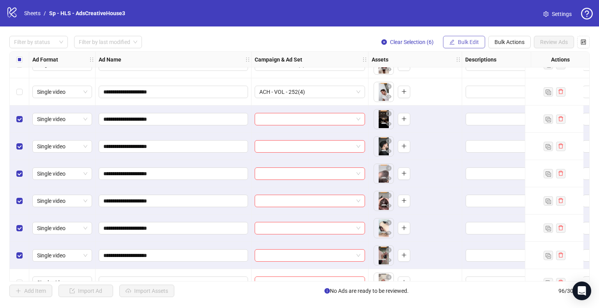
click at [466, 40] on span "Bulk Edit" at bounding box center [468, 42] width 21 height 6
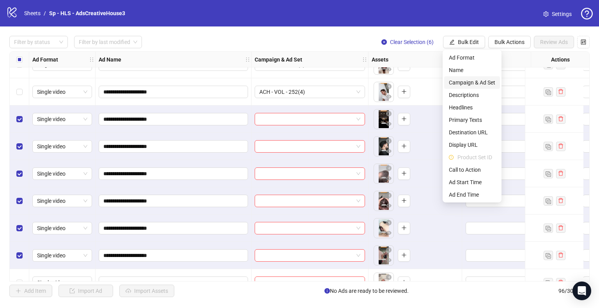
click at [473, 83] on span "Campaign & Ad Set" at bounding box center [472, 82] width 46 height 9
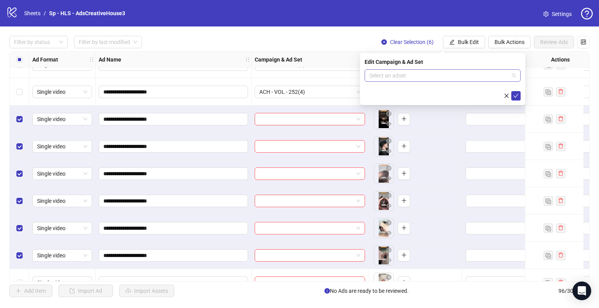
click at [466, 74] on input "search" at bounding box center [439, 76] width 140 height 12
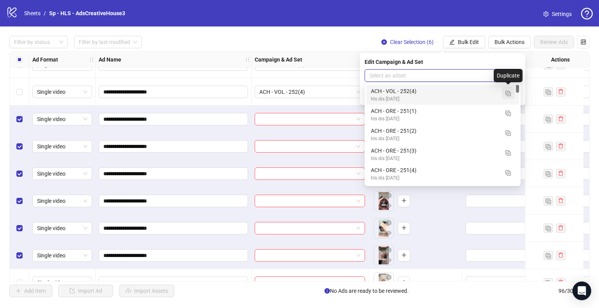
click at [509, 91] on img "button" at bounding box center [507, 93] width 5 height 5
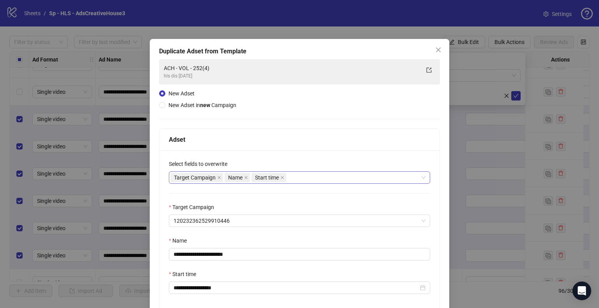
scroll to position [66, 0]
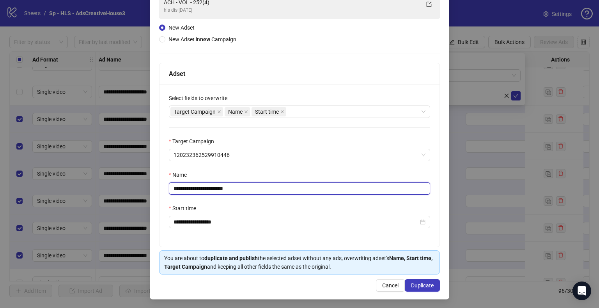
click at [216, 190] on input "**********" at bounding box center [299, 188] width 261 height 12
type input "**********"
click at [414, 290] on button "Duplicate" at bounding box center [422, 286] width 35 height 12
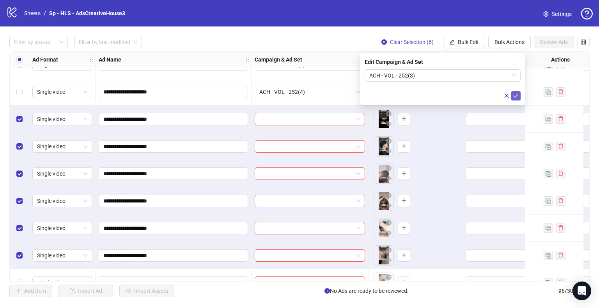
click at [514, 95] on icon "check" at bounding box center [515, 95] width 5 height 5
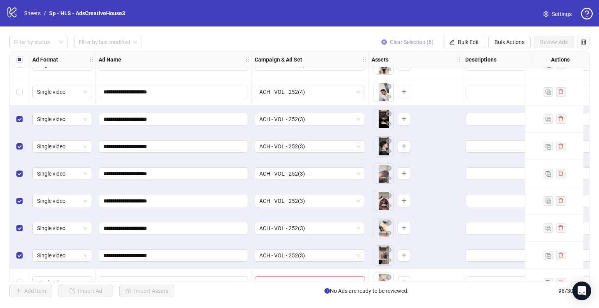
click at [420, 37] on button "Clear Selection (6)" at bounding box center [407, 42] width 65 height 12
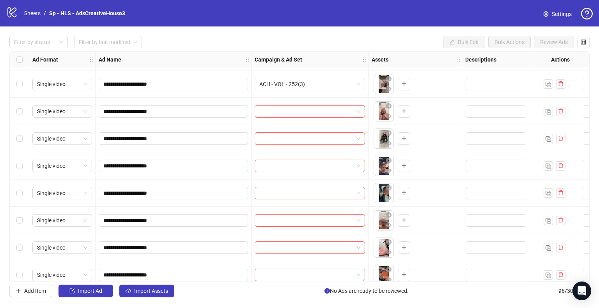
scroll to position [2277, 0]
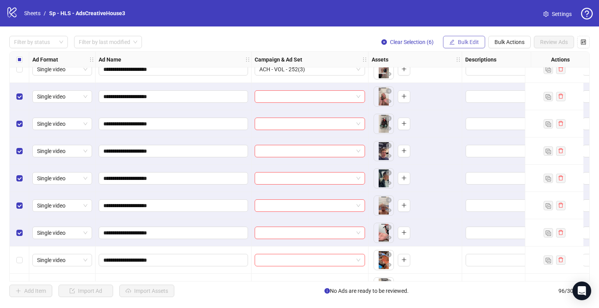
click at [459, 43] on span "Bulk Edit" at bounding box center [468, 42] width 21 height 6
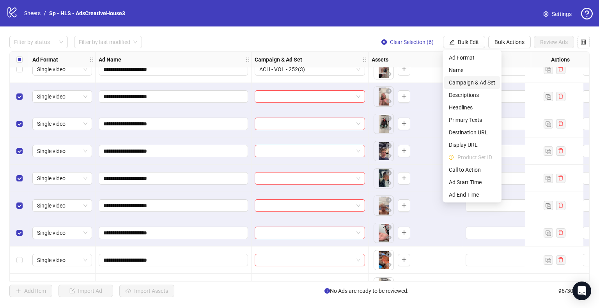
click at [464, 84] on span "Campaign & Ad Set" at bounding box center [472, 82] width 46 height 9
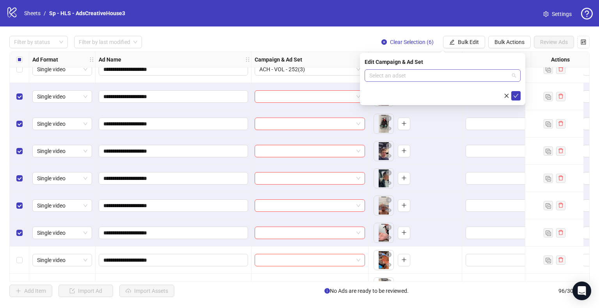
click at [425, 74] on input "search" at bounding box center [439, 76] width 140 height 12
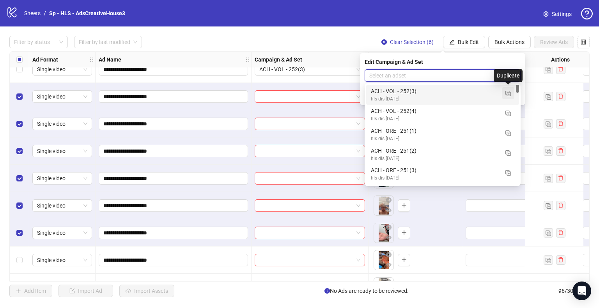
click at [509, 95] on img "button" at bounding box center [507, 93] width 5 height 5
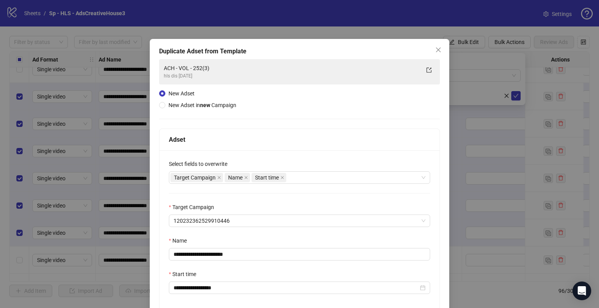
scroll to position [66, 0]
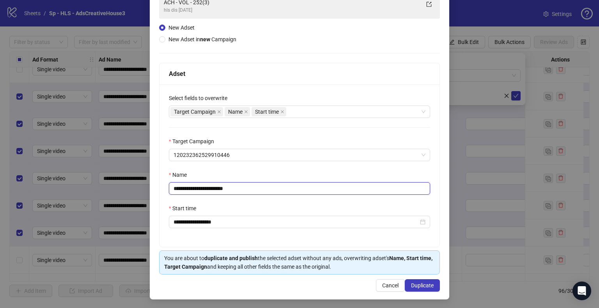
click at [215, 189] on input "**********" at bounding box center [299, 188] width 261 height 12
type input "**********"
click at [427, 286] on span "Duplicate" at bounding box center [422, 286] width 23 height 6
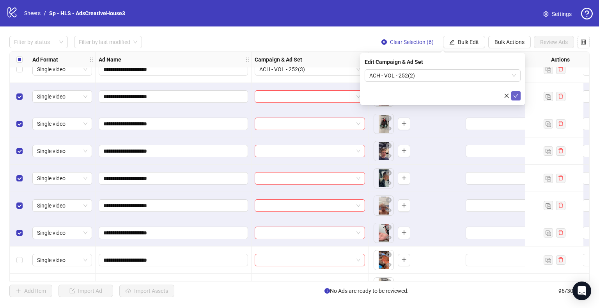
click at [516, 96] on icon "check" at bounding box center [516, 96] width 5 height 4
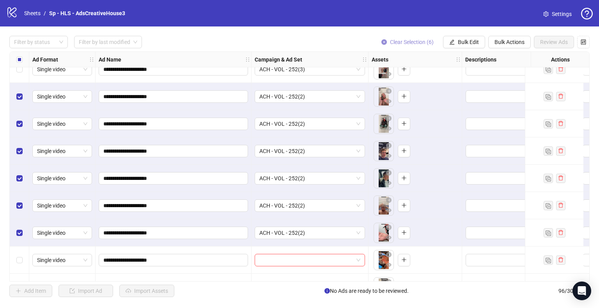
click at [420, 43] on span "Clear Selection (6)" at bounding box center [412, 42] width 44 height 6
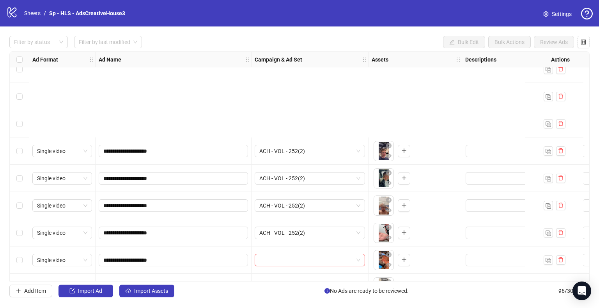
scroll to position [2409, 0]
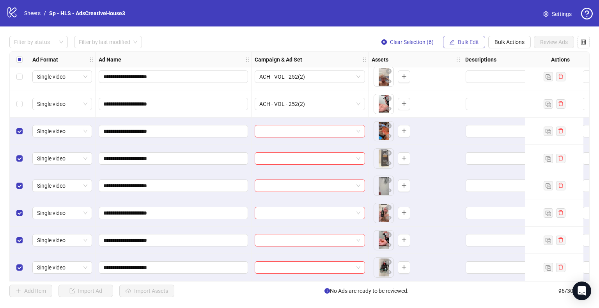
click at [457, 41] on button "Bulk Edit" at bounding box center [464, 42] width 42 height 12
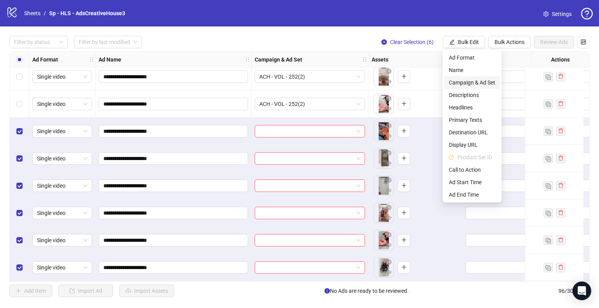
click at [466, 82] on span "Campaign & Ad Set" at bounding box center [472, 82] width 46 height 9
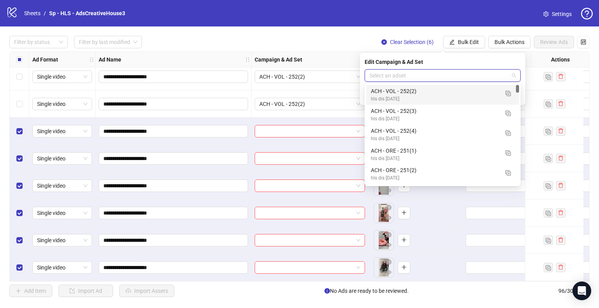
click at [438, 81] on input "search" at bounding box center [439, 76] width 140 height 12
click at [508, 95] on img "button" at bounding box center [507, 93] width 5 height 5
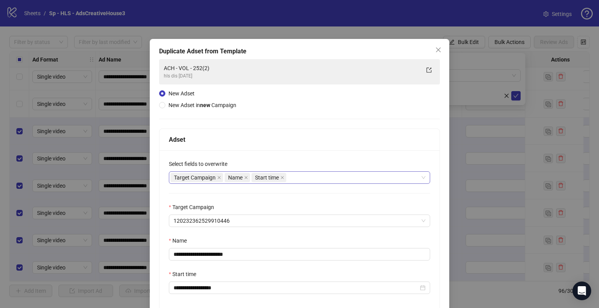
scroll to position [66, 0]
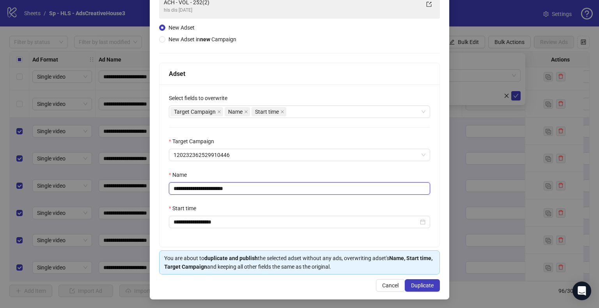
click at [216, 190] on input "**********" at bounding box center [299, 188] width 261 height 12
type input "**********"
click at [418, 283] on span "Duplicate" at bounding box center [422, 286] width 23 height 6
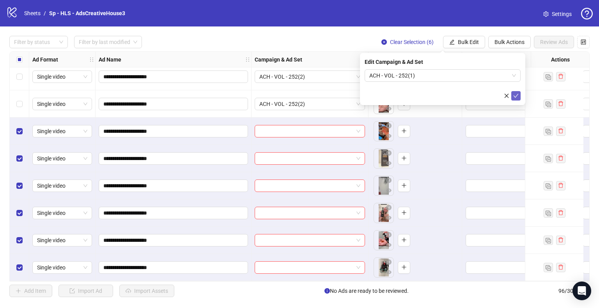
click at [516, 96] on icon "check" at bounding box center [515, 95] width 5 height 5
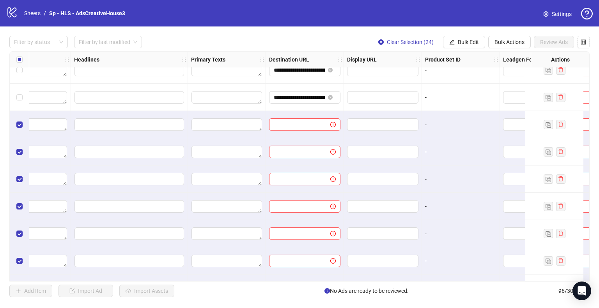
scroll to position [1922, 500]
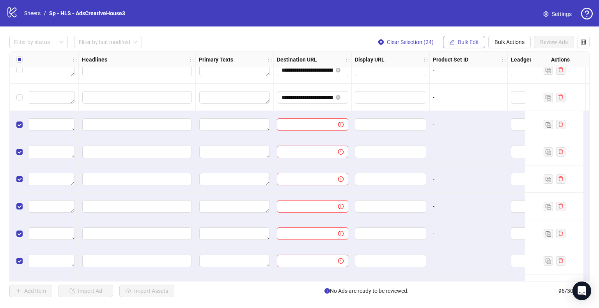
click at [465, 42] on span "Bulk Edit" at bounding box center [468, 42] width 21 height 6
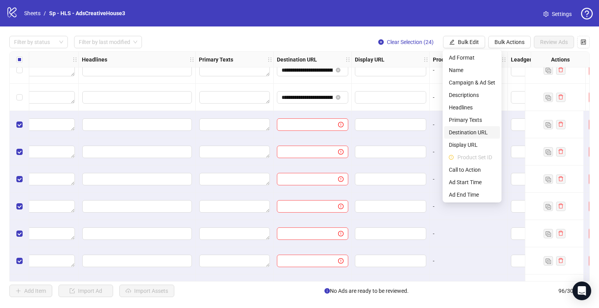
click at [462, 135] on span "Destination URL" at bounding box center [472, 132] width 46 height 9
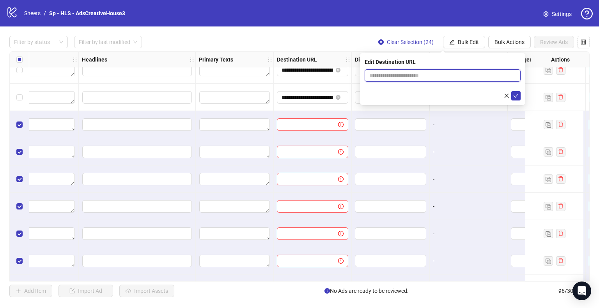
click at [418, 77] on input "text" at bounding box center [439, 75] width 140 height 9
paste input "**********"
type input "**********"
click at [511, 91] on button "submit" at bounding box center [515, 95] width 9 height 9
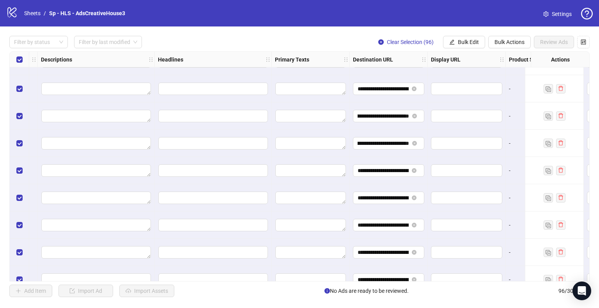
scroll to position [1903, 425]
click at [461, 43] on span "Bulk Edit" at bounding box center [468, 42] width 21 height 6
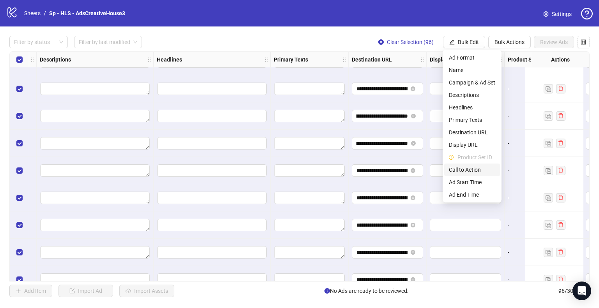
click at [470, 170] on span "Call to Action" at bounding box center [472, 170] width 46 height 9
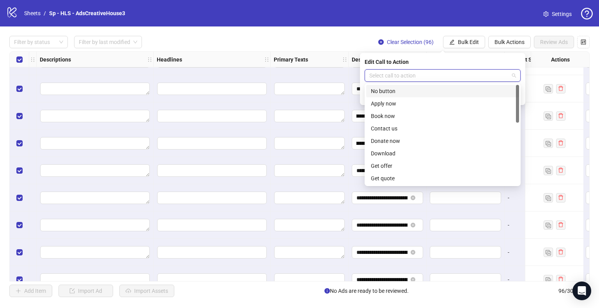
click at [431, 74] on input "search" at bounding box center [439, 76] width 140 height 12
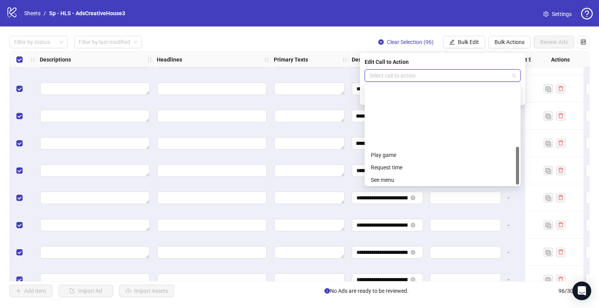
scroll to position [162, 0]
click at [396, 119] on div "Shop now" at bounding box center [443, 116] width 144 height 9
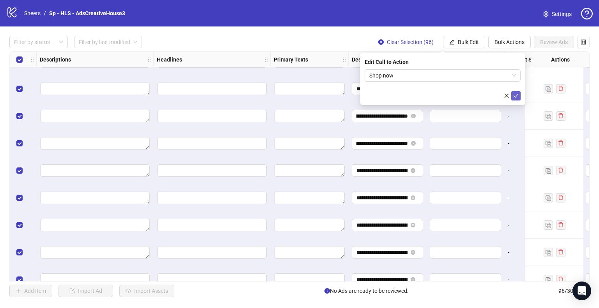
click at [515, 96] on icon "check" at bounding box center [515, 95] width 5 height 5
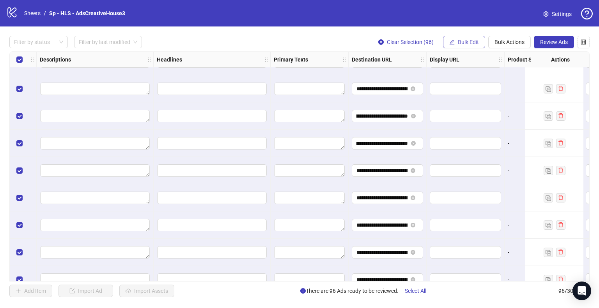
click at [463, 45] on span "Bulk Edit" at bounding box center [468, 42] width 21 height 6
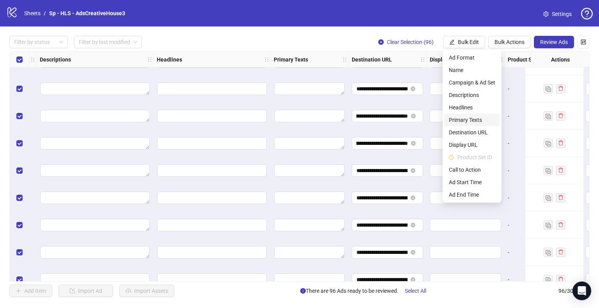
click at [460, 119] on span "Primary Texts" at bounding box center [472, 120] width 46 height 9
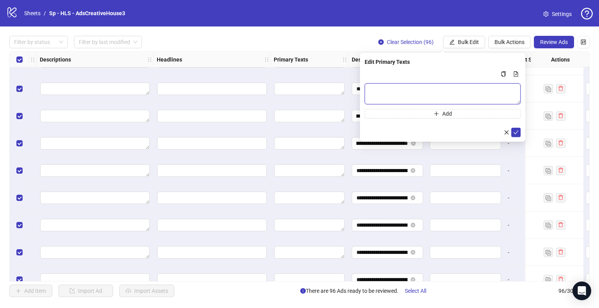
click at [402, 96] on textarea "Multi-text input container - paste or copy values" at bounding box center [443, 93] width 156 height 21
paste textarea "**********"
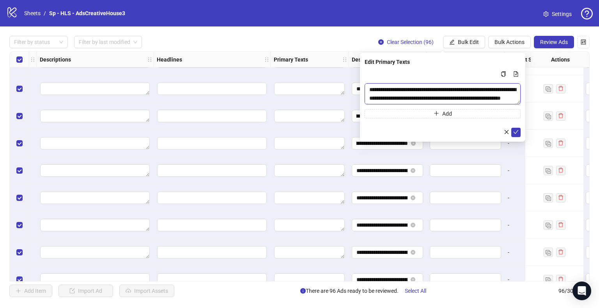
type textarea "**********"
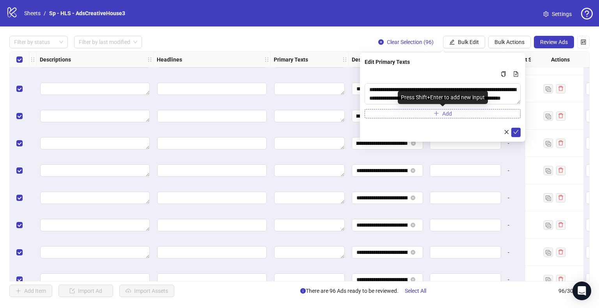
click at [415, 114] on button "Add" at bounding box center [443, 113] width 156 height 9
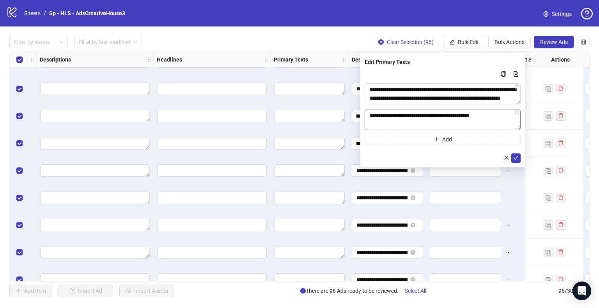
scroll to position [109, 0]
type textarea "**********"
click at [516, 159] on icon "check" at bounding box center [515, 157] width 5 height 5
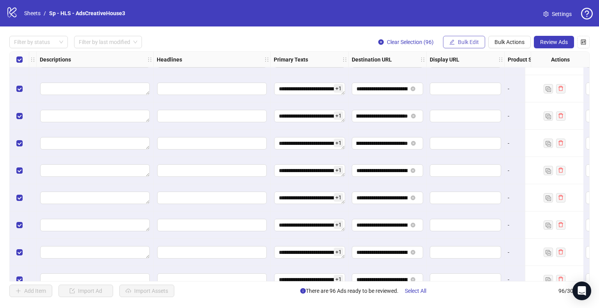
click at [462, 41] on span "Bulk Edit" at bounding box center [468, 42] width 21 height 6
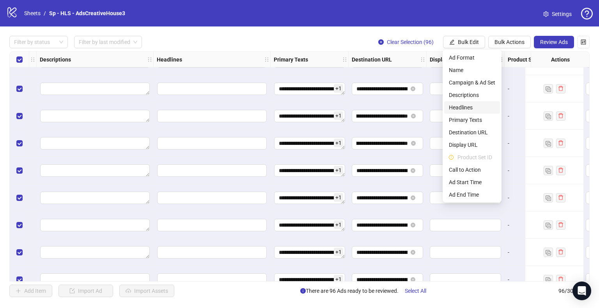
click at [460, 105] on span "Headlines" at bounding box center [472, 107] width 46 height 9
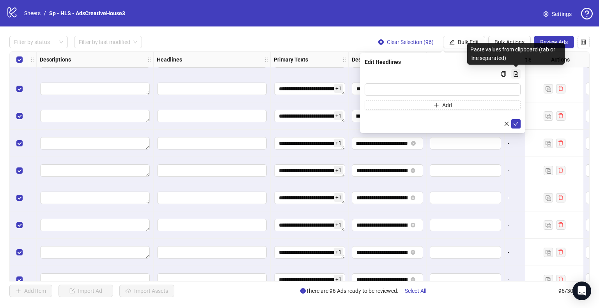
click at [517, 76] on icon "file-add" at bounding box center [515, 73] width 5 height 5
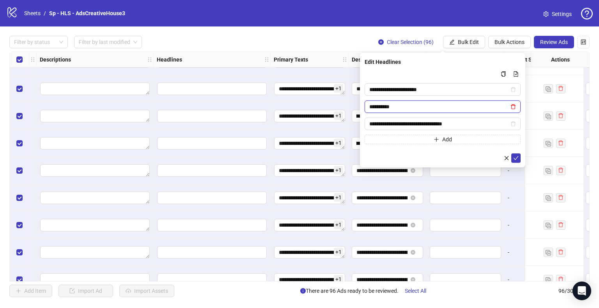
click at [511, 106] on icon "delete" at bounding box center [512, 106] width 5 height 5
type input "**********"
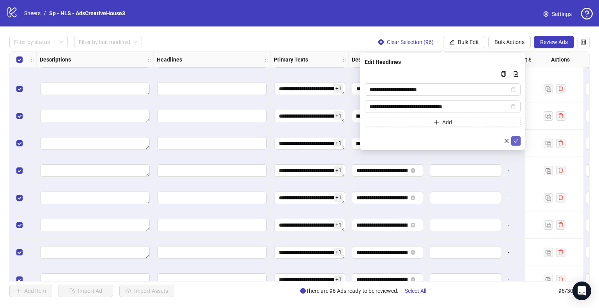
click at [517, 140] on icon "check" at bounding box center [515, 140] width 5 height 5
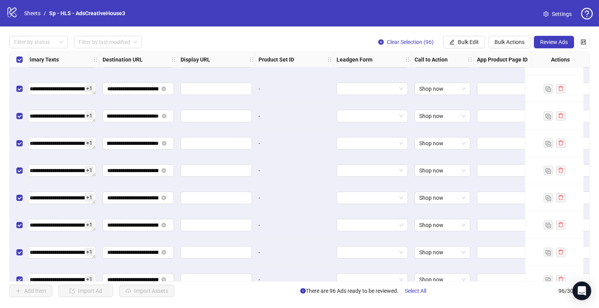
scroll to position [1903, 703]
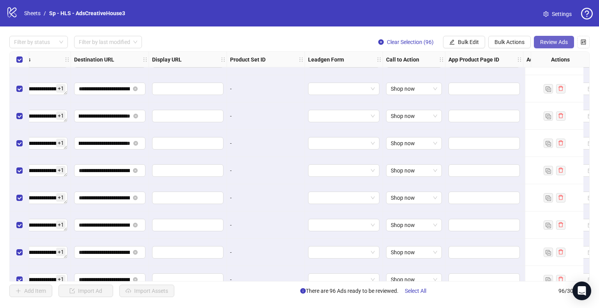
click at [554, 40] on span "Review Ads" at bounding box center [554, 42] width 28 height 6
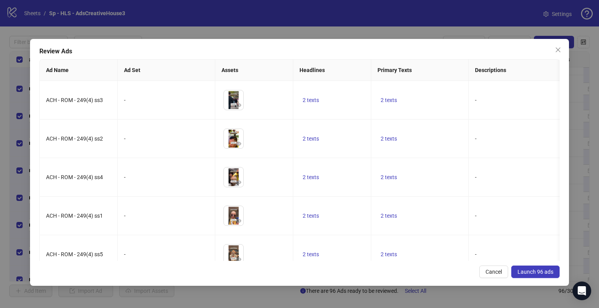
click at [535, 272] on span "Launch 96 ads" at bounding box center [535, 272] width 36 height 6
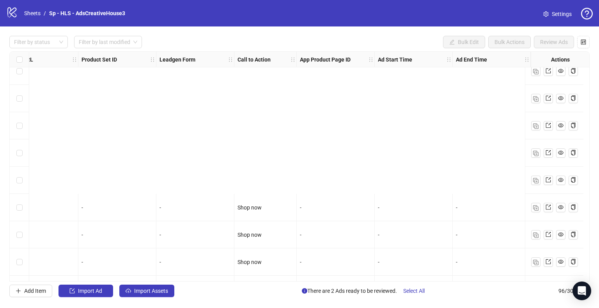
scroll to position [2409, 858]
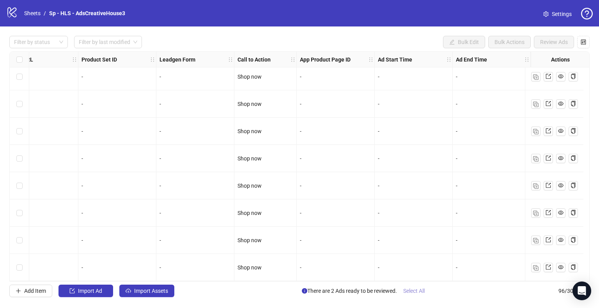
click at [413, 289] on span "Select All" at bounding box center [413, 291] width 21 height 6
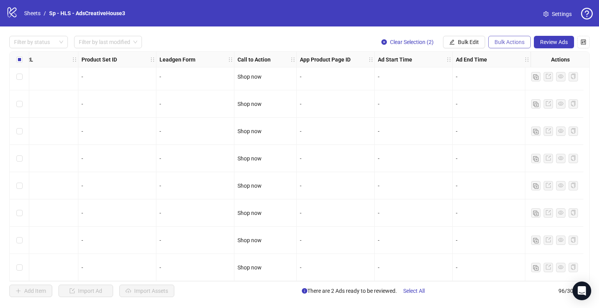
click at [510, 42] on span "Bulk Actions" at bounding box center [509, 42] width 30 height 6
click at [519, 81] on span "Duplicate with assets" at bounding box center [520, 82] width 53 height 9
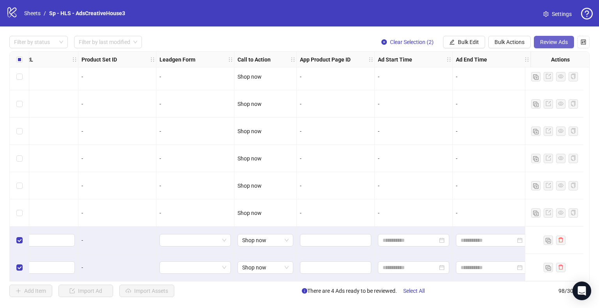
click at [560, 43] on span "Review Ads" at bounding box center [554, 42] width 28 height 6
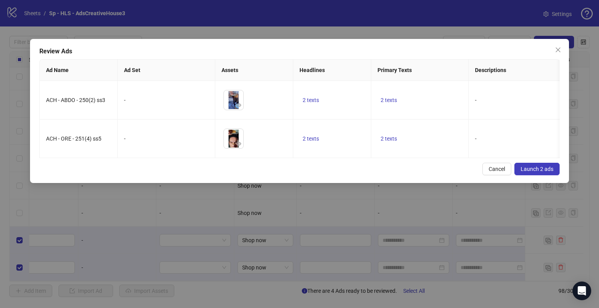
click at [540, 171] on span "Launch 2 ads" at bounding box center [537, 169] width 33 height 6
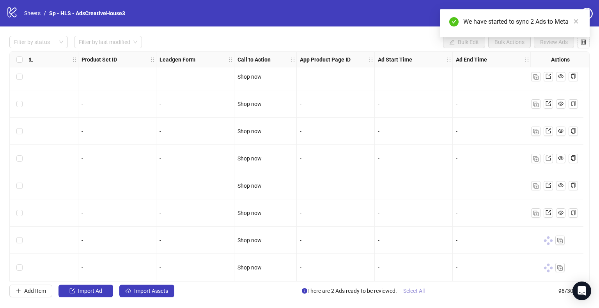
click at [414, 291] on span "Select All" at bounding box center [413, 291] width 21 height 6
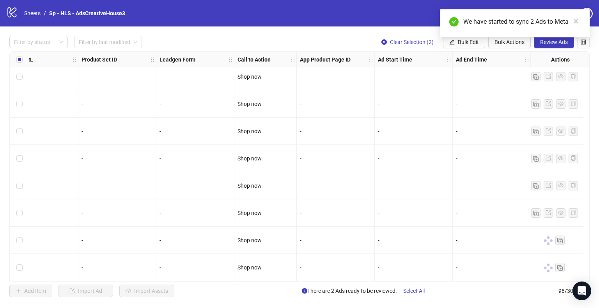
click at [504, 37] on div "We have started to sync 2 Ads to Meta" at bounding box center [515, 23] width 150 height 28
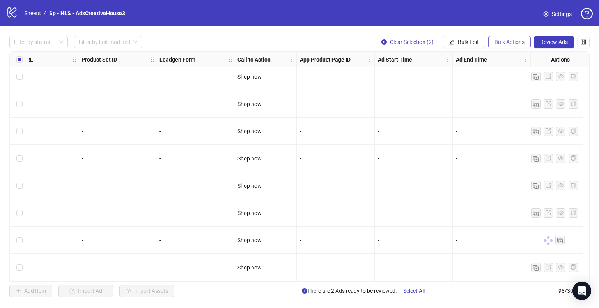
click at [502, 45] on span "Bulk Actions" at bounding box center [509, 42] width 30 height 6
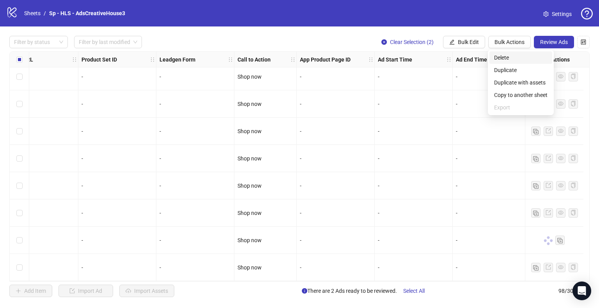
click at [504, 58] on span "Delete" at bounding box center [520, 57] width 53 height 9
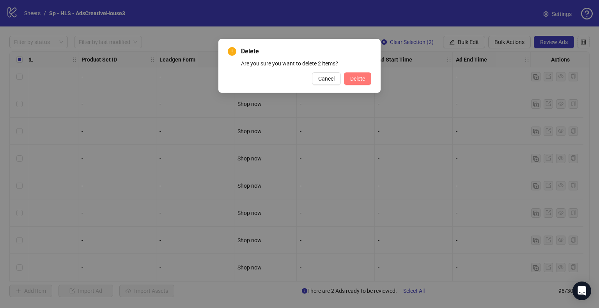
click at [365, 77] on span "Delete" at bounding box center [357, 79] width 15 height 6
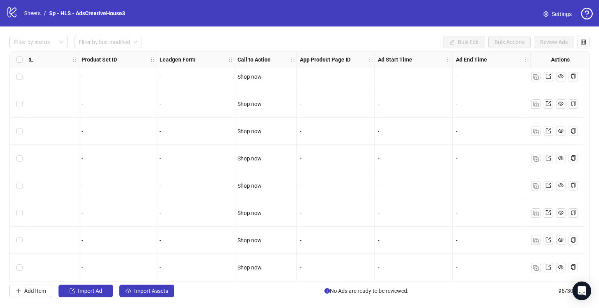
scroll to position [2409, 858]
click at [38, 13] on link "Sheets" at bounding box center [32, 13] width 19 height 9
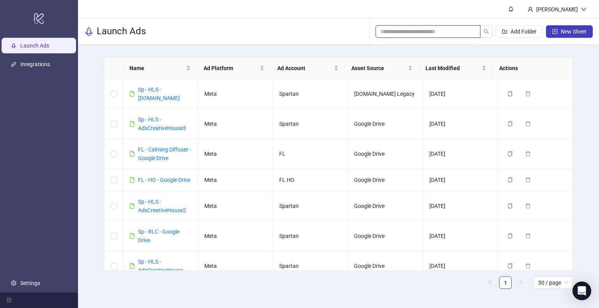
click at [411, 30] on input "search" at bounding box center [424, 31] width 89 height 9
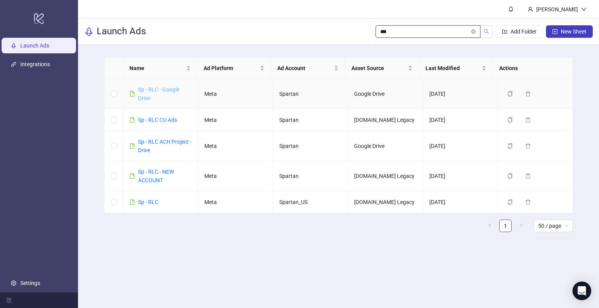
type input "***"
click at [147, 90] on link "Sp - RLC - Google Drive" at bounding box center [158, 94] width 41 height 15
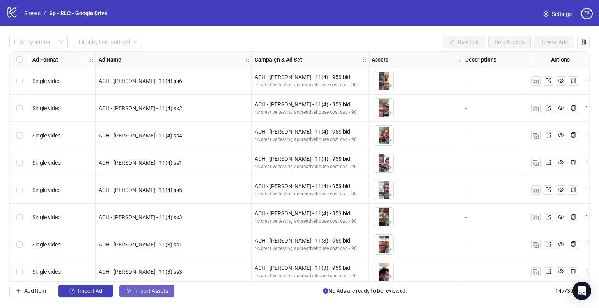
click at [153, 288] on span "Import Assets" at bounding box center [151, 291] width 34 height 6
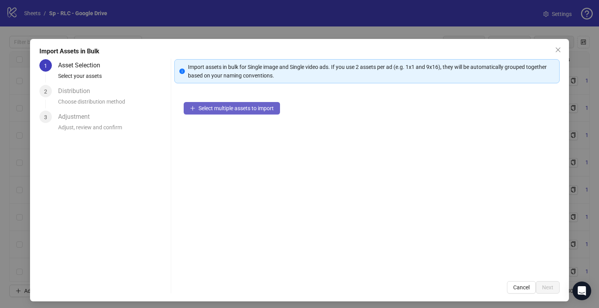
click at [224, 109] on span "Select multiple assets to import" at bounding box center [235, 108] width 75 height 6
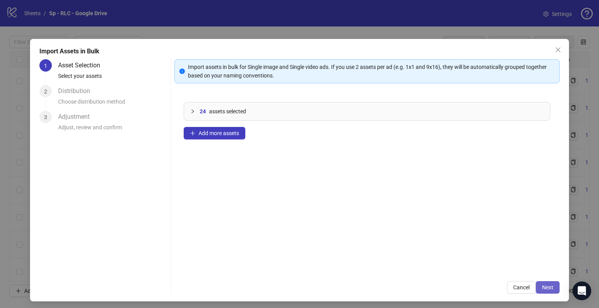
click at [542, 287] on span "Next" at bounding box center [547, 288] width 11 height 6
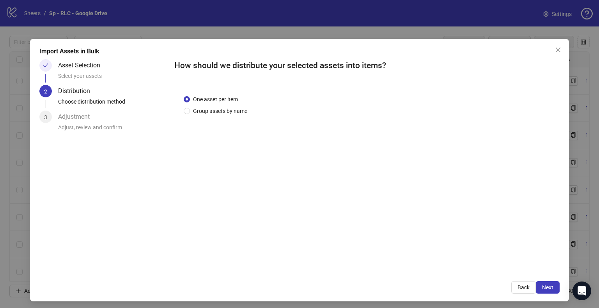
click at [542, 287] on span "Next" at bounding box center [547, 288] width 11 height 6
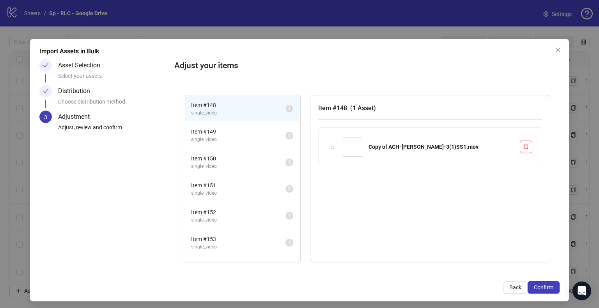
click at [540, 287] on span "Confirm" at bounding box center [543, 288] width 19 height 6
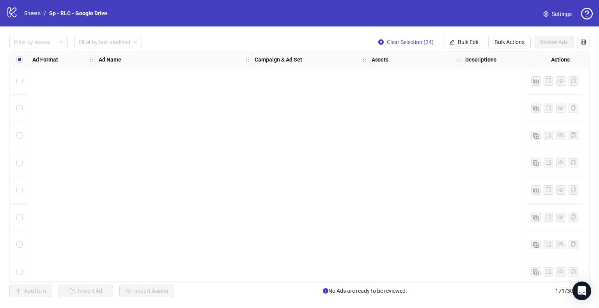
scroll to position [4456, 0]
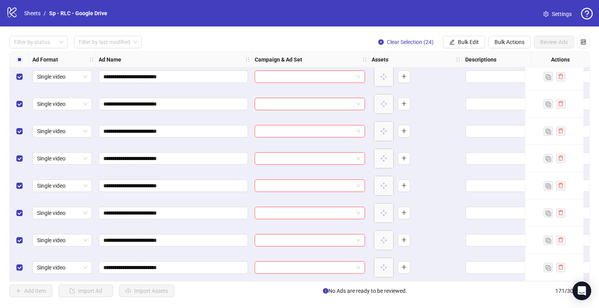
click at [453, 45] on span "button" at bounding box center [451, 42] width 5 height 6
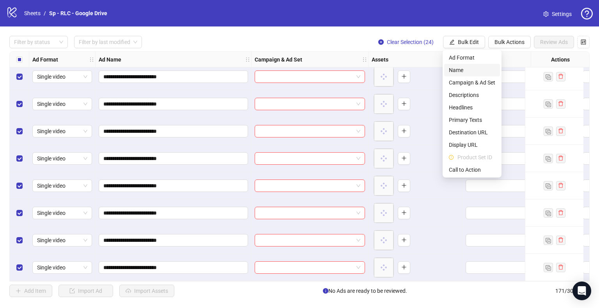
click at [461, 69] on span "Name" at bounding box center [472, 70] width 46 height 9
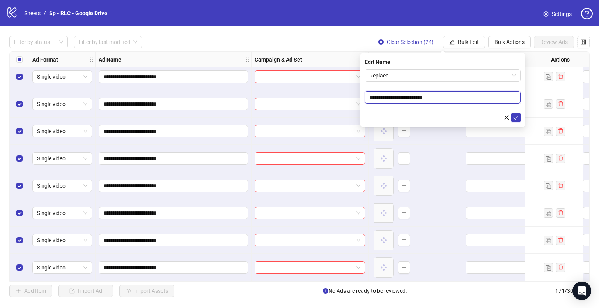
drag, startPoint x: 424, startPoint y: 97, endPoint x: 363, endPoint y: 100, distance: 61.7
click at [363, 100] on div "**********" at bounding box center [442, 90] width 165 height 74
click at [386, 77] on span "Replace" at bounding box center [442, 76] width 147 height 12
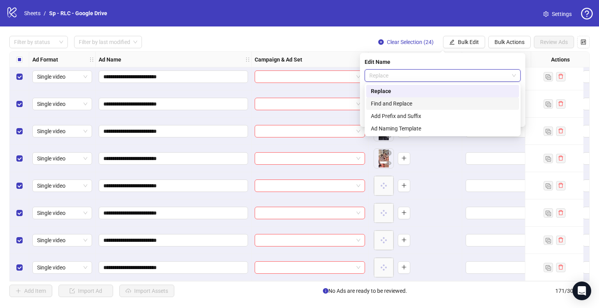
click at [396, 105] on div "Find and Replace" at bounding box center [443, 103] width 144 height 9
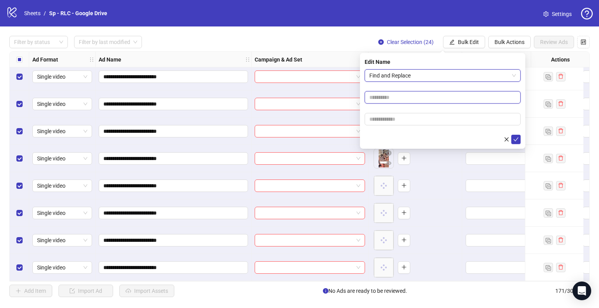
click at [408, 97] on input "text" at bounding box center [443, 97] width 156 height 12
paste input "**********"
type input "**********"
click at [395, 119] on input "text" at bounding box center [443, 119] width 156 height 12
paste input "**********"
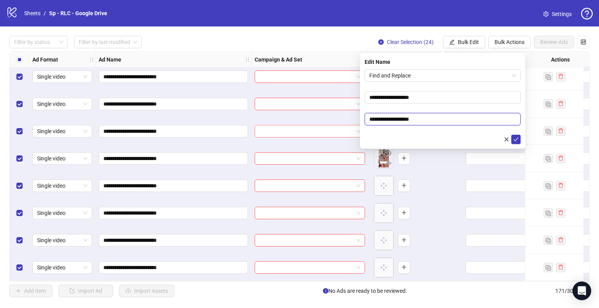
drag, startPoint x: 389, startPoint y: 123, endPoint x: 347, endPoint y: 122, distance: 41.4
click at [347, 122] on body "**********" at bounding box center [299, 154] width 599 height 308
type input "**********"
click at [511, 135] on button "submit" at bounding box center [515, 139] width 9 height 9
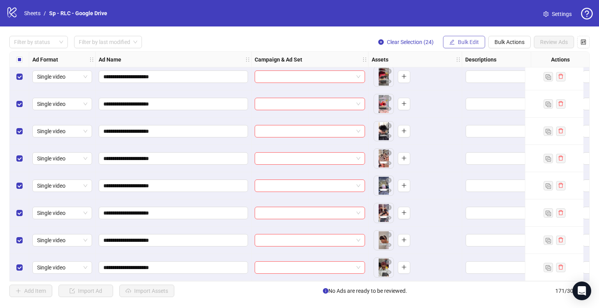
click at [455, 46] on button "Bulk Edit" at bounding box center [464, 42] width 42 height 12
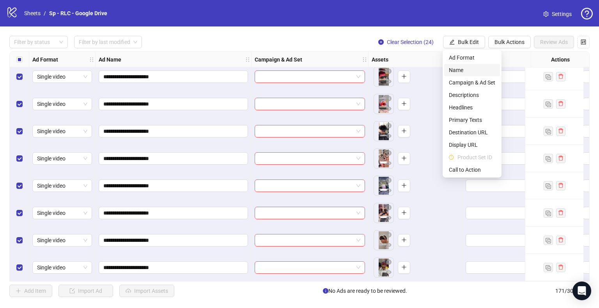
click at [454, 71] on span "Name" at bounding box center [472, 70] width 46 height 9
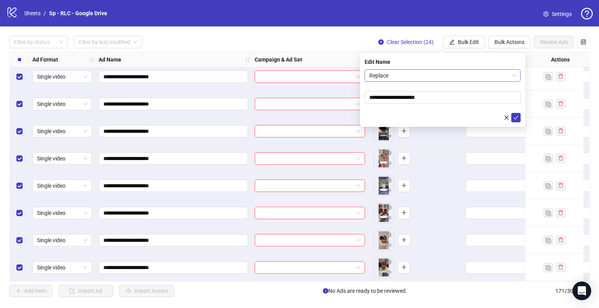
click at [434, 79] on span "Replace" at bounding box center [442, 76] width 147 height 12
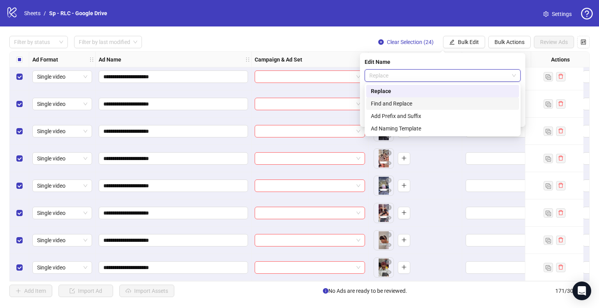
click at [406, 104] on div "Find and Replace" at bounding box center [443, 103] width 144 height 9
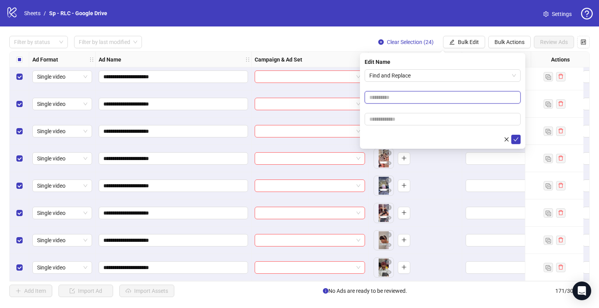
click at [379, 103] on input "text" at bounding box center [443, 97] width 156 height 12
type input "**"
type input "*"
type input "**"
click at [511, 135] on button "submit" at bounding box center [515, 139] width 9 height 9
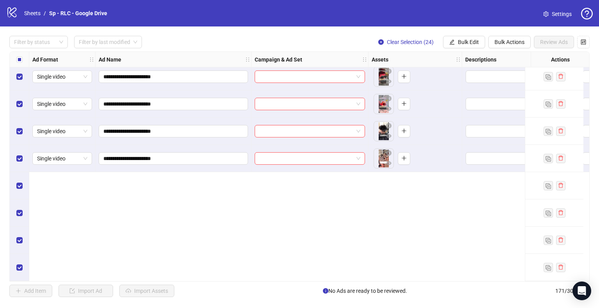
scroll to position [4307, 0]
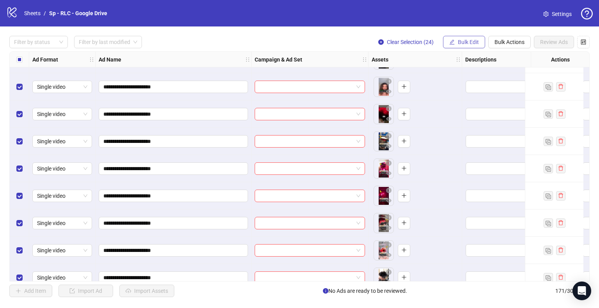
click at [468, 48] on button "Bulk Edit" at bounding box center [464, 42] width 42 height 12
click at [403, 42] on span "Clear Selection (24)" at bounding box center [410, 42] width 47 height 6
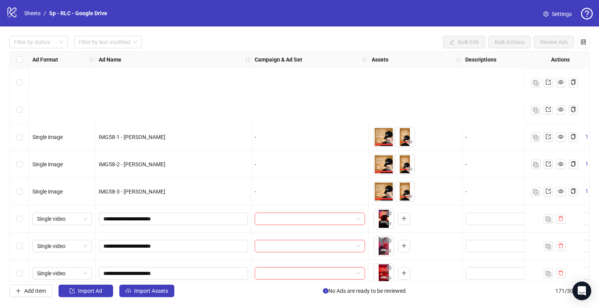
scroll to position [3981, 0]
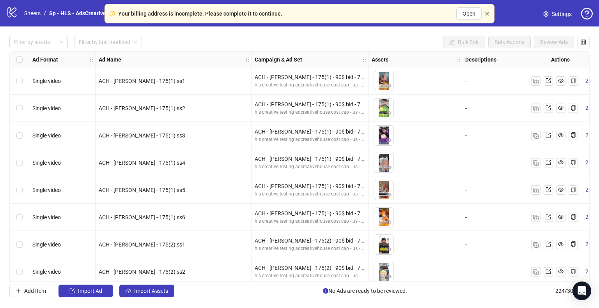
click at [488, 12] on icon "close" at bounding box center [487, 13] width 5 height 5
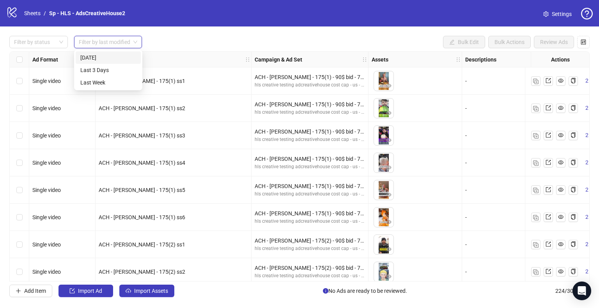
click at [110, 41] on input "search" at bounding box center [104, 42] width 51 height 12
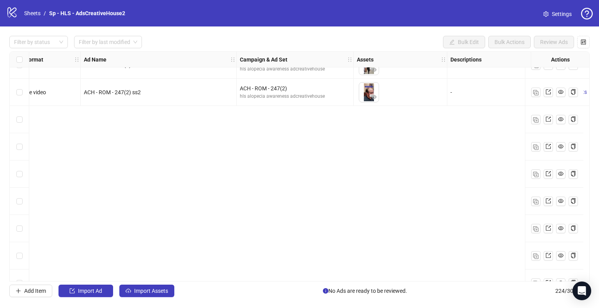
scroll to position [3461, 15]
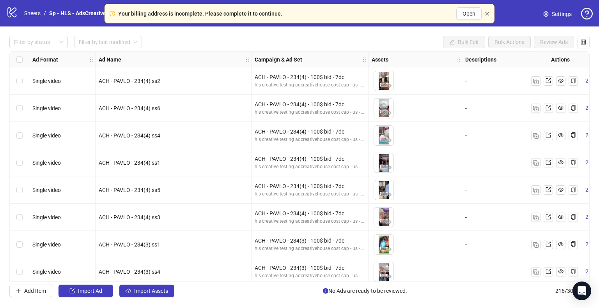
click at [489, 11] on icon "close" at bounding box center [487, 13] width 5 height 5
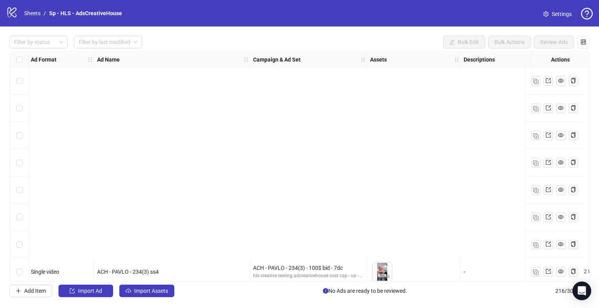
scroll to position [254, 2]
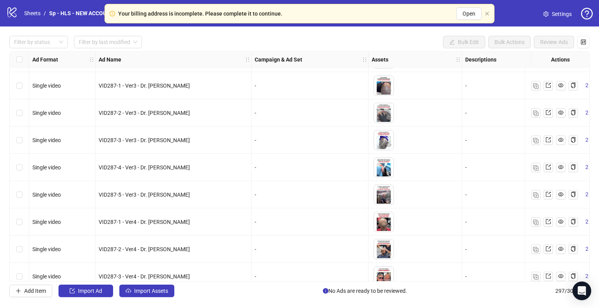
scroll to position [1420, 0]
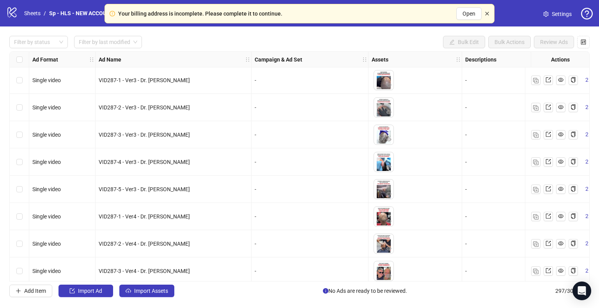
click at [487, 13] on icon "close" at bounding box center [487, 13] width 5 height 5
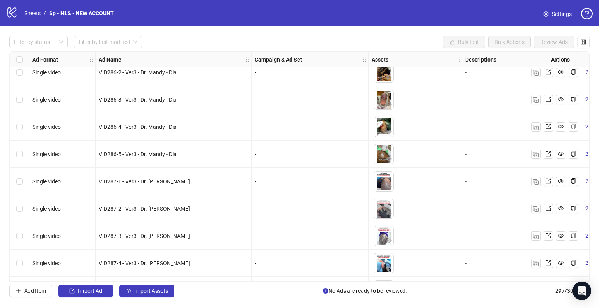
scroll to position [1366, 0]
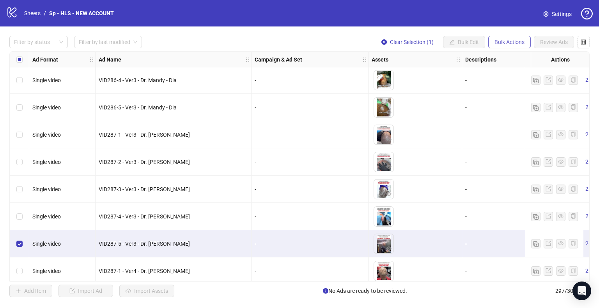
click at [502, 44] on span "Bulk Actions" at bounding box center [509, 42] width 30 height 6
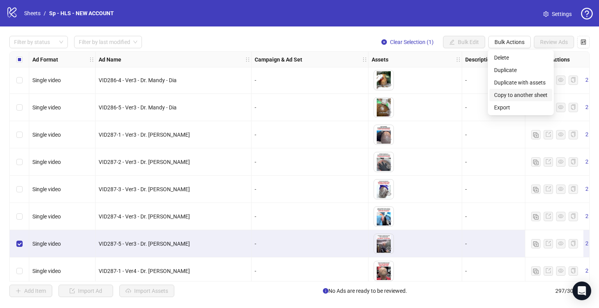
click at [522, 95] on span "Copy to another sheet" at bounding box center [520, 95] width 53 height 9
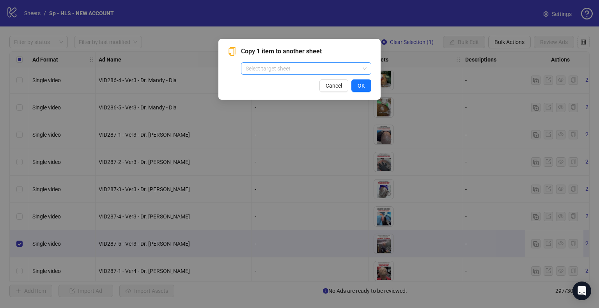
click at [284, 66] on input "search" at bounding box center [303, 69] width 114 height 12
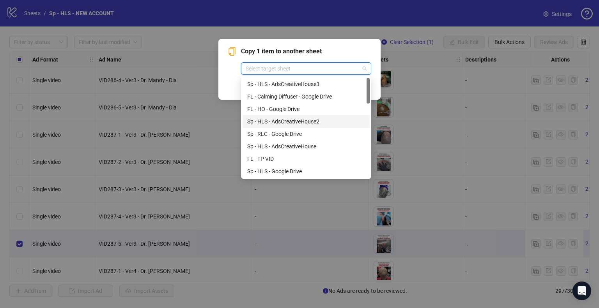
click at [276, 121] on div "Sp - HLS - AdsCreativeHouse2" at bounding box center [306, 121] width 118 height 9
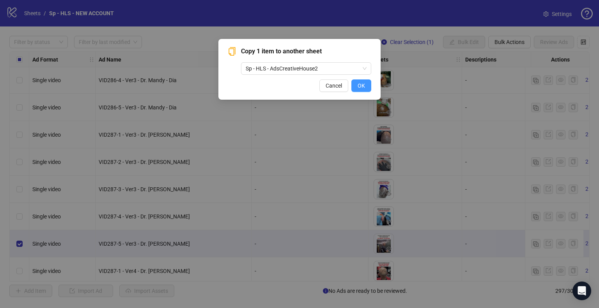
click at [359, 83] on span "OK" at bounding box center [361, 86] width 7 height 6
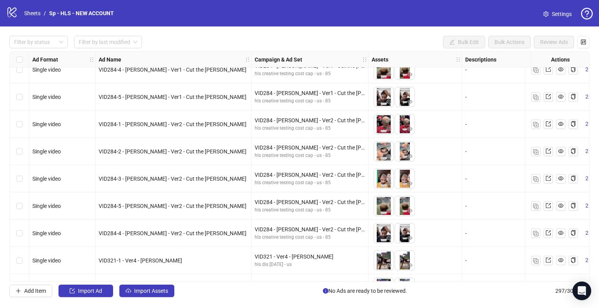
scroll to position [601, 0]
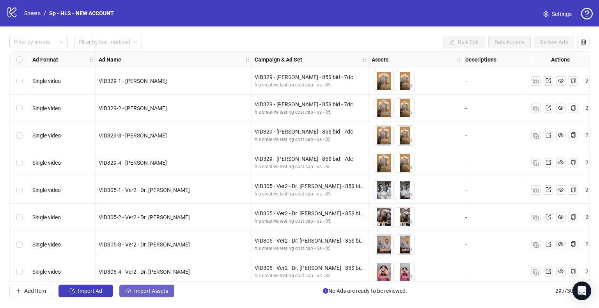
click at [148, 292] on span "Import Assets" at bounding box center [151, 291] width 34 height 6
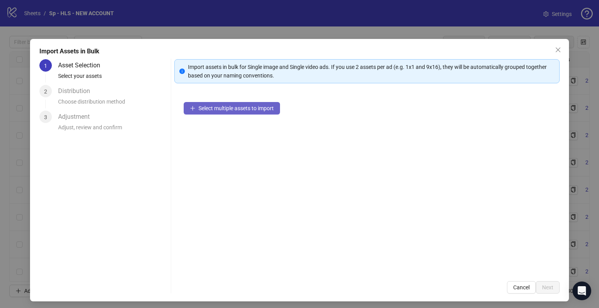
click at [211, 107] on span "Select multiple assets to import" at bounding box center [235, 108] width 75 height 6
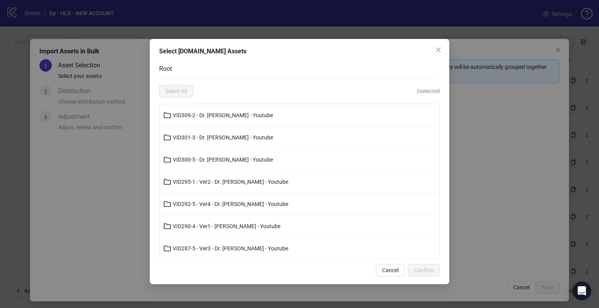
scroll to position [2193, 0]
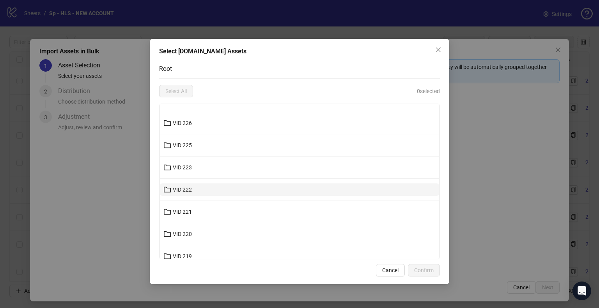
click at [207, 184] on button "VID 222" at bounding box center [299, 190] width 279 height 12
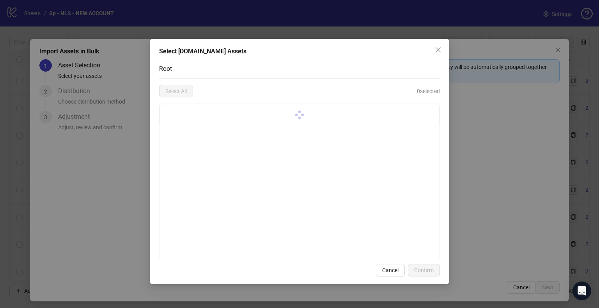
scroll to position [0, 0]
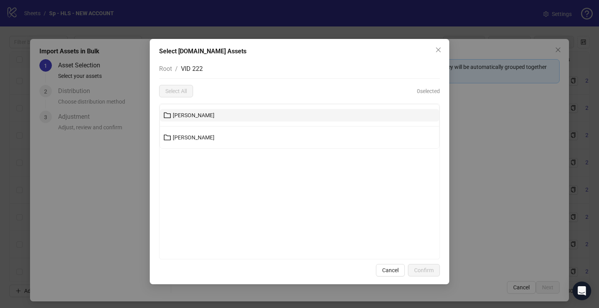
click at [197, 117] on button "LORDE" at bounding box center [299, 115] width 279 height 12
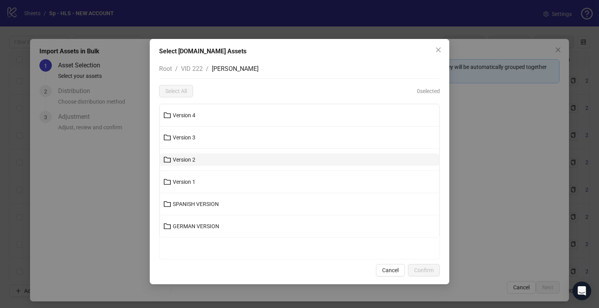
click at [198, 158] on button "Version 2" at bounding box center [299, 160] width 279 height 12
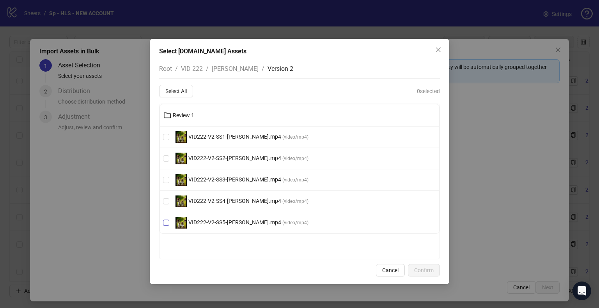
click at [238, 221] on span "VID222-V2-SS5-Lorde.mp4" at bounding box center [234, 223] width 95 height 6
click at [426, 271] on span "Confirm" at bounding box center [423, 271] width 19 height 6
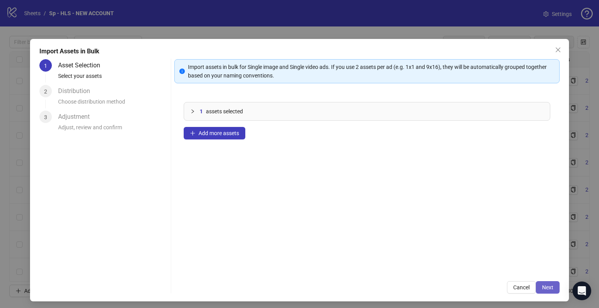
click at [550, 289] on button "Next" at bounding box center [548, 288] width 24 height 12
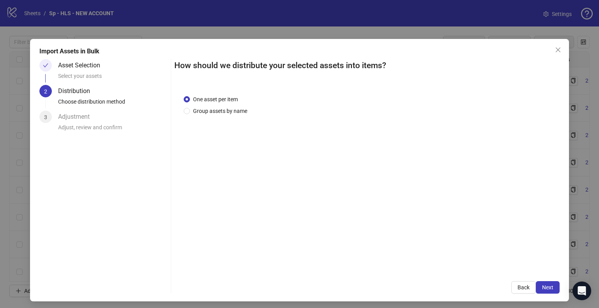
click at [550, 289] on button "Next" at bounding box center [548, 288] width 24 height 12
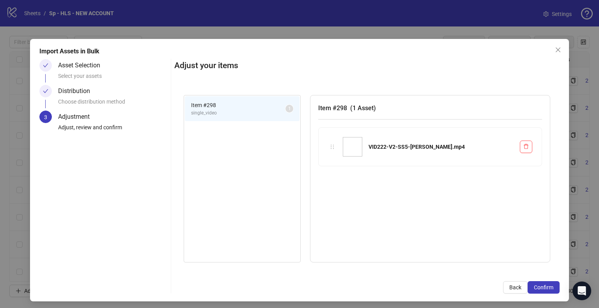
click at [550, 289] on button "Confirm" at bounding box center [544, 288] width 32 height 12
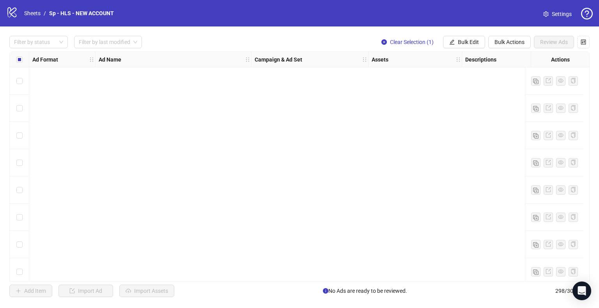
drag, startPoint x: 550, startPoint y: 289, endPoint x: 468, endPoint y: 276, distance: 82.6
click at [468, 276] on div "Import Assets in Bulk Asset Selection Select your assets Distribution Choose di…" at bounding box center [299, 154] width 599 height 308
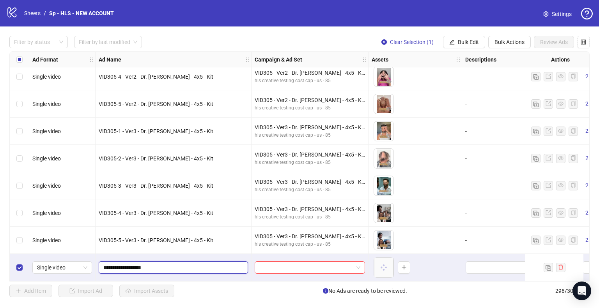
click at [120, 268] on input "**********" at bounding box center [172, 268] width 138 height 9
type input "**********"
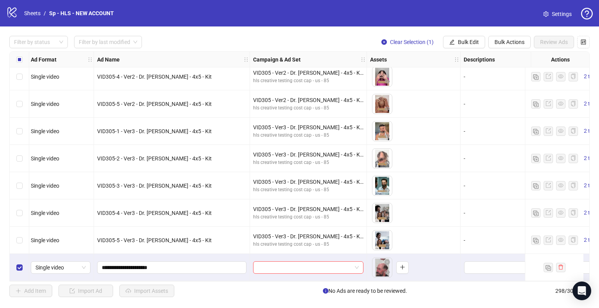
click at [167, 254] on div "**********" at bounding box center [172, 267] width 156 height 27
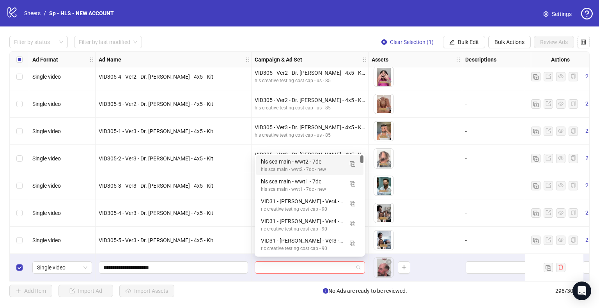
click at [359, 267] on span at bounding box center [309, 268] width 101 height 12
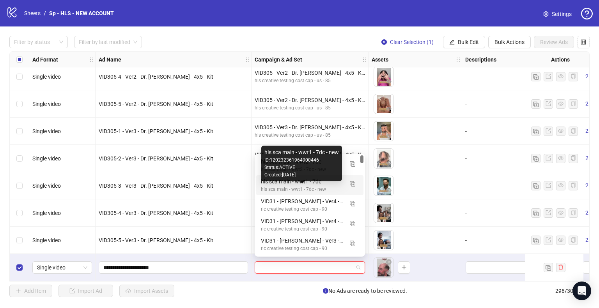
click at [325, 186] on div "hls sca main - wwt1 - 7dc - new" at bounding box center [302, 189] width 82 height 7
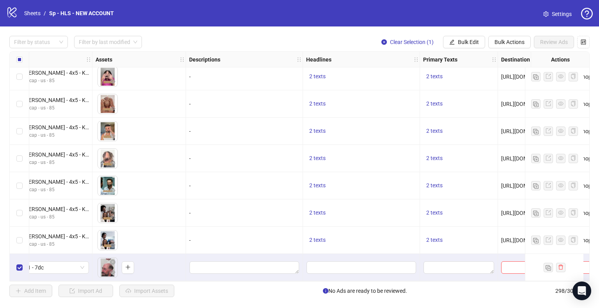
scroll to position [7920, 366]
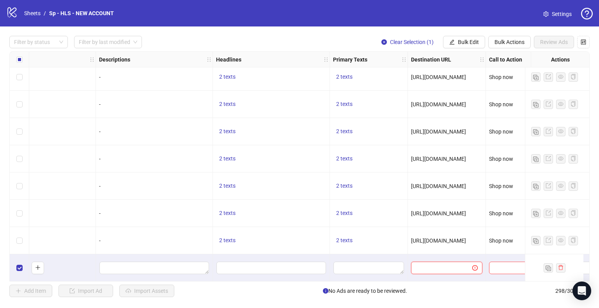
click at [423, 269] on input "text" at bounding box center [439, 268] width 46 height 9
paste input "**********"
type input "**********"
click at [395, 248] on div "2 texts" at bounding box center [369, 240] width 78 height 27
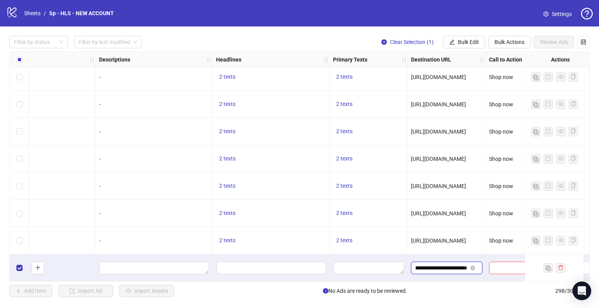
drag, startPoint x: 455, startPoint y: 269, endPoint x: 455, endPoint y: 234, distance: 34.7
click at [471, 41] on span "Bulk Edit" at bounding box center [468, 42] width 21 height 6
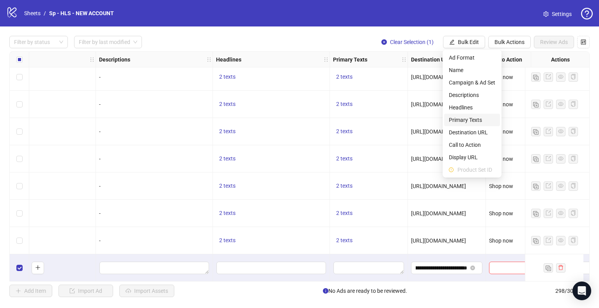
click at [466, 123] on span "Primary Texts" at bounding box center [472, 120] width 46 height 9
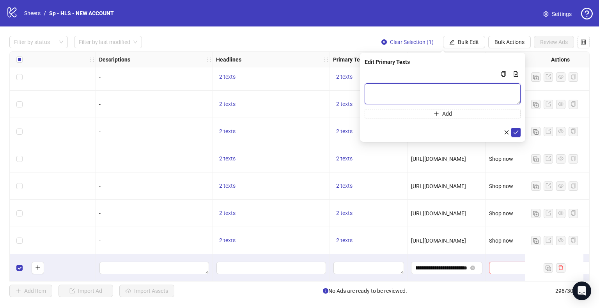
click at [409, 91] on textarea "Multi-text input container - paste or copy values" at bounding box center [443, 93] width 156 height 21
paste textarea "**********"
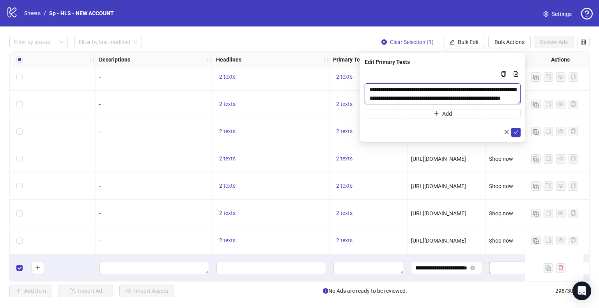
type textarea "**********"
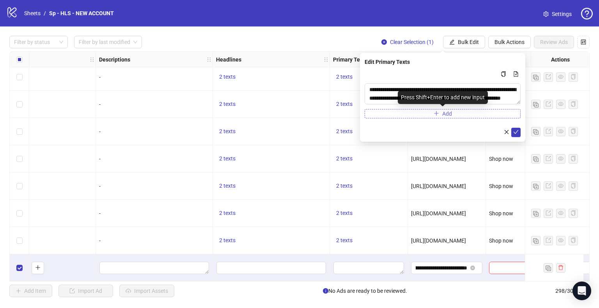
click at [393, 111] on button "Add" at bounding box center [443, 113] width 156 height 9
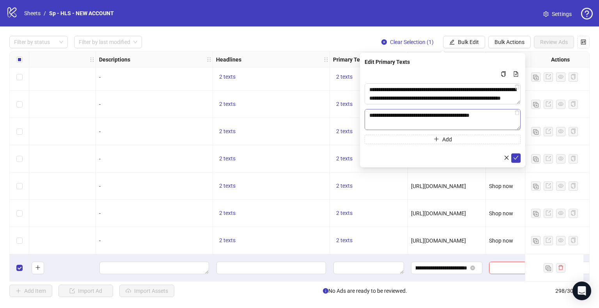
scroll to position [109, 0]
type textarea "**********"
click at [516, 159] on icon "check" at bounding box center [516, 158] width 5 height 4
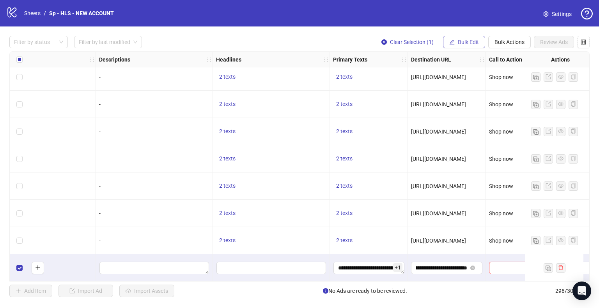
click at [465, 40] on span "Bulk Edit" at bounding box center [468, 42] width 21 height 6
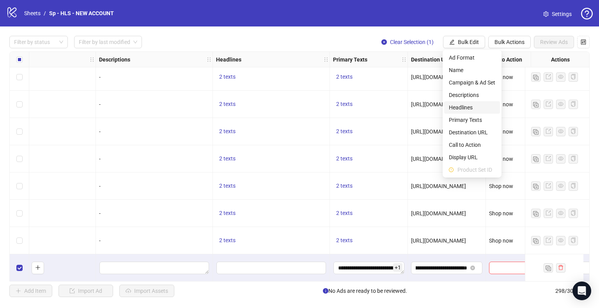
click at [465, 110] on span "Headlines" at bounding box center [472, 107] width 46 height 9
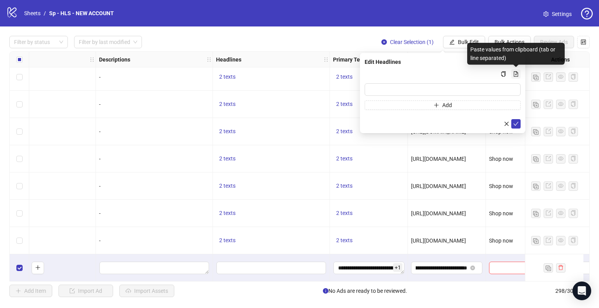
click at [515, 72] on icon "file-add" at bounding box center [515, 73] width 5 height 5
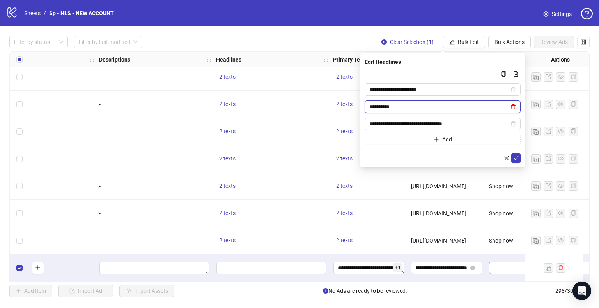
click at [514, 105] on icon "delete" at bounding box center [513, 107] width 5 height 5
type input "**********"
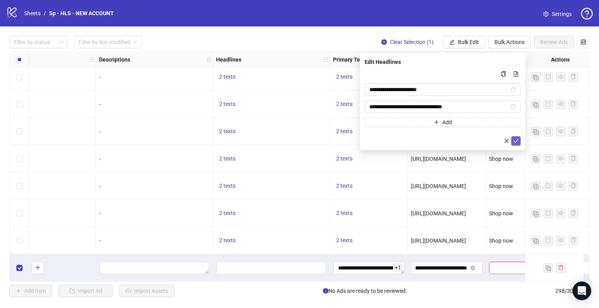
click at [518, 141] on icon "check" at bounding box center [515, 140] width 5 height 5
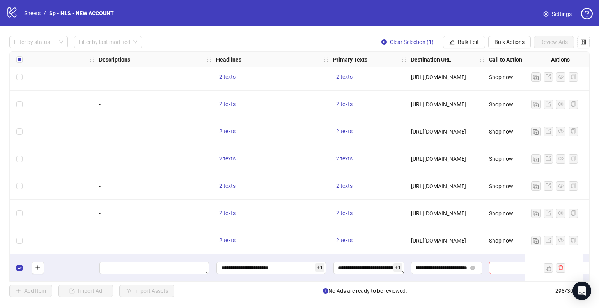
scroll to position [7921, 366]
click at [465, 41] on span "Bulk Edit" at bounding box center [468, 42] width 21 height 6
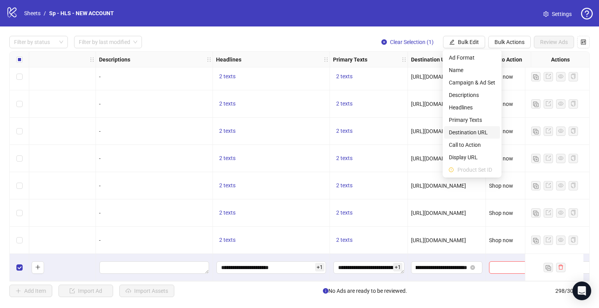
click at [465, 131] on span "Destination URL" at bounding box center [472, 132] width 46 height 9
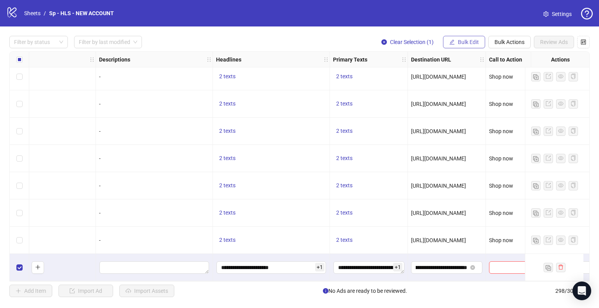
click at [466, 43] on span "Bulk Edit" at bounding box center [468, 42] width 21 height 6
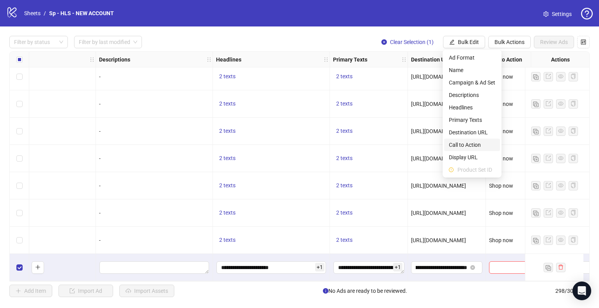
click at [460, 145] on span "Call to Action" at bounding box center [472, 145] width 46 height 9
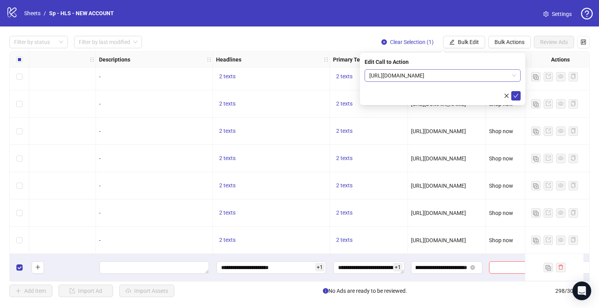
click at [439, 80] on span "https://shop.try-spartan.com/ww-hls" at bounding box center [442, 76] width 147 height 12
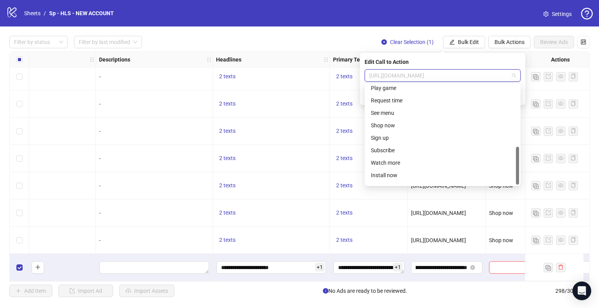
scroll to position [162, 0]
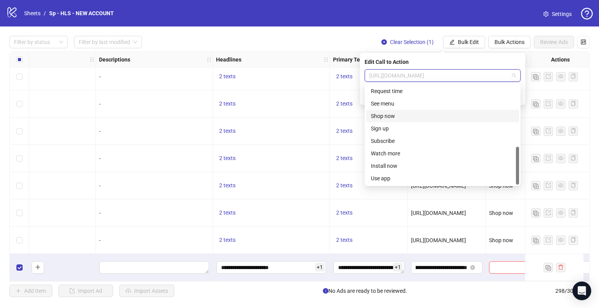
click at [398, 117] on div "Shop now" at bounding box center [443, 116] width 144 height 9
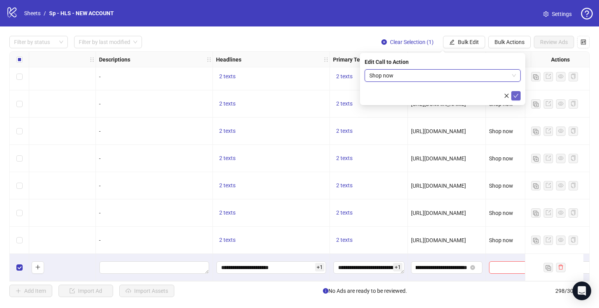
click at [512, 94] on button "submit" at bounding box center [515, 95] width 9 height 9
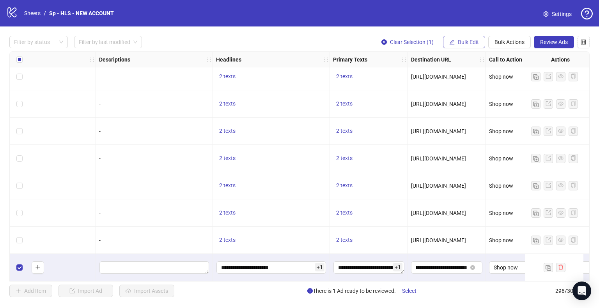
click at [465, 39] on span "Bulk Edit" at bounding box center [468, 42] width 21 height 6
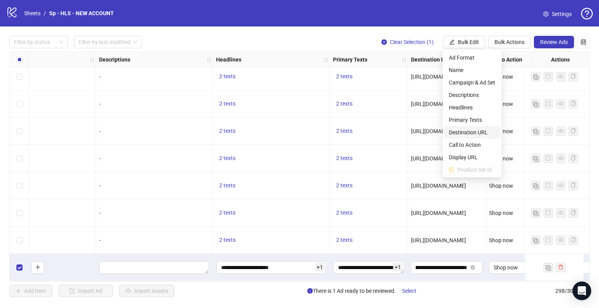
click at [460, 132] on span "Destination URL" at bounding box center [472, 132] width 46 height 9
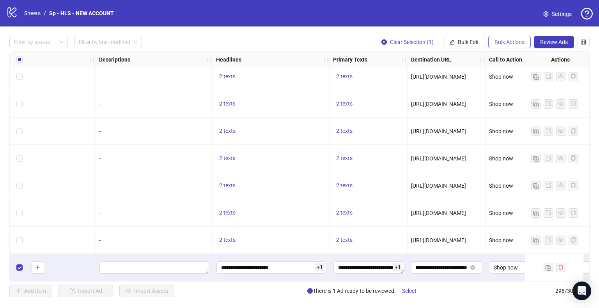
click at [500, 44] on span "Bulk Actions" at bounding box center [509, 42] width 30 height 6
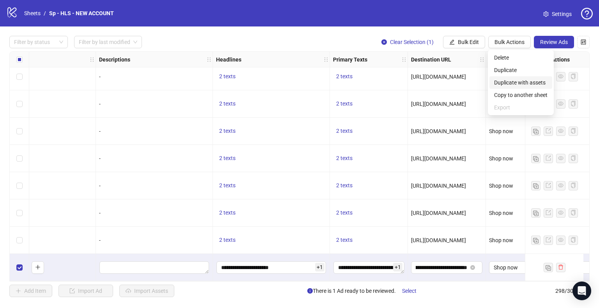
click at [508, 83] on span "Duplicate with assets" at bounding box center [520, 82] width 53 height 9
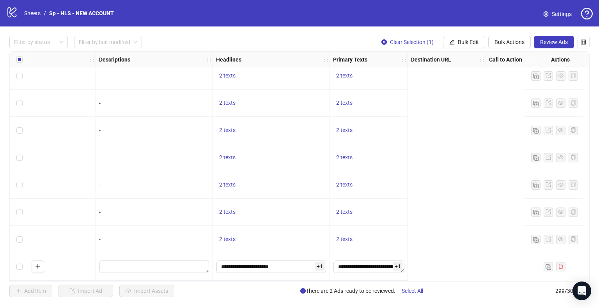
scroll to position [7950, 85]
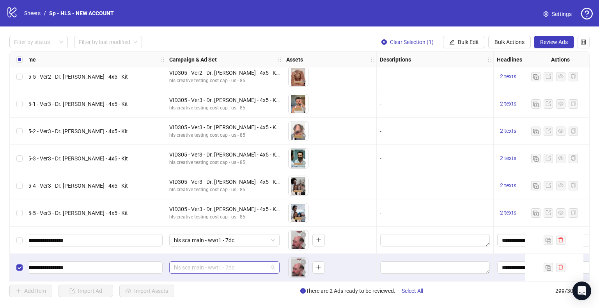
click at [244, 266] on span "hls sca main - wwt1 - 7dc" at bounding box center [224, 268] width 101 height 12
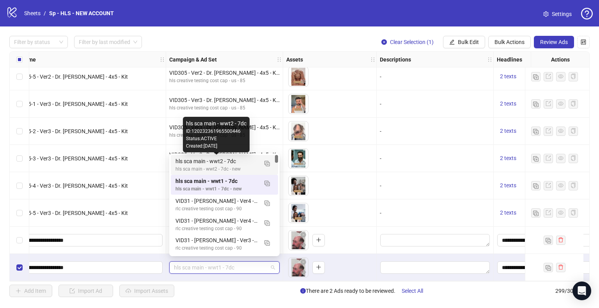
click at [229, 165] on div "hls sca main - wwt2 - 7dc" at bounding box center [216, 161] width 82 height 9
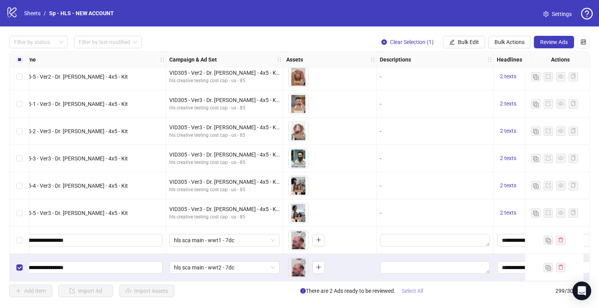
click at [413, 293] on span "Select All" at bounding box center [412, 291] width 21 height 6
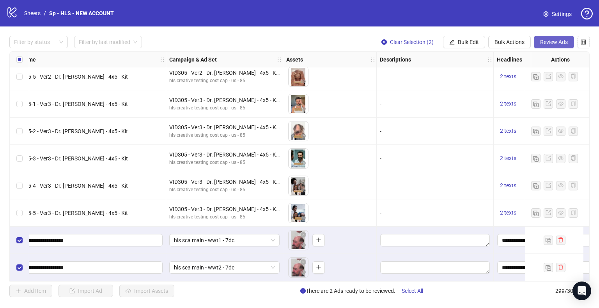
click at [544, 42] on span "Review Ads" at bounding box center [554, 42] width 28 height 6
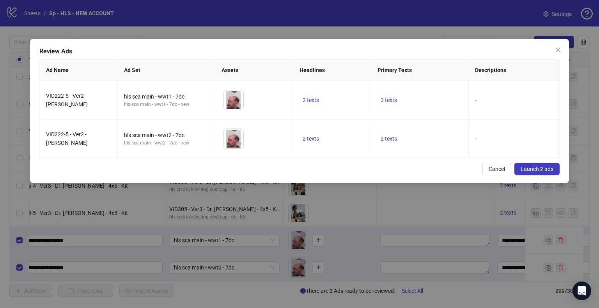
click at [534, 175] on button "Launch 2 ads" at bounding box center [536, 169] width 45 height 12
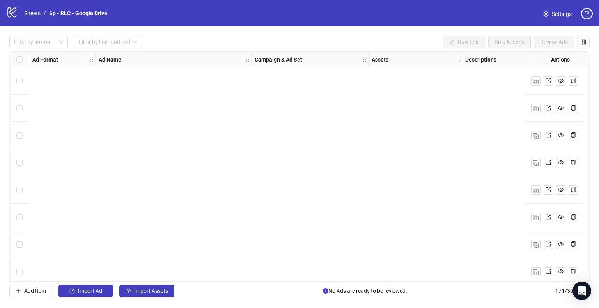
scroll to position [3981, 0]
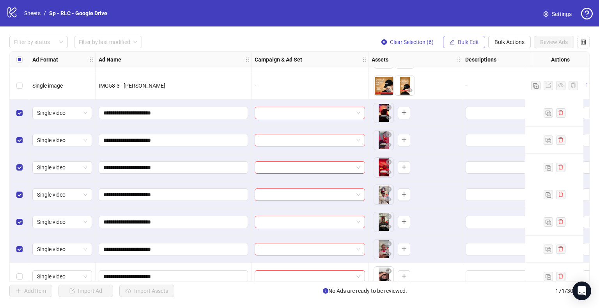
click at [468, 39] on span "Bulk Edit" at bounding box center [468, 42] width 21 height 6
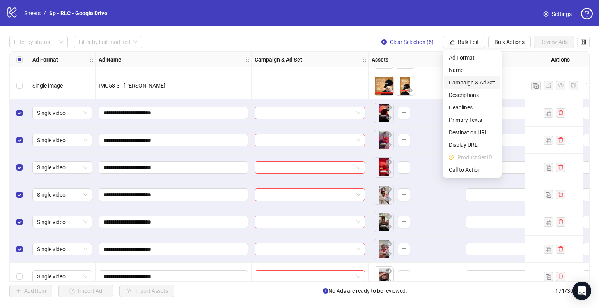
click at [463, 84] on span "Campaign & Ad Set" at bounding box center [472, 82] width 46 height 9
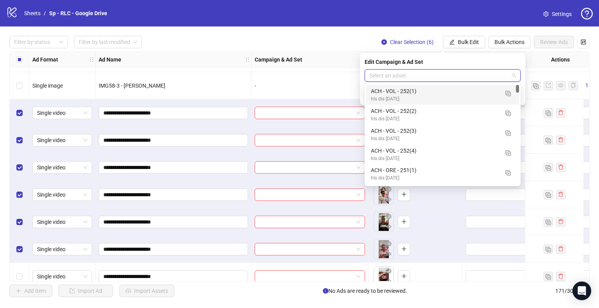
click at [477, 74] on input "search" at bounding box center [439, 76] width 140 height 12
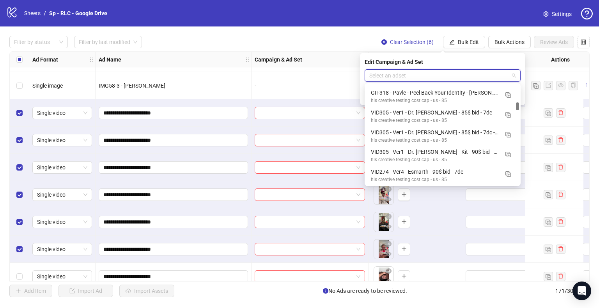
scroll to position [1471, 0]
click at [510, 94] on img "button" at bounding box center [507, 94] width 5 height 5
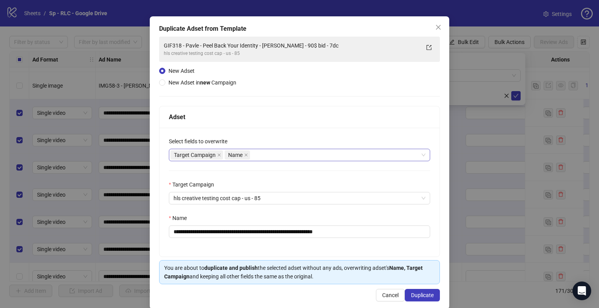
scroll to position [33, 0]
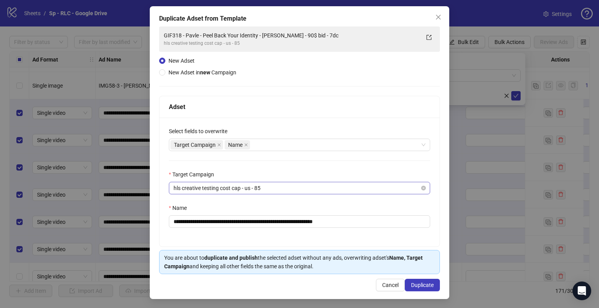
click at [299, 190] on span "hls creative testing cost cap - us - 85" at bounding box center [300, 188] width 252 height 12
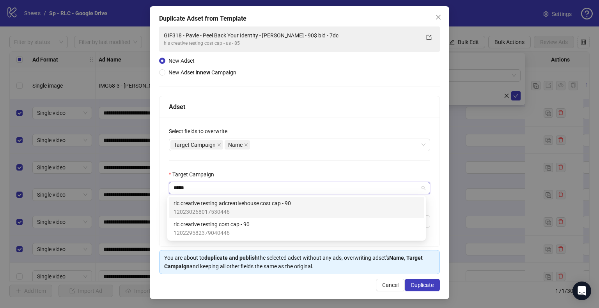
scroll to position [0, 0]
type input "*******"
click at [233, 203] on span "rlc creative testing adcreativehouse cost cap - 90" at bounding box center [232, 203] width 117 height 9
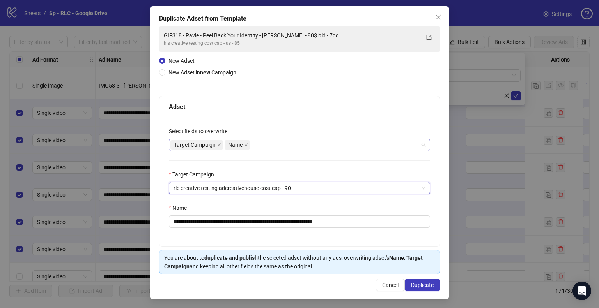
click at [271, 142] on div "Target Campaign Name" at bounding box center [295, 145] width 250 height 11
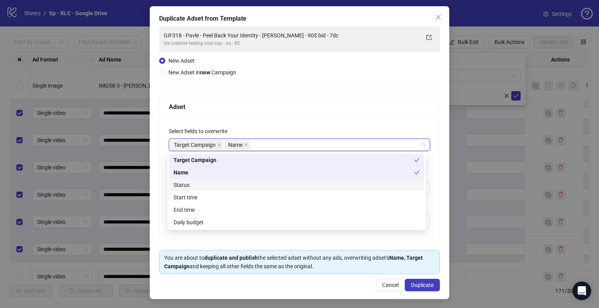
click at [201, 187] on div "Status" at bounding box center [297, 185] width 246 height 9
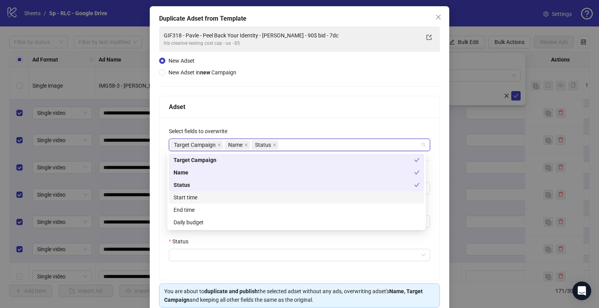
click at [194, 201] on div "Start time" at bounding box center [297, 197] width 246 height 9
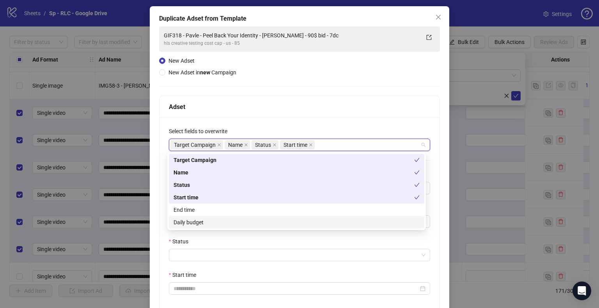
click at [192, 223] on div "Daily budget" at bounding box center [297, 222] width 246 height 9
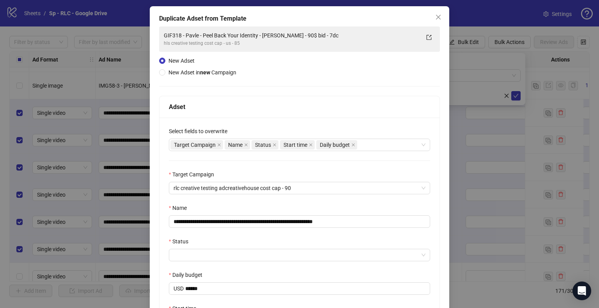
click at [159, 217] on div "**********" at bounding box center [299, 233] width 280 height 230
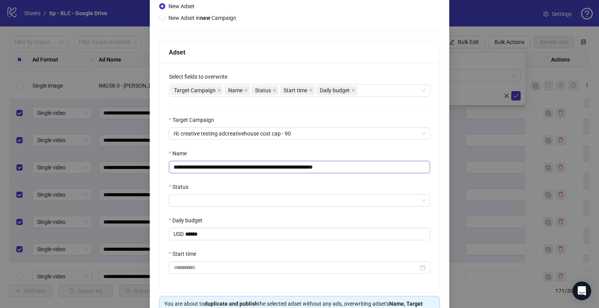
scroll to position [88, 0]
drag, startPoint x: 305, startPoint y: 167, endPoint x: 347, endPoint y: 168, distance: 41.4
click at [347, 168] on input "**********" at bounding box center [299, 166] width 261 height 12
drag, startPoint x: 282, startPoint y: 167, endPoint x: 167, endPoint y: 166, distance: 115.0
click at [169, 166] on input "**********" at bounding box center [299, 166] width 261 height 12
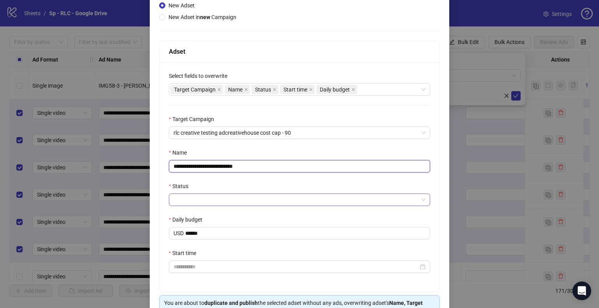
type input "**********"
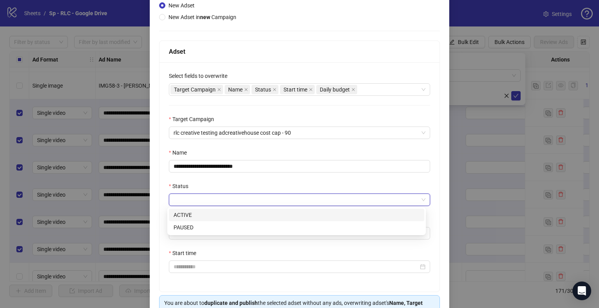
click at [203, 200] on input "Status" at bounding box center [296, 200] width 245 height 12
click at [195, 213] on div "ACTIVE" at bounding box center [297, 215] width 246 height 9
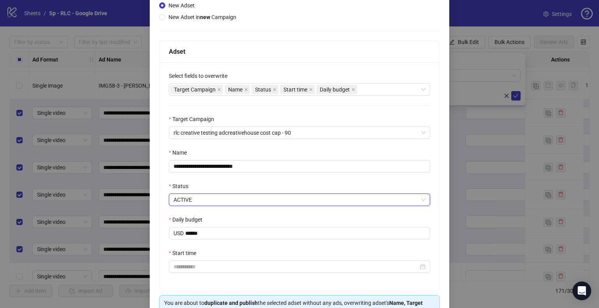
scroll to position [133, 0]
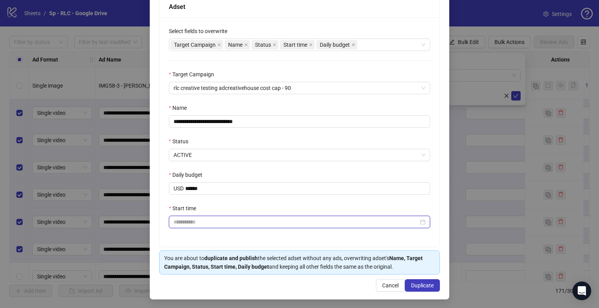
click at [192, 220] on input "Start time" at bounding box center [296, 222] width 245 height 9
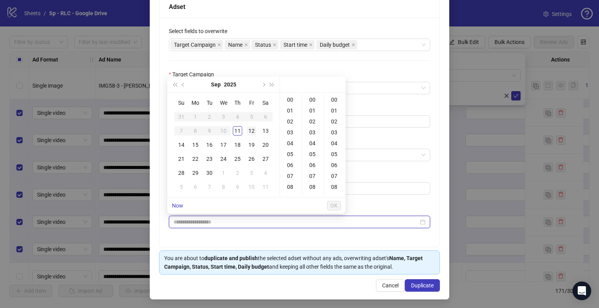
type input "**********"
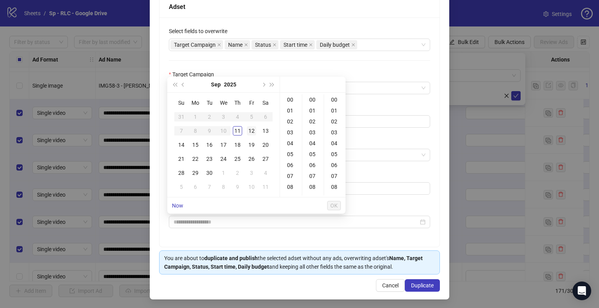
click at [251, 129] on div "12" at bounding box center [251, 130] width 9 height 9
click at [333, 203] on span "OK" at bounding box center [333, 206] width 7 height 6
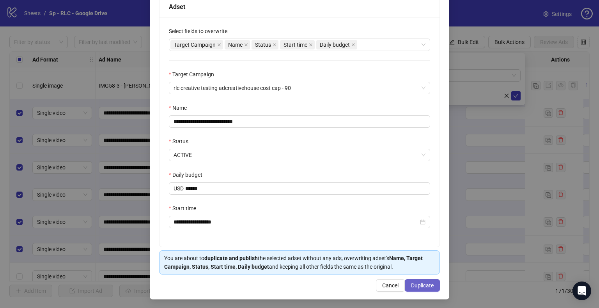
click at [418, 280] on button "Duplicate" at bounding box center [422, 286] width 35 height 12
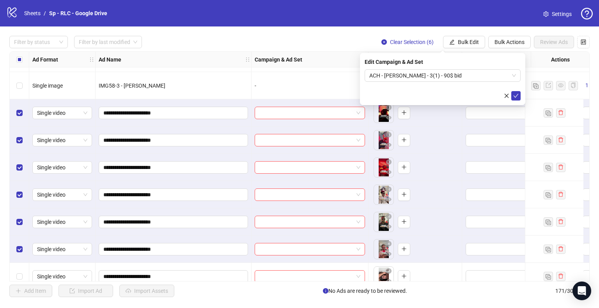
click at [518, 97] on icon "check" at bounding box center [515, 95] width 5 height 5
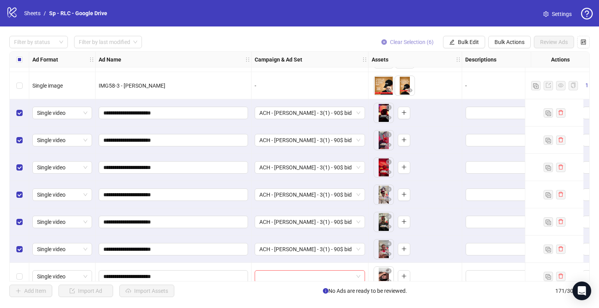
click at [418, 42] on span "Clear Selection (6)" at bounding box center [412, 42] width 44 height 6
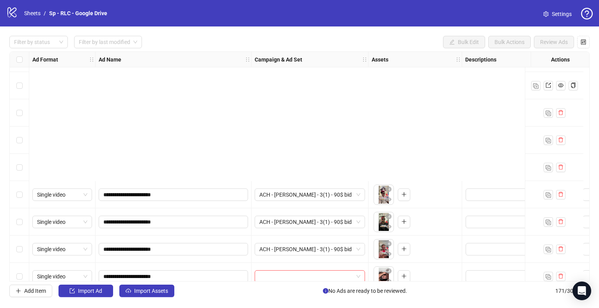
scroll to position [4155, 0]
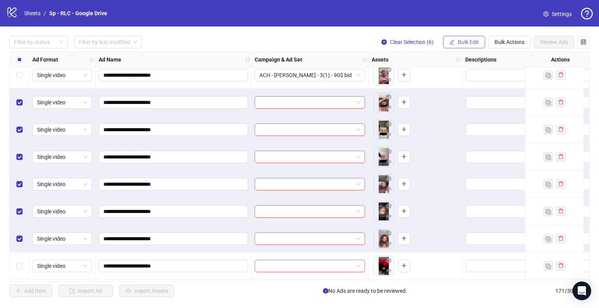
click at [467, 43] on span "Bulk Edit" at bounding box center [468, 42] width 21 height 6
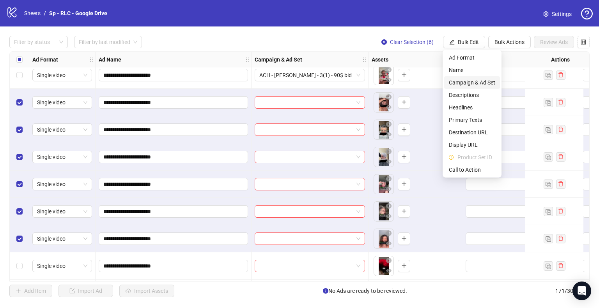
click at [471, 81] on span "Campaign & Ad Set" at bounding box center [472, 82] width 46 height 9
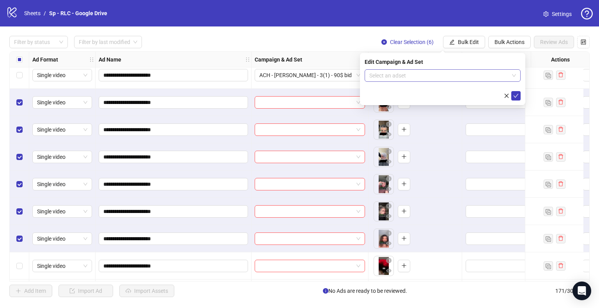
click at [485, 78] on input "search" at bounding box center [439, 76] width 140 height 12
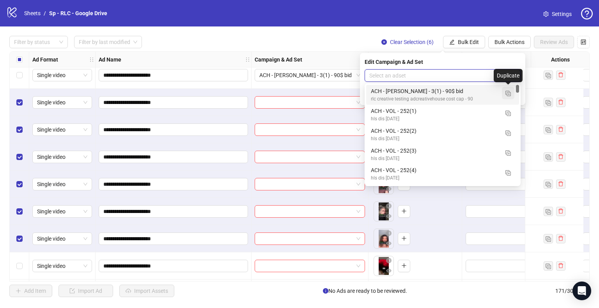
click at [511, 94] on button "button" at bounding box center [508, 93] width 12 height 12
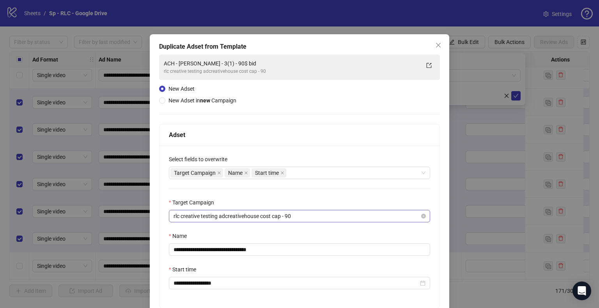
scroll to position [66, 0]
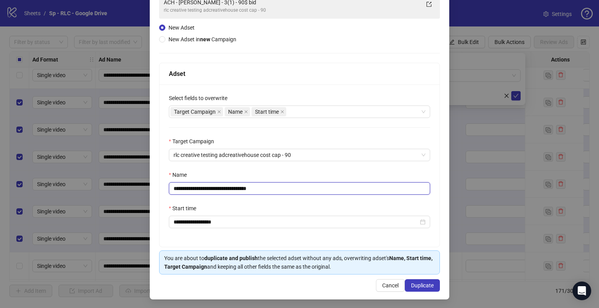
click at [219, 192] on input "**********" at bounding box center [299, 188] width 261 height 12
type input "**********"
click at [421, 287] on span "Duplicate" at bounding box center [422, 286] width 23 height 6
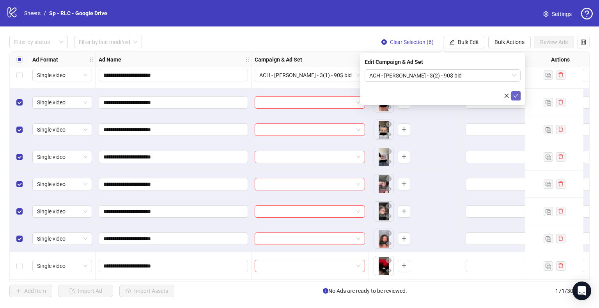
click at [514, 97] on icon "check" at bounding box center [515, 95] width 5 height 5
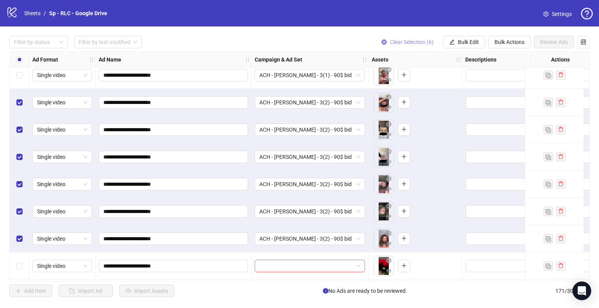
click at [420, 43] on span "Clear Selection (6)" at bounding box center [412, 42] width 44 height 6
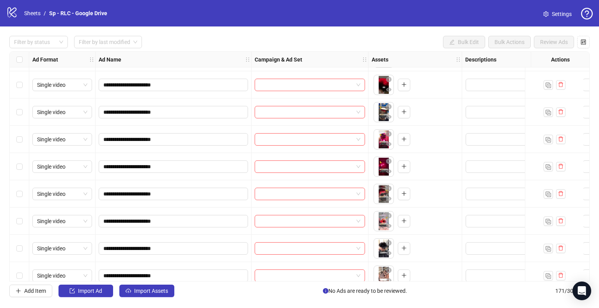
scroll to position [4325, 0]
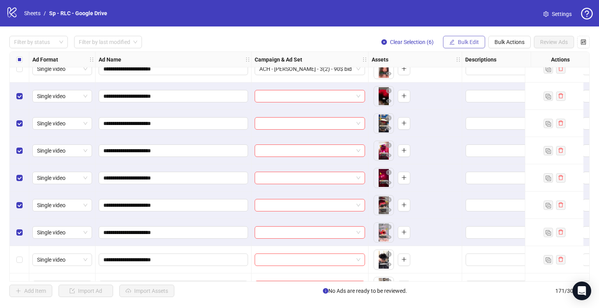
click at [465, 46] on button "Bulk Edit" at bounding box center [464, 42] width 42 height 12
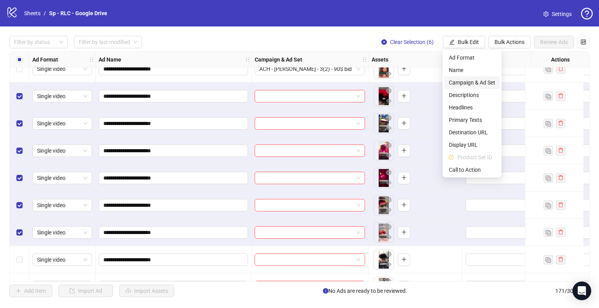
click at [476, 83] on span "Campaign & Ad Set" at bounding box center [472, 82] width 46 height 9
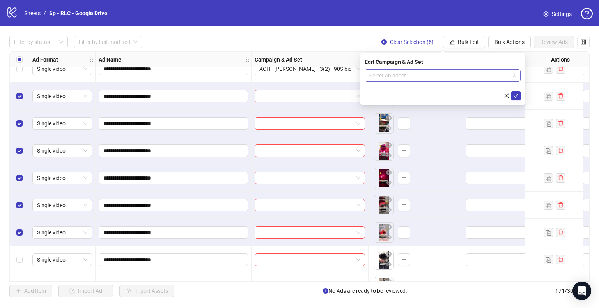
click at [496, 76] on input "search" at bounding box center [439, 76] width 140 height 12
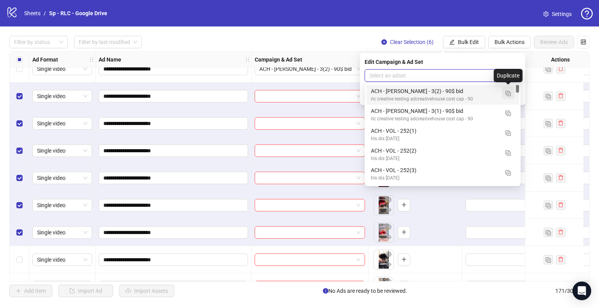
click at [511, 96] on button "button" at bounding box center [508, 93] width 12 height 12
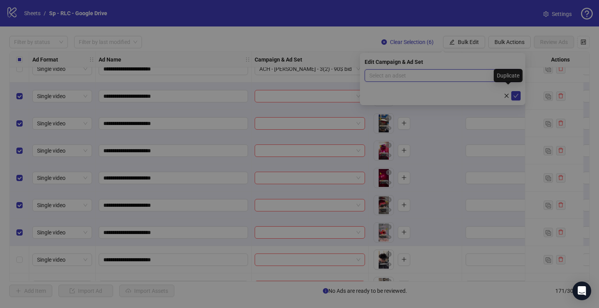
click at [511, 96] on div "**********" at bounding box center [299, 154] width 599 height 308
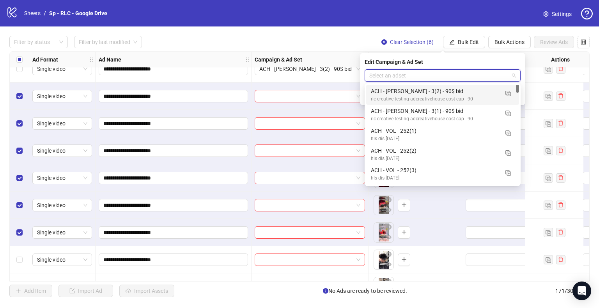
click at [487, 74] on input "search" at bounding box center [439, 76] width 140 height 12
click at [510, 96] on img "button" at bounding box center [507, 93] width 5 height 5
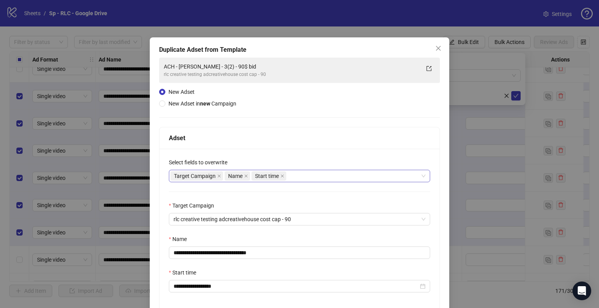
scroll to position [27, 0]
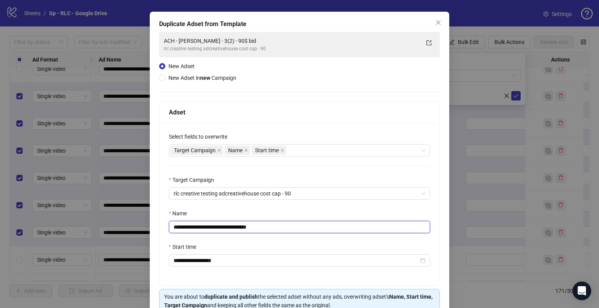
click at [221, 227] on input "**********" at bounding box center [299, 227] width 261 height 12
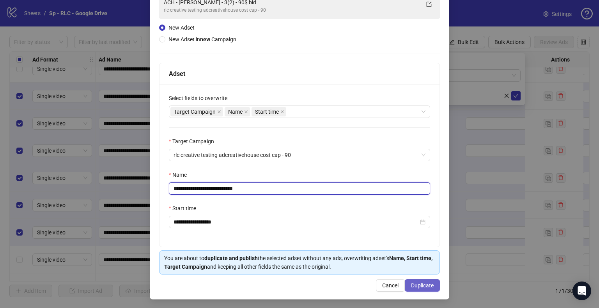
type input "**********"
click at [421, 283] on span "Duplicate" at bounding box center [422, 286] width 23 height 6
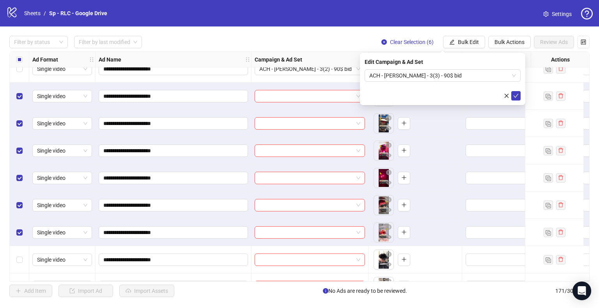
click at [515, 99] on span "submit" at bounding box center [515, 96] width 5 height 6
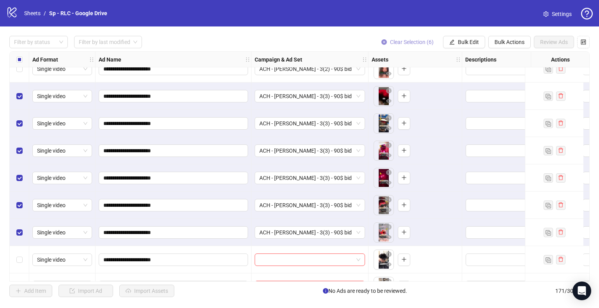
click at [414, 45] on button "Clear Selection (6)" at bounding box center [407, 42] width 65 height 12
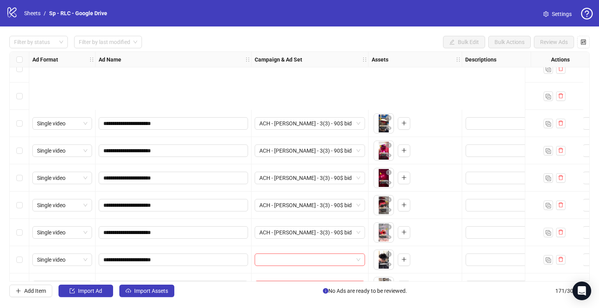
scroll to position [4456, 0]
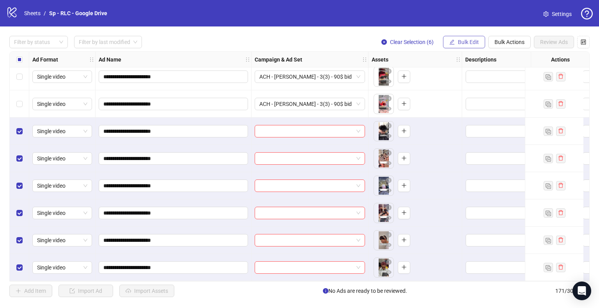
click at [463, 45] on button "Bulk Edit" at bounding box center [464, 42] width 42 height 12
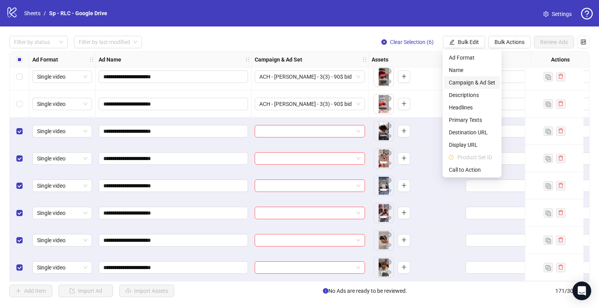
click at [473, 83] on span "Campaign & Ad Set" at bounding box center [472, 82] width 46 height 9
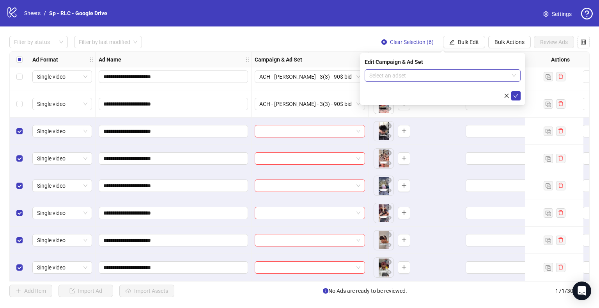
click at [466, 80] on input "search" at bounding box center [439, 76] width 140 height 12
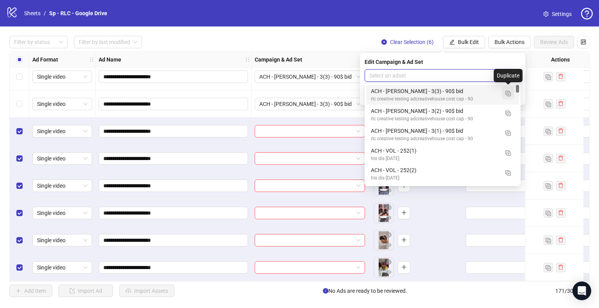
click at [511, 96] on button "button" at bounding box center [508, 93] width 12 height 12
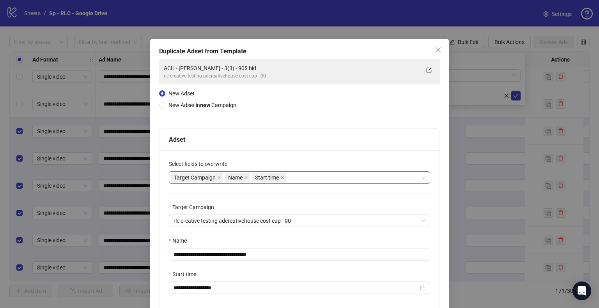
scroll to position [66, 0]
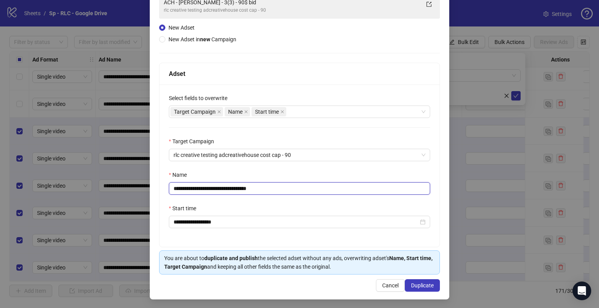
click at [218, 188] on input "**********" at bounding box center [299, 188] width 261 height 12
type input "**********"
click at [421, 283] on span "Duplicate" at bounding box center [422, 286] width 23 height 6
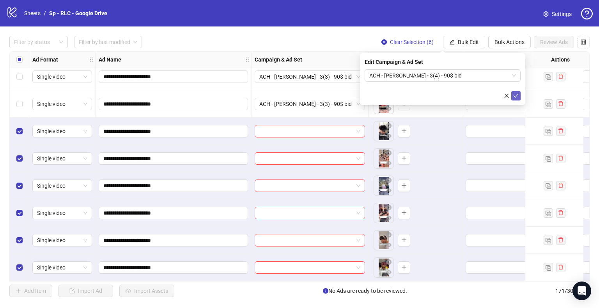
click at [515, 99] on button "submit" at bounding box center [515, 95] width 9 height 9
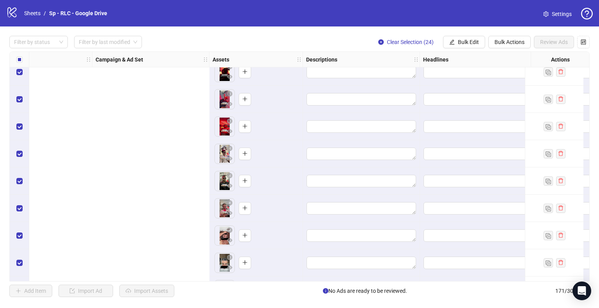
scroll to position [4022, 480]
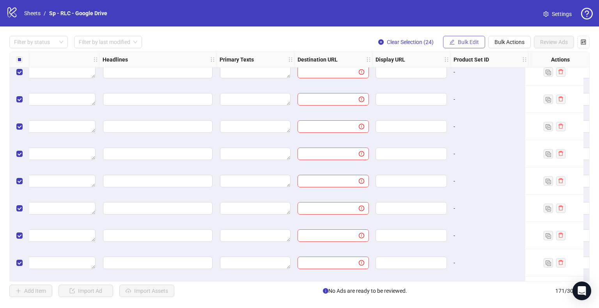
click at [476, 41] on span "Bulk Edit" at bounding box center [468, 42] width 21 height 6
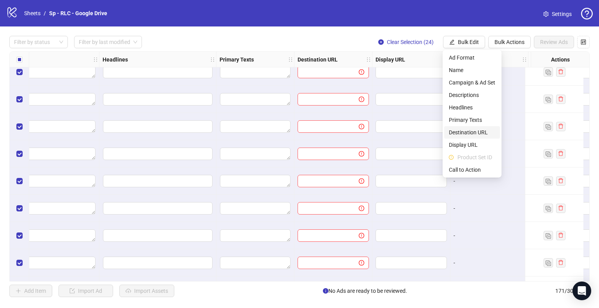
click at [468, 131] on span "Destination URL" at bounding box center [472, 132] width 46 height 9
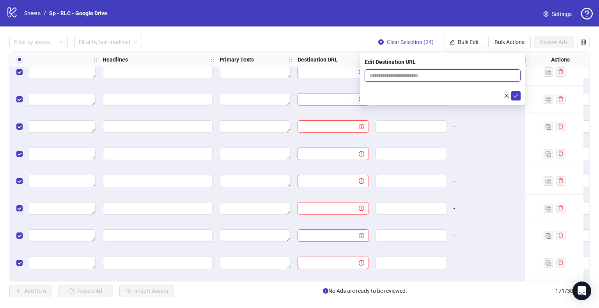
click at [407, 76] on input "text" at bounding box center [439, 75] width 140 height 9
paste input "**********"
type input "**********"
click at [511, 91] on button "submit" at bounding box center [515, 95] width 9 height 9
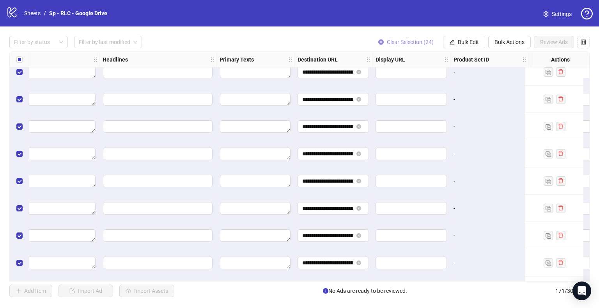
click at [410, 40] on span "Clear Selection (24)" at bounding box center [410, 42] width 47 height 6
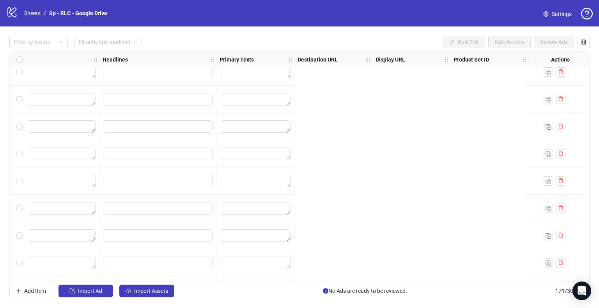
scroll to position [4022, 0]
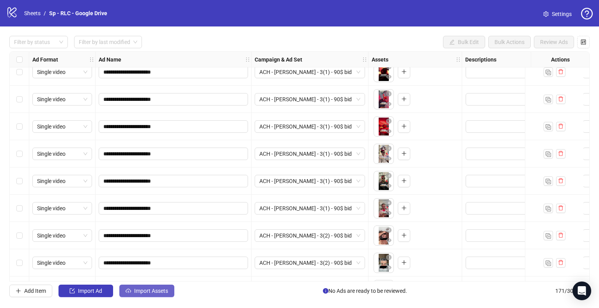
click at [140, 290] on span "Import Assets" at bounding box center [151, 291] width 34 height 6
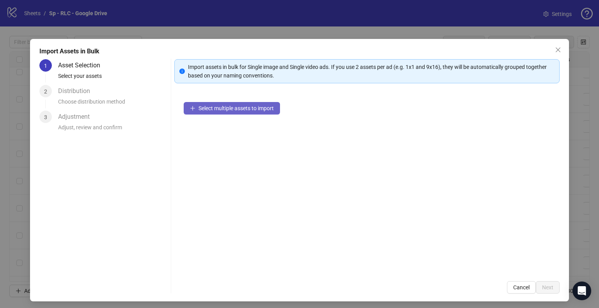
click at [224, 106] on span "Select multiple assets to import" at bounding box center [235, 108] width 75 height 6
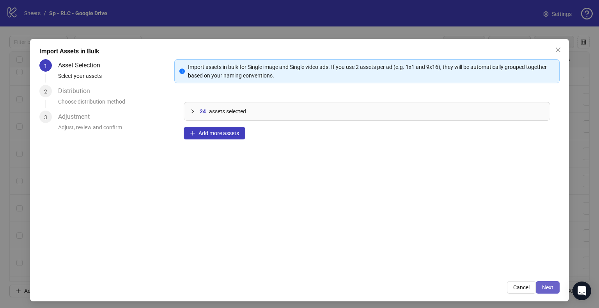
click at [546, 289] on span "Next" at bounding box center [547, 288] width 11 height 6
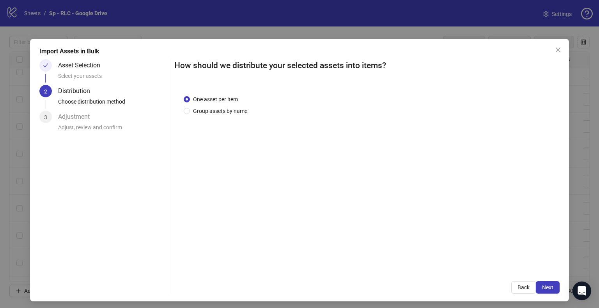
click at [546, 289] on span "Next" at bounding box center [547, 288] width 11 height 6
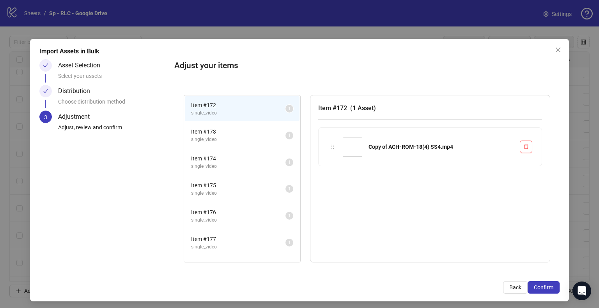
click at [546, 289] on span "Confirm" at bounding box center [543, 288] width 19 height 6
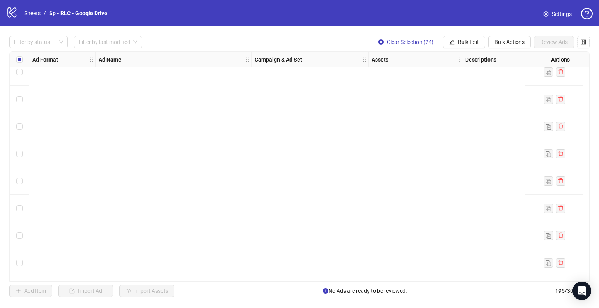
scroll to position [5111, 0]
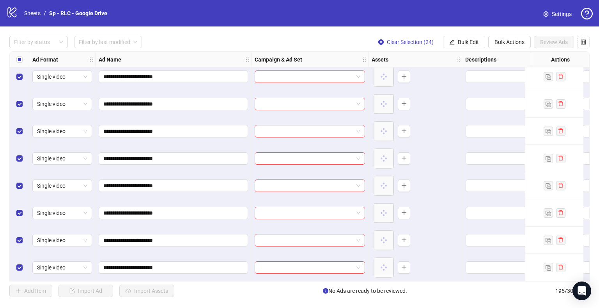
click at [465, 43] on span "Bulk Edit" at bounding box center [468, 42] width 21 height 6
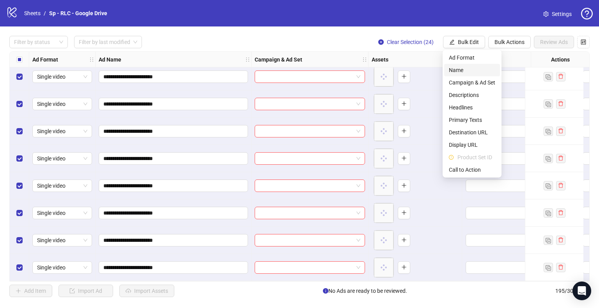
click at [457, 70] on span "Name" at bounding box center [472, 70] width 46 height 9
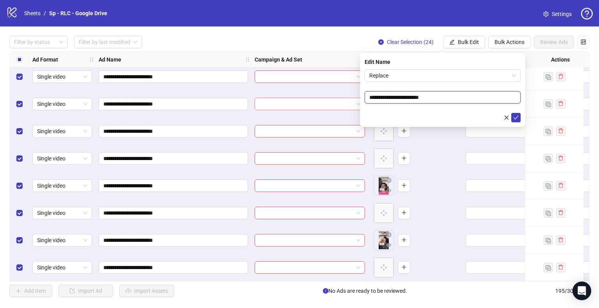
drag, startPoint x: 415, startPoint y: 96, endPoint x: 340, endPoint y: 101, distance: 75.4
click at [340, 101] on body "**********" at bounding box center [299, 154] width 599 height 308
click at [385, 82] on form "**********" at bounding box center [443, 95] width 156 height 53
click at [391, 79] on span "Replace" at bounding box center [442, 76] width 147 height 12
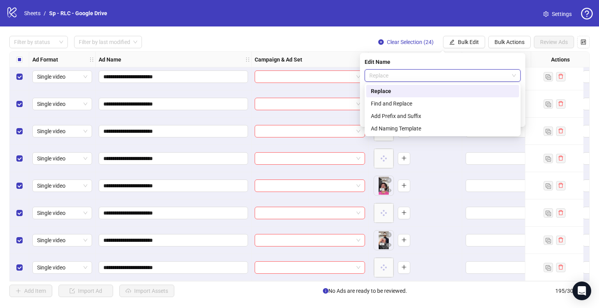
click at [395, 106] on div "Find and Replace" at bounding box center [443, 103] width 144 height 9
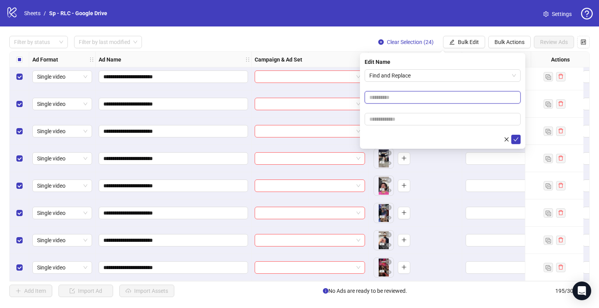
click at [395, 102] on input "text" at bounding box center [443, 97] width 156 height 12
paste input "**********"
type input "**********"
click at [392, 122] on input "text" at bounding box center [443, 119] width 156 height 12
paste input "**********"
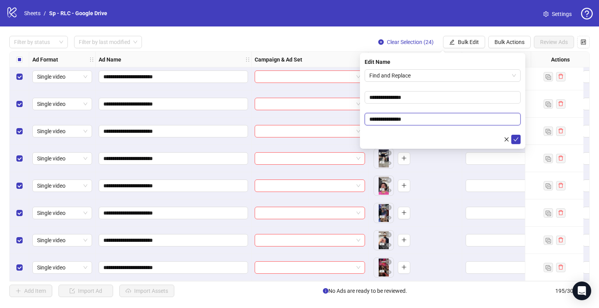
drag, startPoint x: 390, startPoint y: 120, endPoint x: 359, endPoint y: 119, distance: 31.6
click at [359, 119] on body "**********" at bounding box center [299, 154] width 599 height 308
type input "**********"
click at [511, 135] on button "submit" at bounding box center [515, 139] width 9 height 9
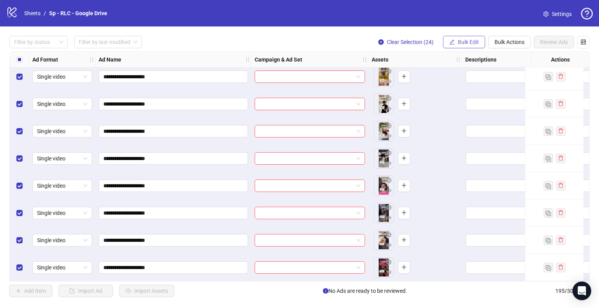
click at [468, 43] on span "Bulk Edit" at bounding box center [468, 42] width 21 height 6
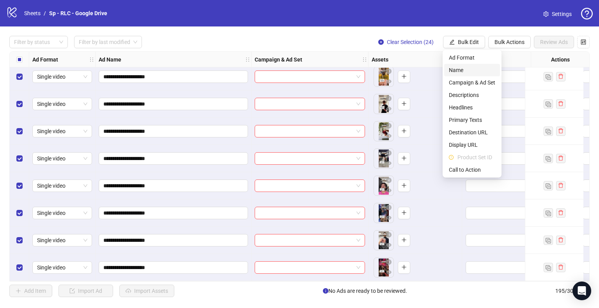
click at [465, 76] on li "Name" at bounding box center [472, 70] width 56 height 12
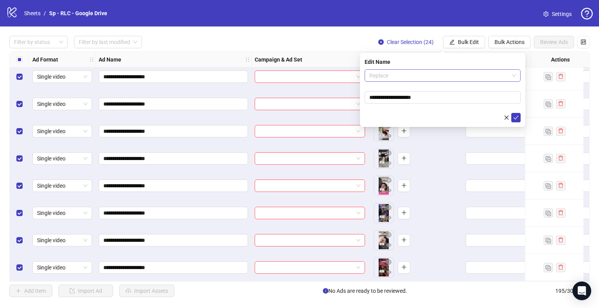
click at [446, 74] on span "Replace" at bounding box center [442, 76] width 147 height 12
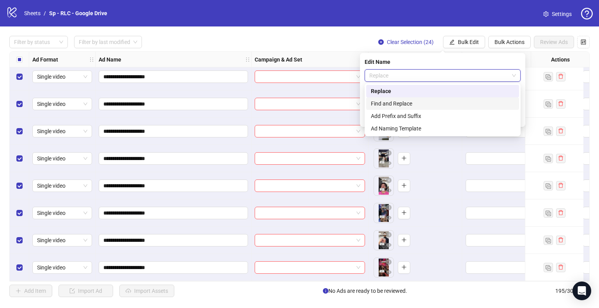
click at [422, 107] on div "Find and Replace" at bounding box center [443, 103] width 144 height 9
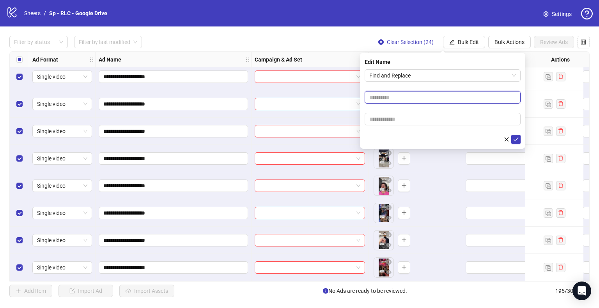
click at [391, 101] on input "text" at bounding box center [443, 97] width 156 height 12
type input "**"
click at [511, 135] on button "submit" at bounding box center [515, 139] width 9 height 9
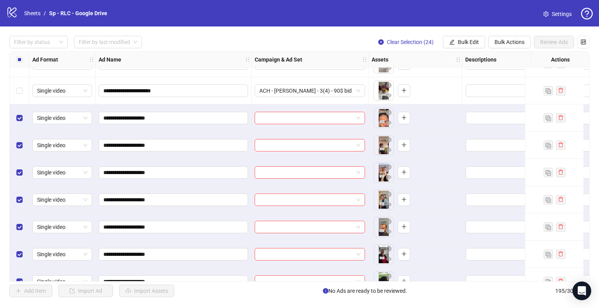
scroll to position [4612, 0]
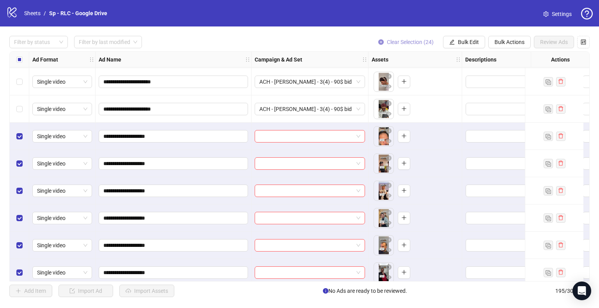
click at [404, 41] on span "Clear Selection (24)" at bounding box center [410, 42] width 47 height 6
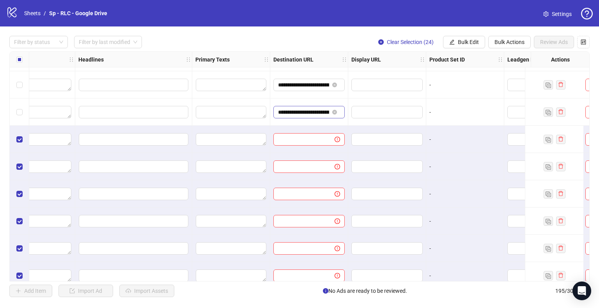
scroll to position [0, 37]
click at [456, 42] on button "Bulk Edit" at bounding box center [464, 42] width 42 height 12
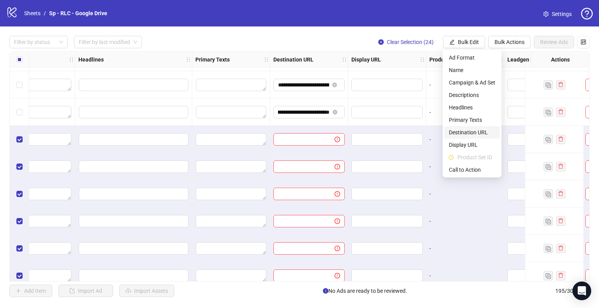
click at [470, 132] on span "Destination URL" at bounding box center [472, 132] width 46 height 9
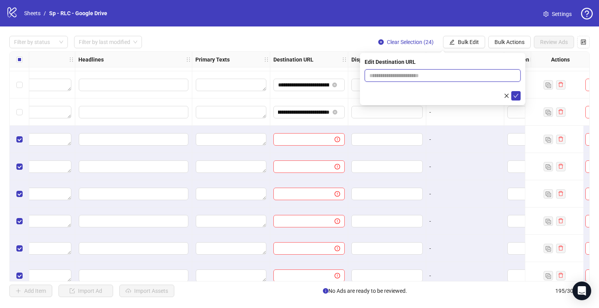
click at [399, 76] on input "text" at bounding box center [439, 75] width 140 height 9
paste input "**********"
type input "**********"
click at [511, 91] on button "submit" at bounding box center [515, 95] width 9 height 9
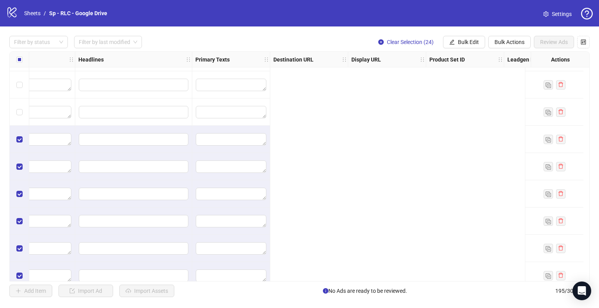
scroll to position [4597, 0]
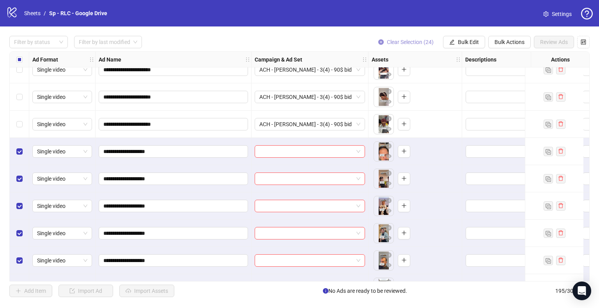
click at [405, 41] on span "Clear Selection (24)" at bounding box center [410, 42] width 47 height 6
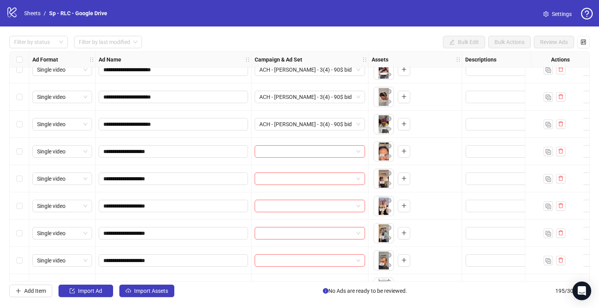
scroll to position [4640, 0]
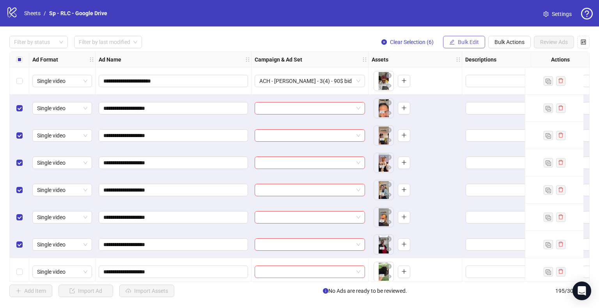
click at [463, 43] on span "Bulk Edit" at bounding box center [468, 42] width 21 height 6
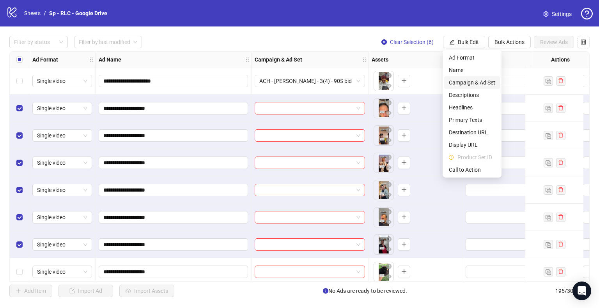
click at [467, 88] on li "Campaign & Ad Set" at bounding box center [472, 82] width 56 height 12
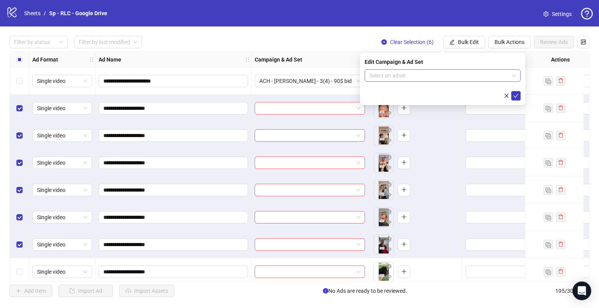
click at [439, 75] on input "search" at bounding box center [439, 76] width 140 height 12
click at [386, 73] on input "**" at bounding box center [439, 76] width 140 height 12
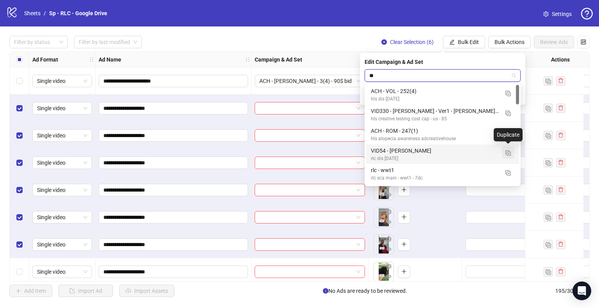
click at [508, 153] on img "button" at bounding box center [507, 153] width 5 height 5
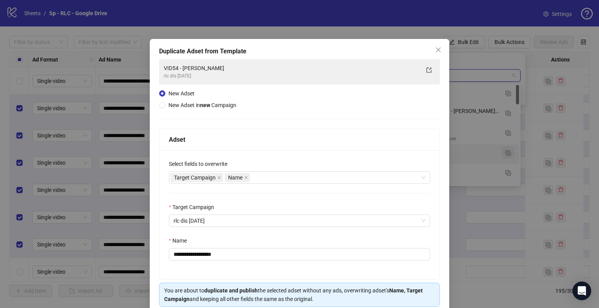
type input "**"
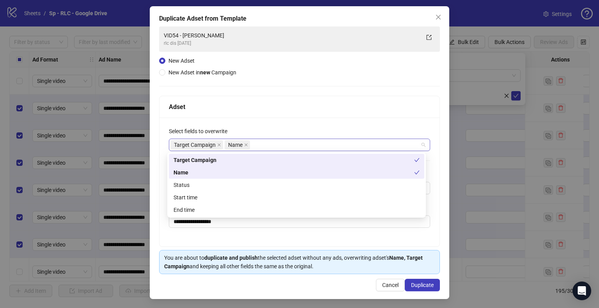
click at [265, 142] on div "Target Campaign Name" at bounding box center [295, 145] width 250 height 11
click at [184, 185] on div "Status" at bounding box center [297, 185] width 246 height 9
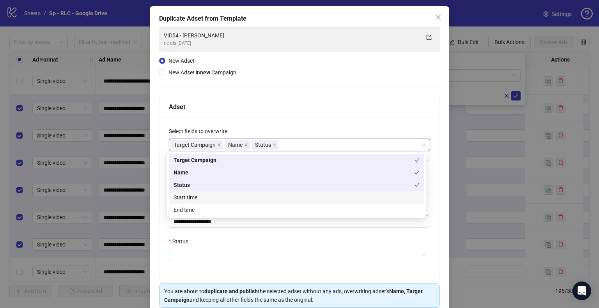
click at [188, 197] on div "Start time" at bounding box center [297, 197] width 246 height 9
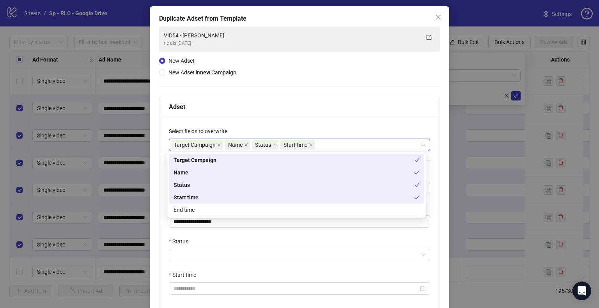
click at [152, 178] on div "**********" at bounding box center [299, 186] width 299 height 360
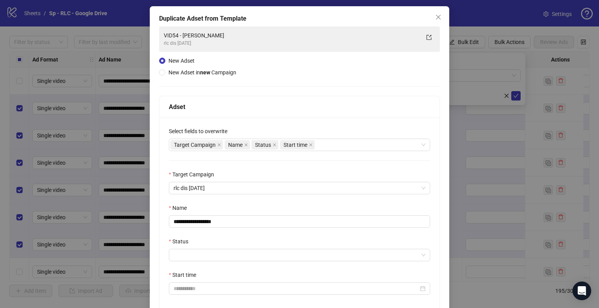
scroll to position [51, 0]
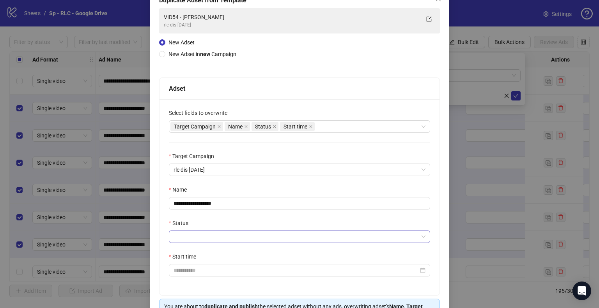
click at [185, 232] on input "Status" at bounding box center [296, 237] width 245 height 12
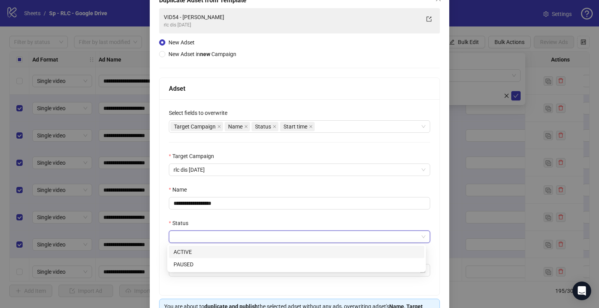
click at [185, 249] on div "ACTIVE" at bounding box center [297, 252] width 246 height 9
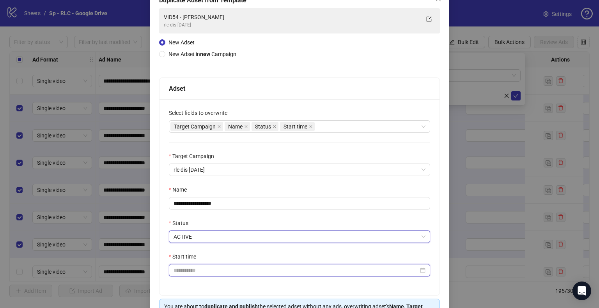
click at [187, 270] on input "Start time" at bounding box center [296, 270] width 245 height 9
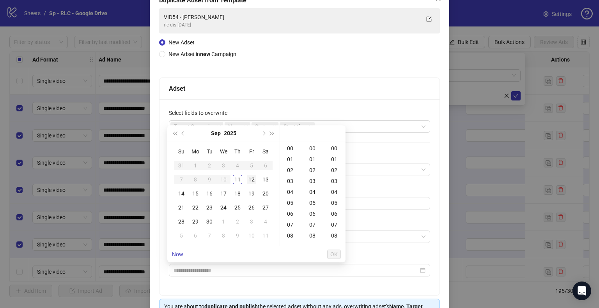
type input "**********"
click at [249, 179] on div "12" at bounding box center [251, 179] width 9 height 9
click at [335, 255] on span "OK" at bounding box center [333, 255] width 7 height 6
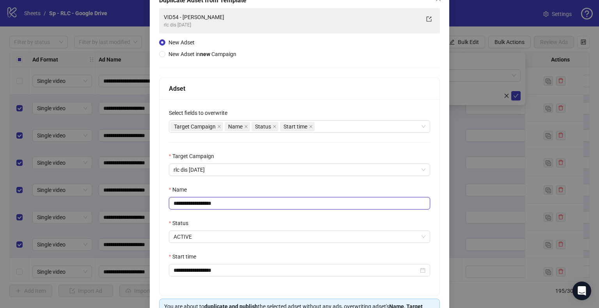
click at [227, 204] on input "**********" at bounding box center [299, 203] width 261 height 12
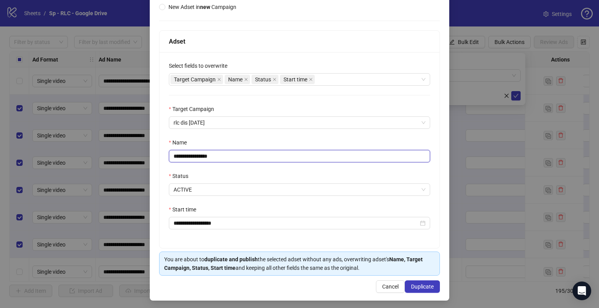
scroll to position [100, 0]
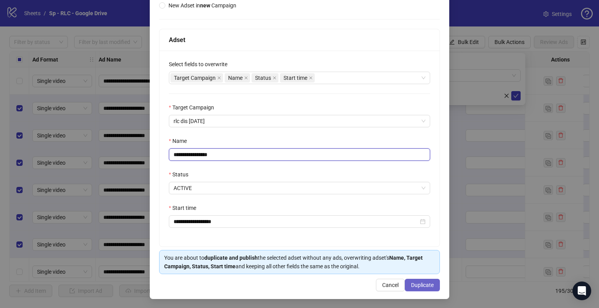
type input "**********"
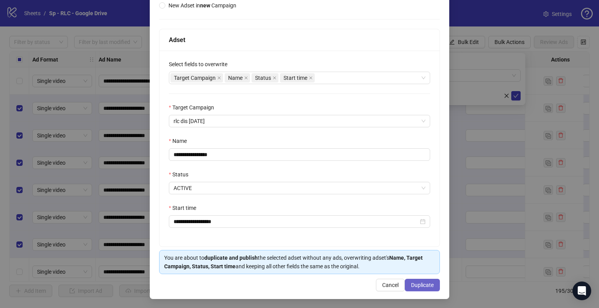
click at [413, 285] on span "Duplicate" at bounding box center [422, 285] width 23 height 6
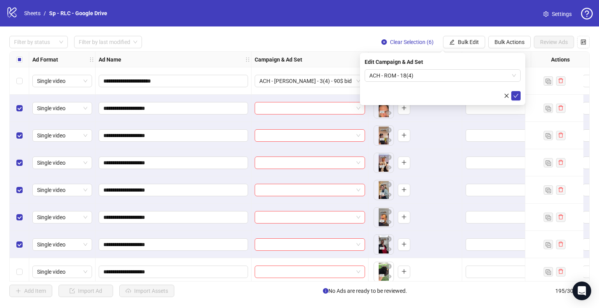
click at [518, 97] on icon "check" at bounding box center [515, 95] width 5 height 5
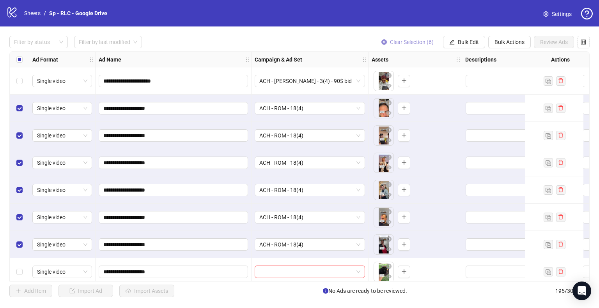
click at [425, 43] on span "Clear Selection (6)" at bounding box center [412, 42] width 44 height 6
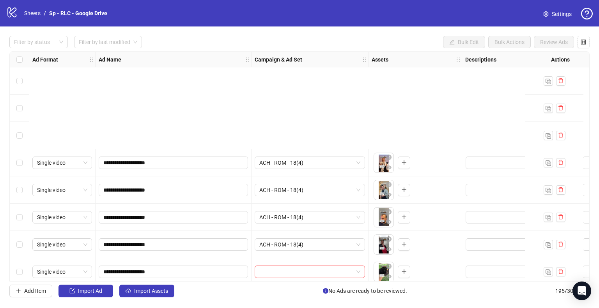
scroll to position [4775, 0]
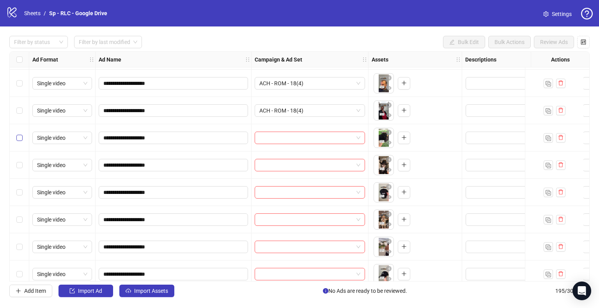
click at [20, 142] on label "Select row 178" at bounding box center [19, 138] width 6 height 9
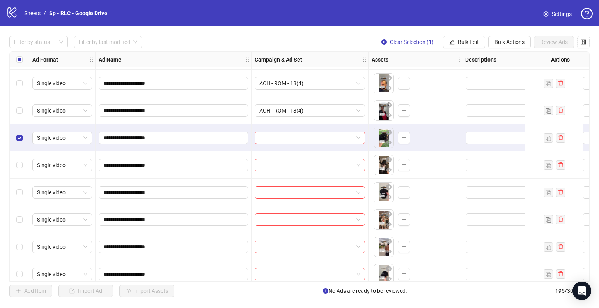
scroll to position [4810, 0]
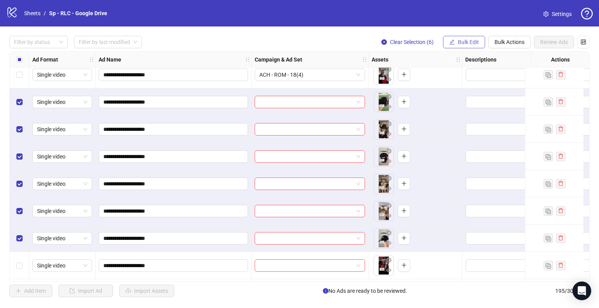
click at [475, 40] on span "Bulk Edit" at bounding box center [468, 42] width 21 height 6
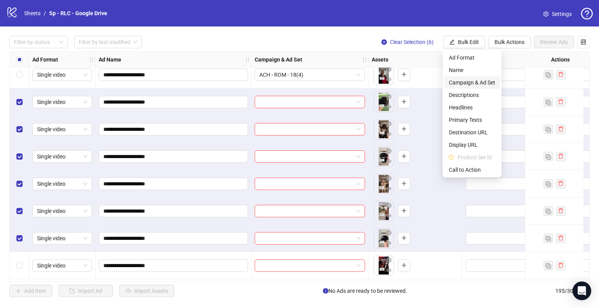
click at [470, 81] on span "Campaign & Ad Set" at bounding box center [472, 82] width 46 height 9
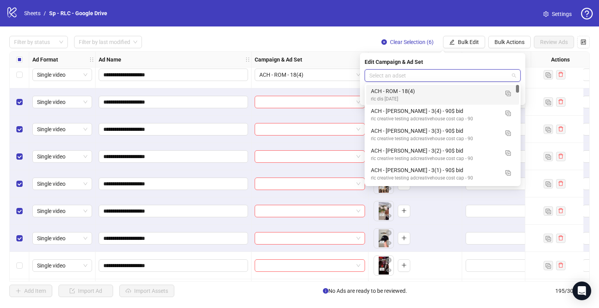
click at [471, 74] on input "search" at bounding box center [439, 76] width 140 height 12
click at [507, 92] on img "button" at bounding box center [507, 93] width 5 height 5
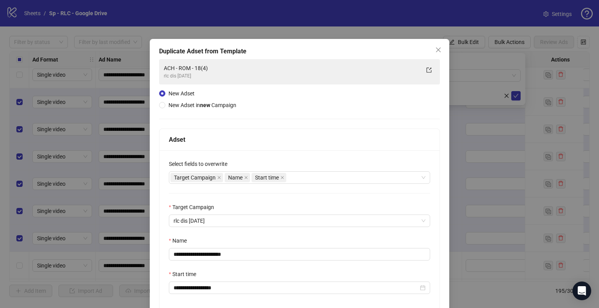
scroll to position [4, 0]
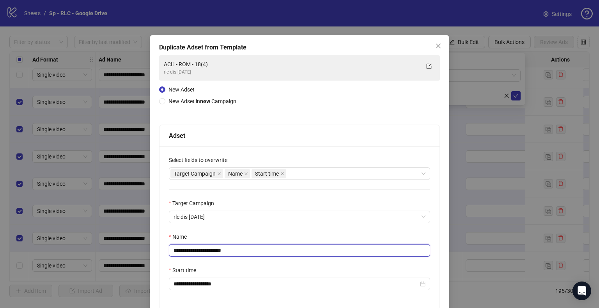
click at [214, 251] on input "**********" at bounding box center [299, 250] width 261 height 12
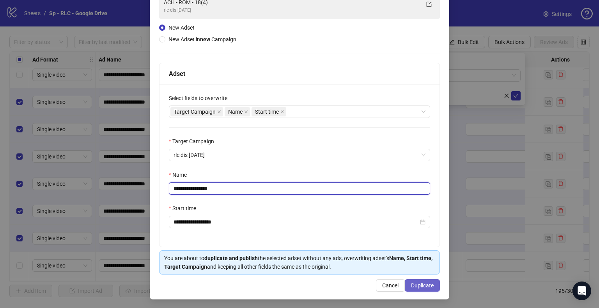
type input "**********"
click at [429, 283] on span "Duplicate" at bounding box center [422, 286] width 23 height 6
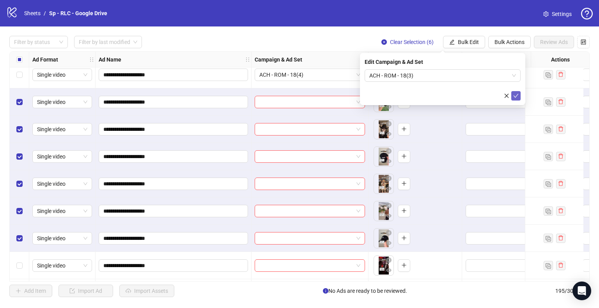
click at [516, 96] on icon "check" at bounding box center [515, 95] width 5 height 5
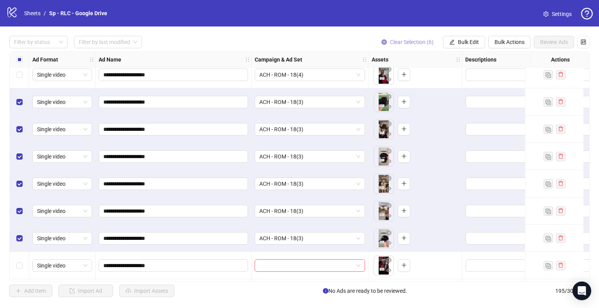
click at [416, 40] on span "Clear Selection (6)" at bounding box center [412, 42] width 44 height 6
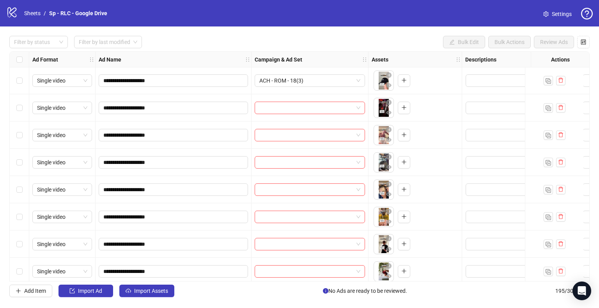
scroll to position [4971, 0]
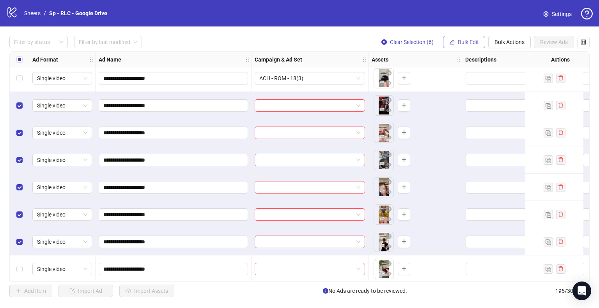
click at [464, 42] on span "Bulk Edit" at bounding box center [468, 42] width 21 height 6
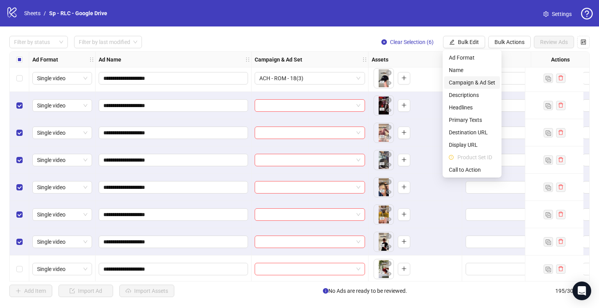
click at [471, 84] on span "Campaign & Ad Set" at bounding box center [472, 82] width 46 height 9
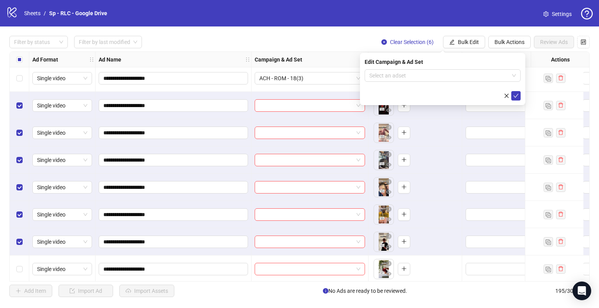
click at [471, 84] on form "Select an adset" at bounding box center [443, 84] width 156 height 31
click at [480, 75] on input "search" at bounding box center [439, 76] width 140 height 12
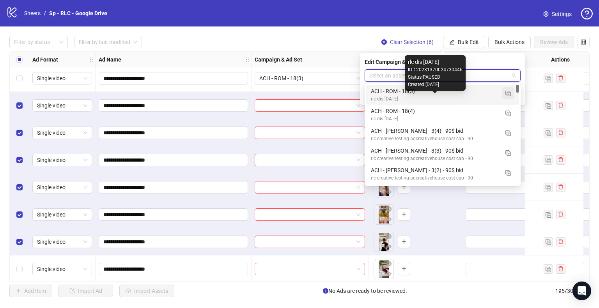
click at [507, 93] on img "button" at bounding box center [507, 93] width 5 height 5
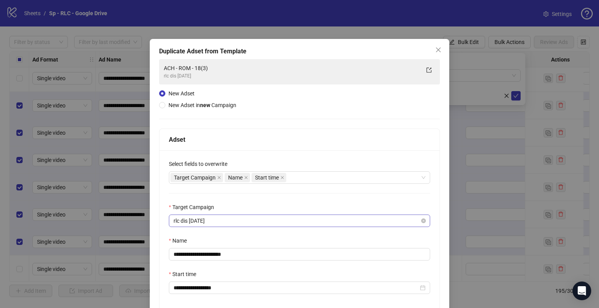
scroll to position [15, 0]
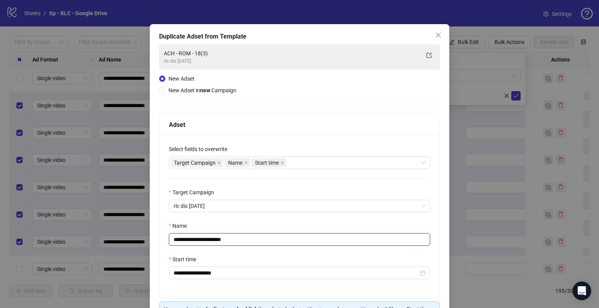
click at [212, 241] on input "**********" at bounding box center [299, 240] width 261 height 12
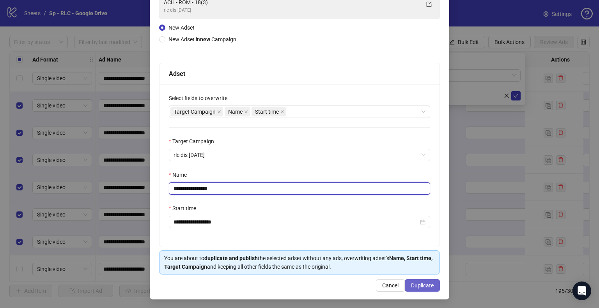
type input "**********"
click at [423, 287] on span "Duplicate" at bounding box center [422, 286] width 23 height 6
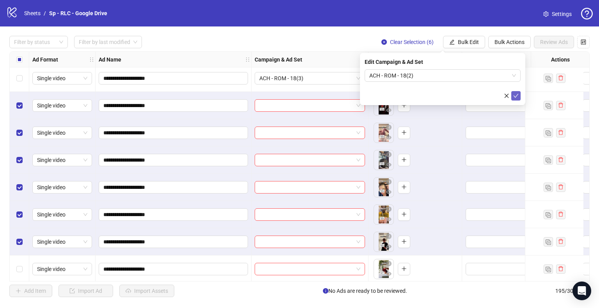
click at [514, 96] on icon "check" at bounding box center [516, 96] width 5 height 4
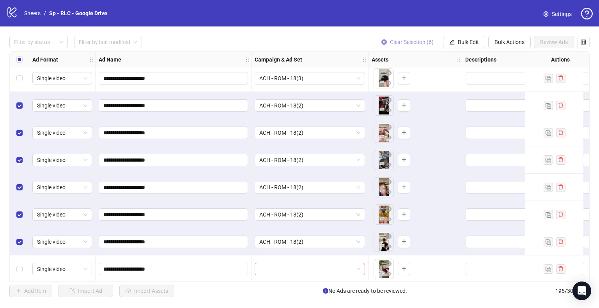
click at [420, 45] on span "Clear Selection (6)" at bounding box center [412, 42] width 44 height 6
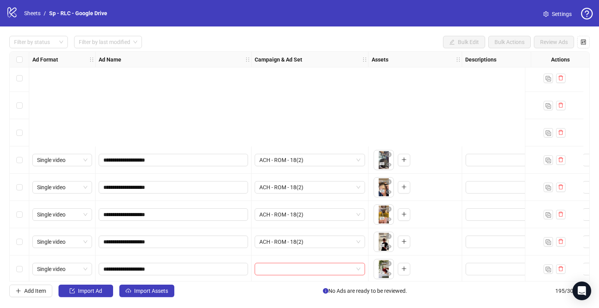
scroll to position [5111, 0]
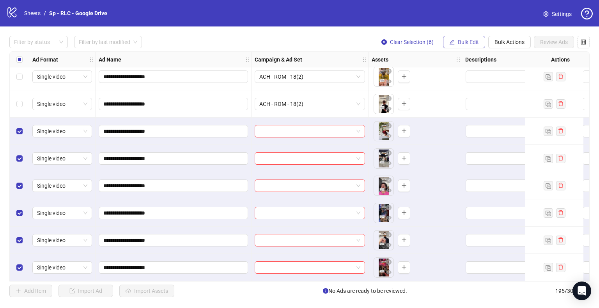
click at [468, 44] on span "Bulk Edit" at bounding box center [468, 42] width 21 height 6
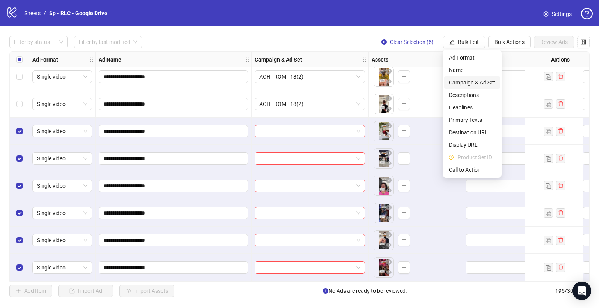
click at [473, 83] on span "Campaign & Ad Set" at bounding box center [472, 82] width 46 height 9
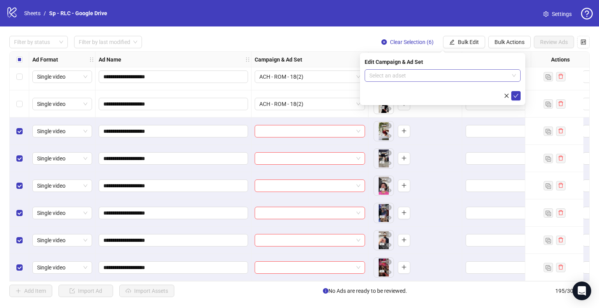
click at [473, 73] on input "search" at bounding box center [439, 76] width 140 height 12
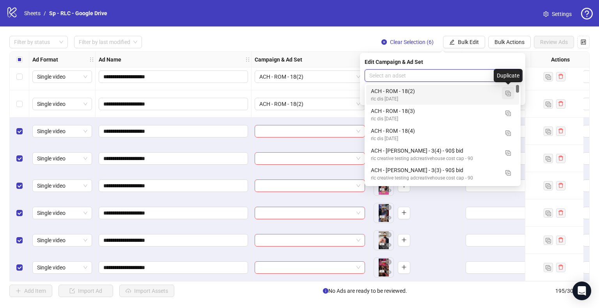
click at [507, 93] on img "button" at bounding box center [507, 93] width 5 height 5
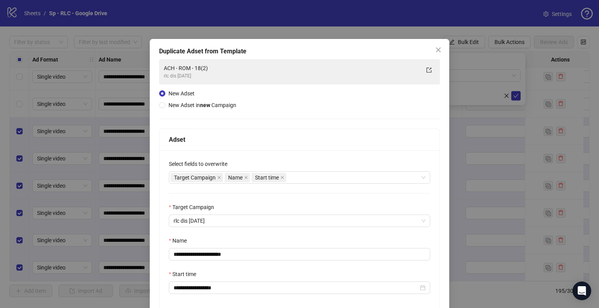
scroll to position [45, 0]
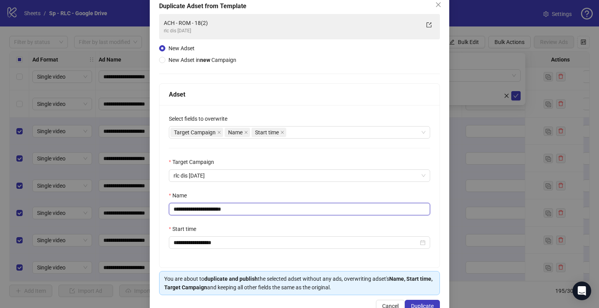
click at [213, 207] on input "**********" at bounding box center [299, 209] width 261 height 12
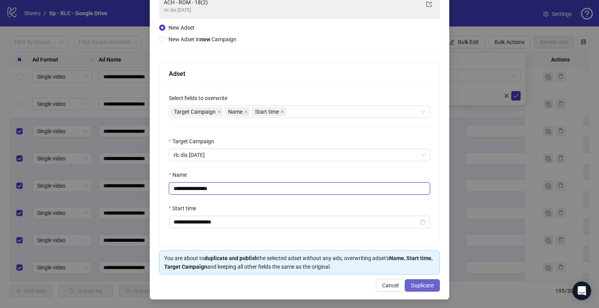
type input "**********"
click at [411, 285] on span "Duplicate" at bounding box center [422, 286] width 23 height 6
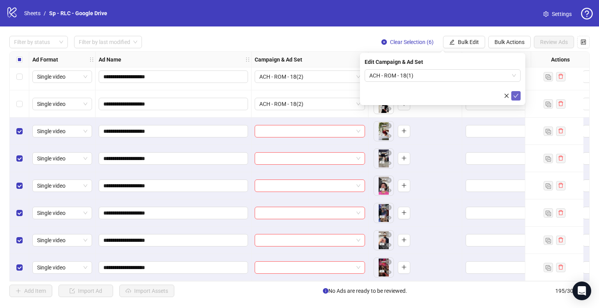
click at [516, 99] on button "submit" at bounding box center [515, 95] width 9 height 9
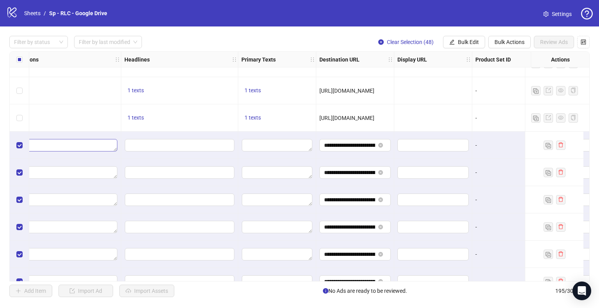
scroll to position [3981, 455]
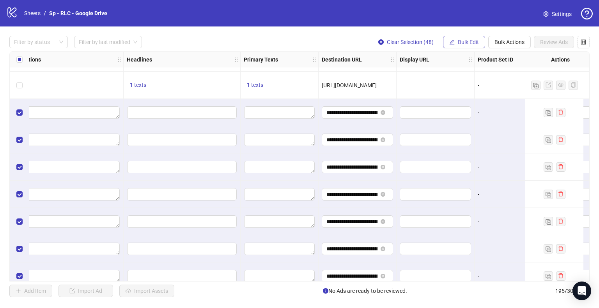
click at [465, 41] on span "Bulk Edit" at bounding box center [468, 42] width 21 height 6
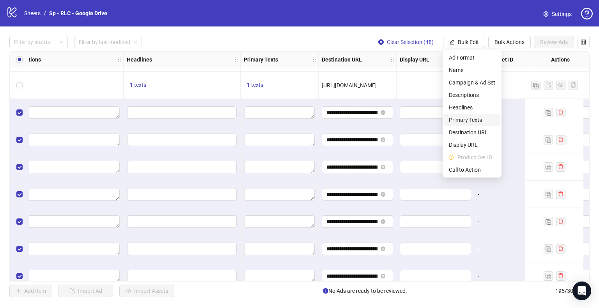
click at [467, 120] on span "Primary Texts" at bounding box center [472, 120] width 46 height 9
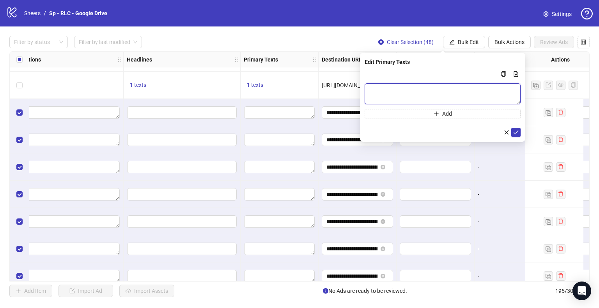
click at [395, 88] on textarea "Multi-text input container - paste or copy values" at bounding box center [443, 93] width 156 height 21
paste textarea "**********"
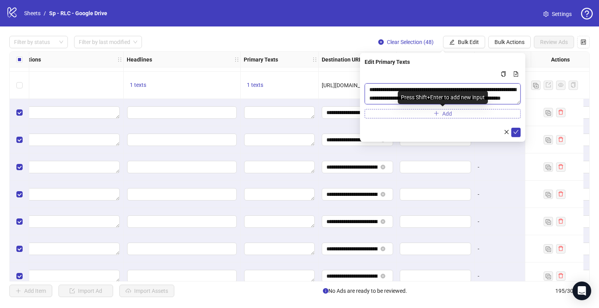
type textarea "**********"
click at [392, 113] on button "Add" at bounding box center [443, 113] width 156 height 9
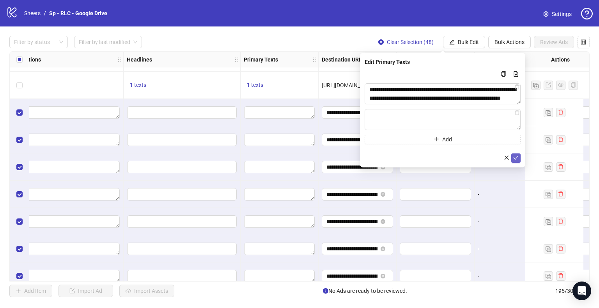
click at [519, 158] on button "submit" at bounding box center [515, 158] width 9 height 9
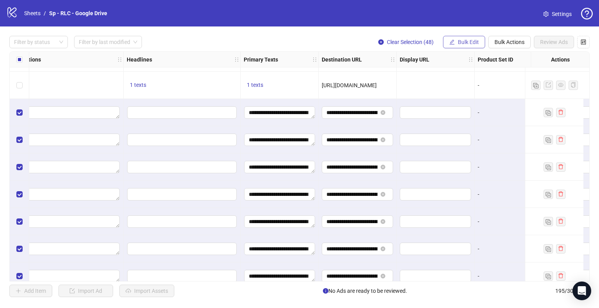
click at [468, 43] on span "Bulk Edit" at bounding box center [468, 42] width 21 height 6
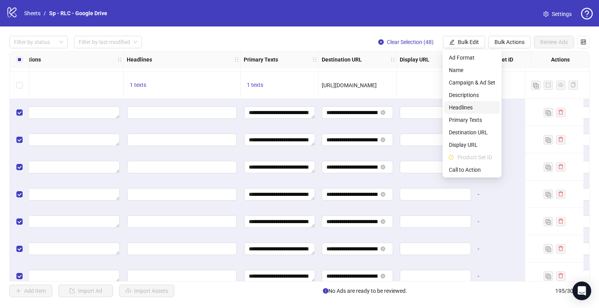
click at [465, 106] on span "Headlines" at bounding box center [472, 107] width 46 height 9
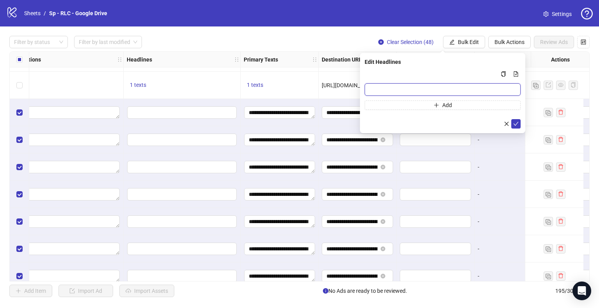
click at [406, 86] on input "Multi-input container - paste or copy values" at bounding box center [443, 89] width 156 height 12
paste input "**********"
type input "**********"
click at [515, 126] on icon "check" at bounding box center [515, 123] width 5 height 5
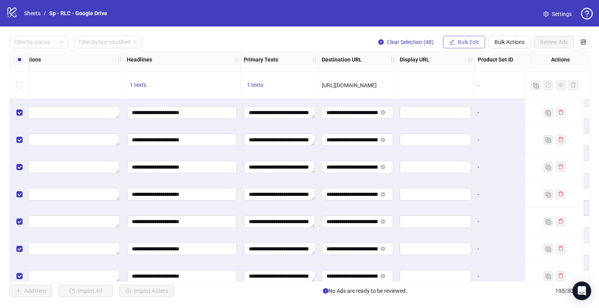
click at [464, 44] on span "Bulk Edit" at bounding box center [468, 42] width 21 height 6
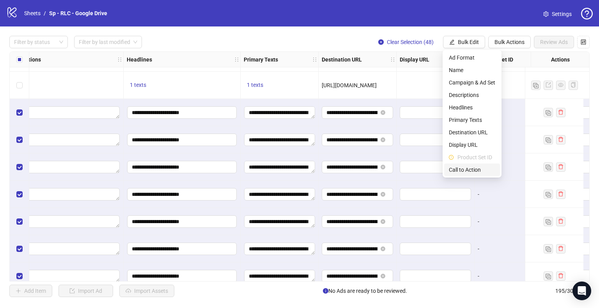
click at [464, 171] on span "Call to Action" at bounding box center [472, 170] width 46 height 9
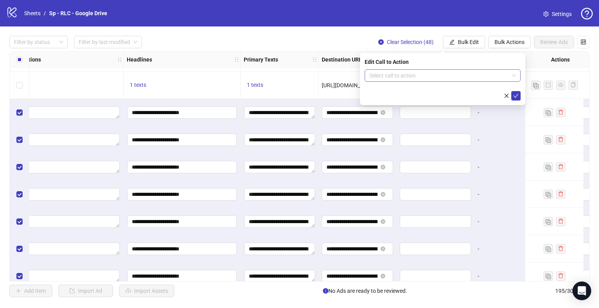
click at [433, 79] on input "search" at bounding box center [439, 76] width 140 height 12
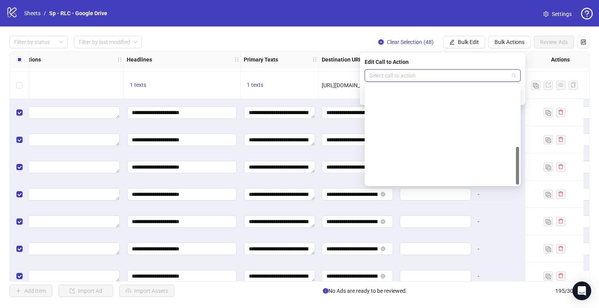
scroll to position [162, 0]
click at [392, 120] on div "Shop now" at bounding box center [443, 116] width 144 height 9
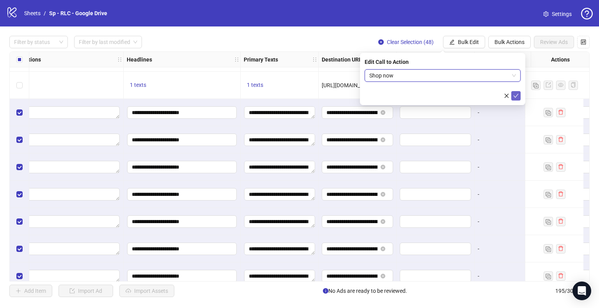
click at [518, 100] on button "submit" at bounding box center [515, 95] width 9 height 9
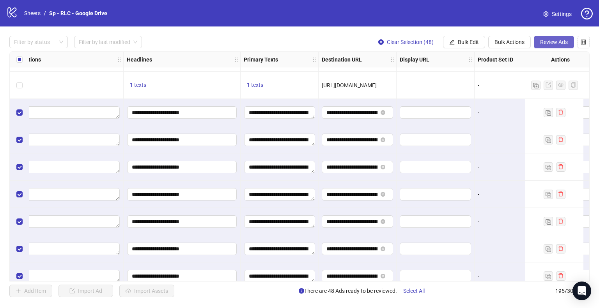
click at [558, 40] on span "Review Ads" at bounding box center [554, 42] width 28 height 6
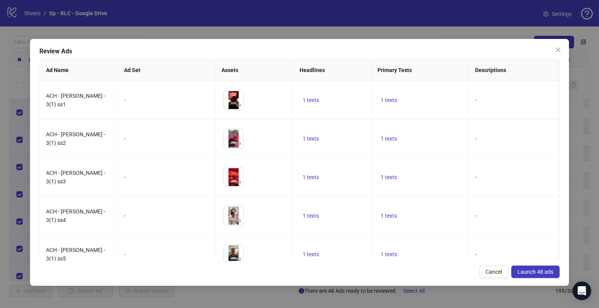
click at [534, 271] on span "Launch 48 ads" at bounding box center [535, 272] width 36 height 6
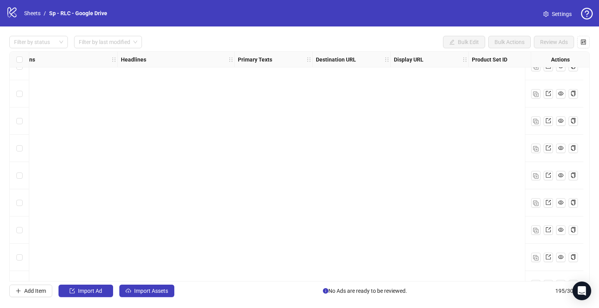
scroll to position [5111, 461]
